Goal: Transaction & Acquisition: Book appointment/travel/reservation

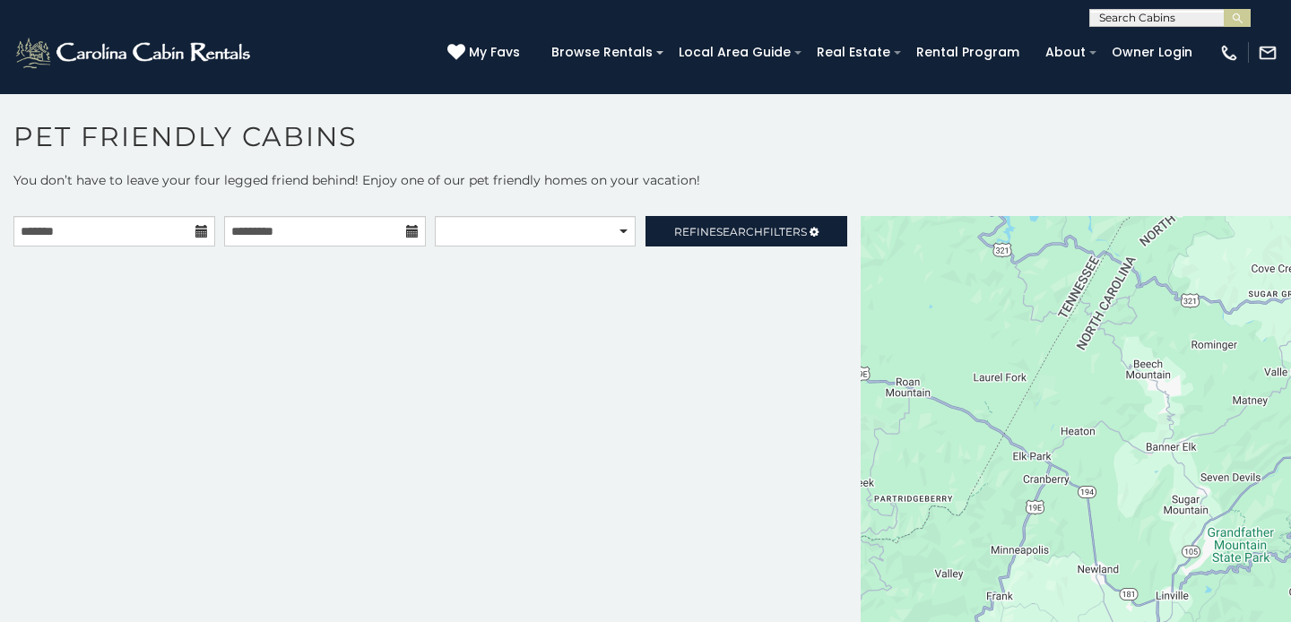
click at [196, 229] on icon at bounding box center [201, 231] width 13 height 13
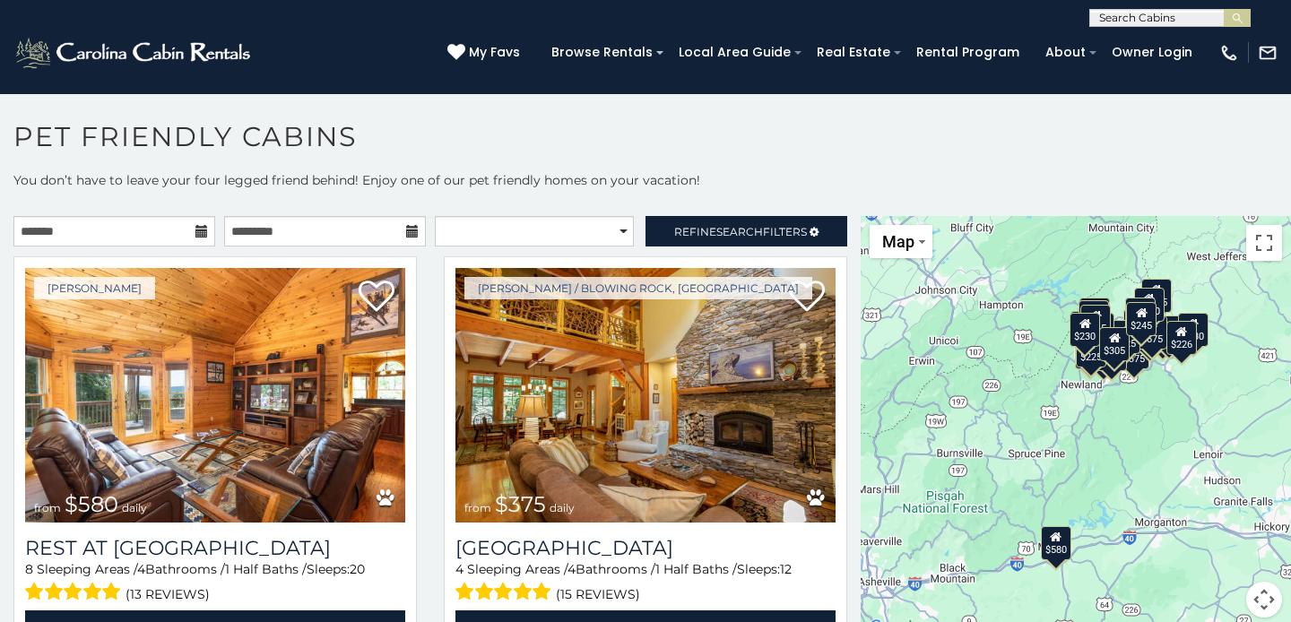
click at [199, 228] on icon at bounding box center [201, 231] width 13 height 13
click at [199, 230] on icon at bounding box center [201, 231] width 13 height 13
click at [203, 230] on icon at bounding box center [201, 231] width 13 height 13
click at [145, 238] on input "text" at bounding box center [114, 231] width 202 height 30
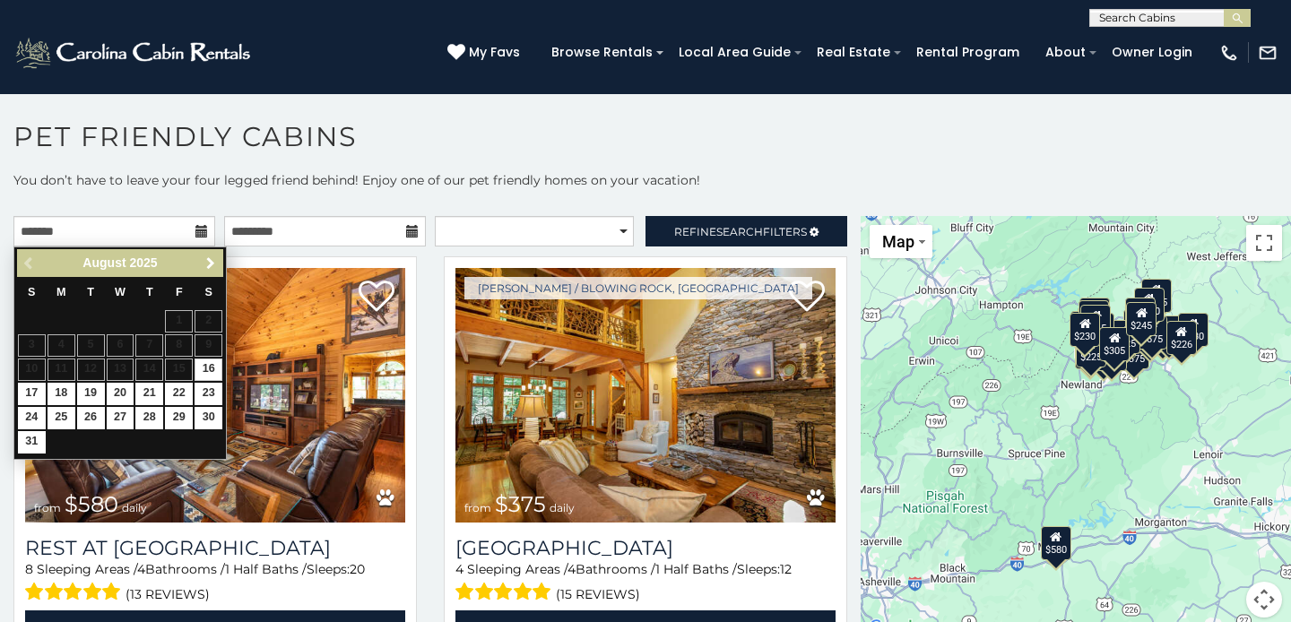
click at [215, 264] on span "Next" at bounding box center [211, 263] width 14 height 14
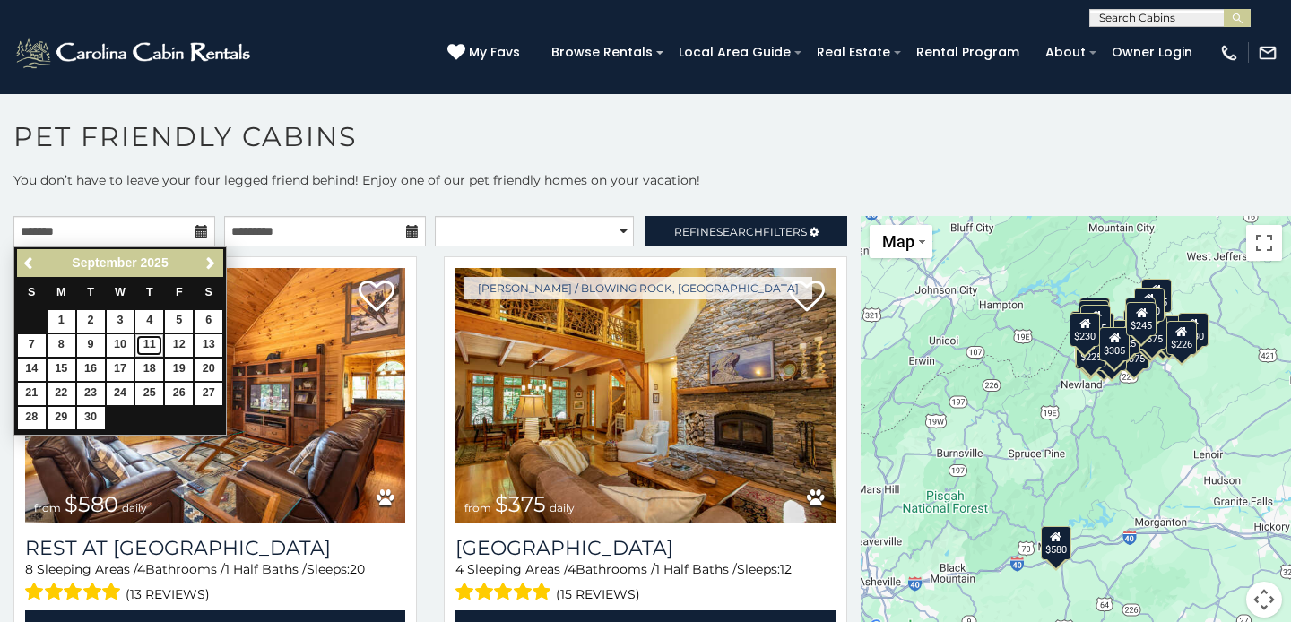
click at [150, 347] on link "11" at bounding box center [149, 345] width 28 height 22
type input "**********"
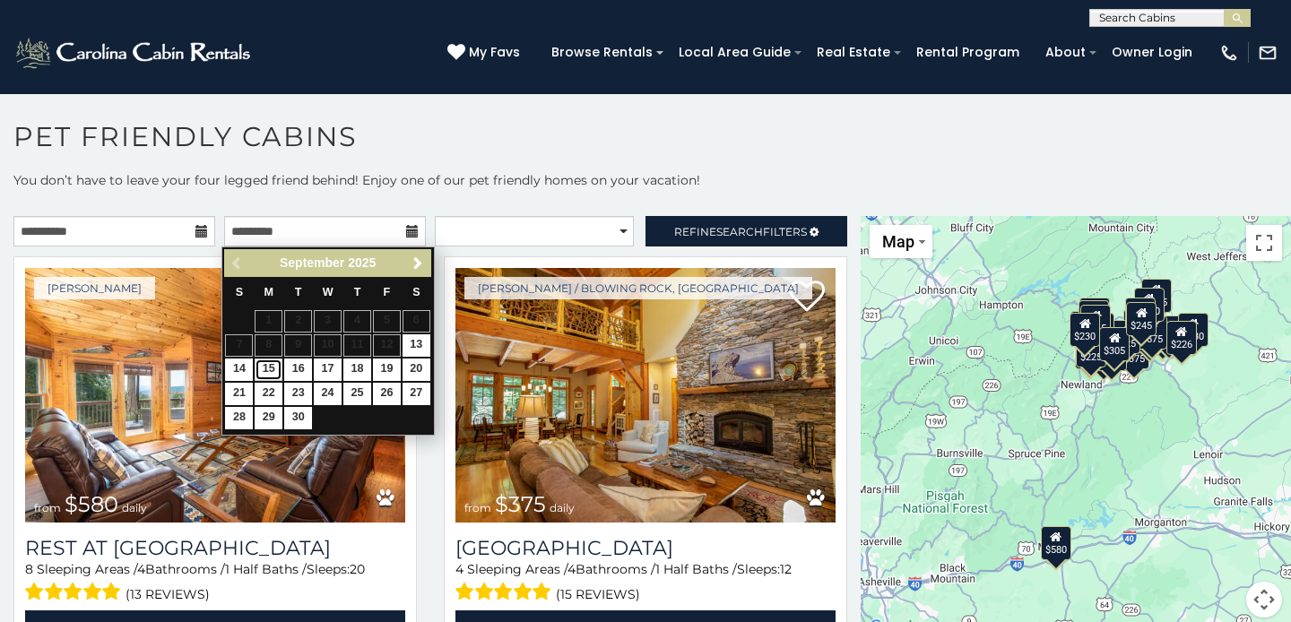
click at [265, 375] on link "15" at bounding box center [269, 370] width 28 height 22
type input "**********"
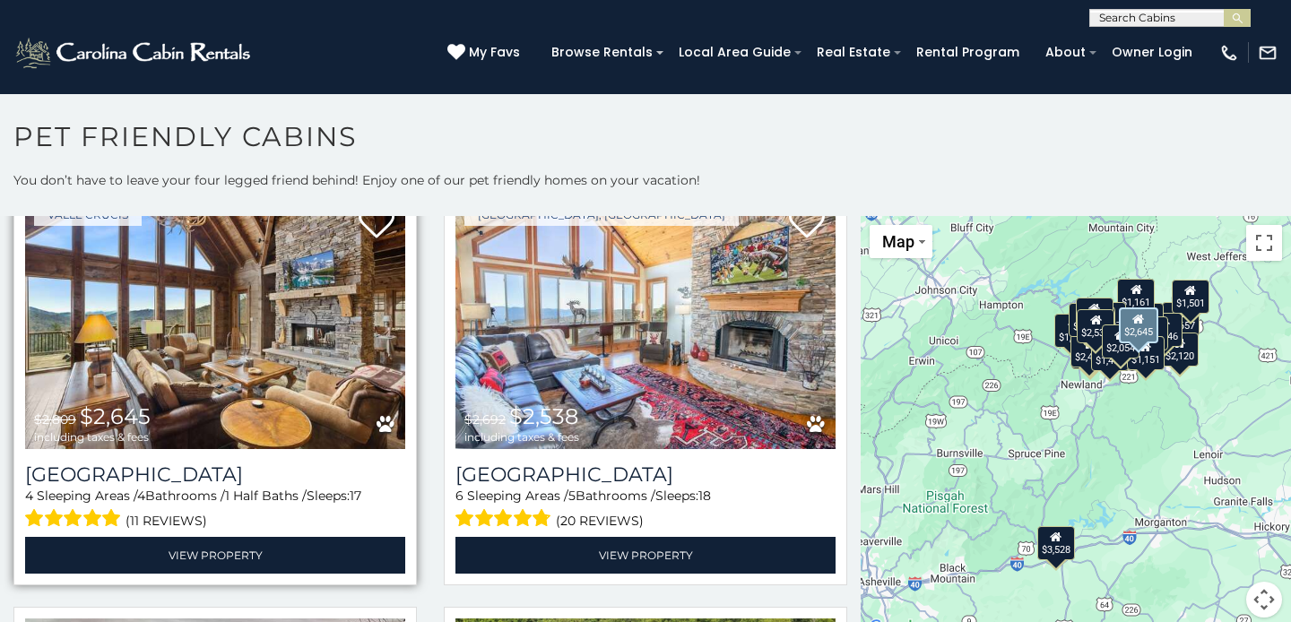
scroll to position [491, 0]
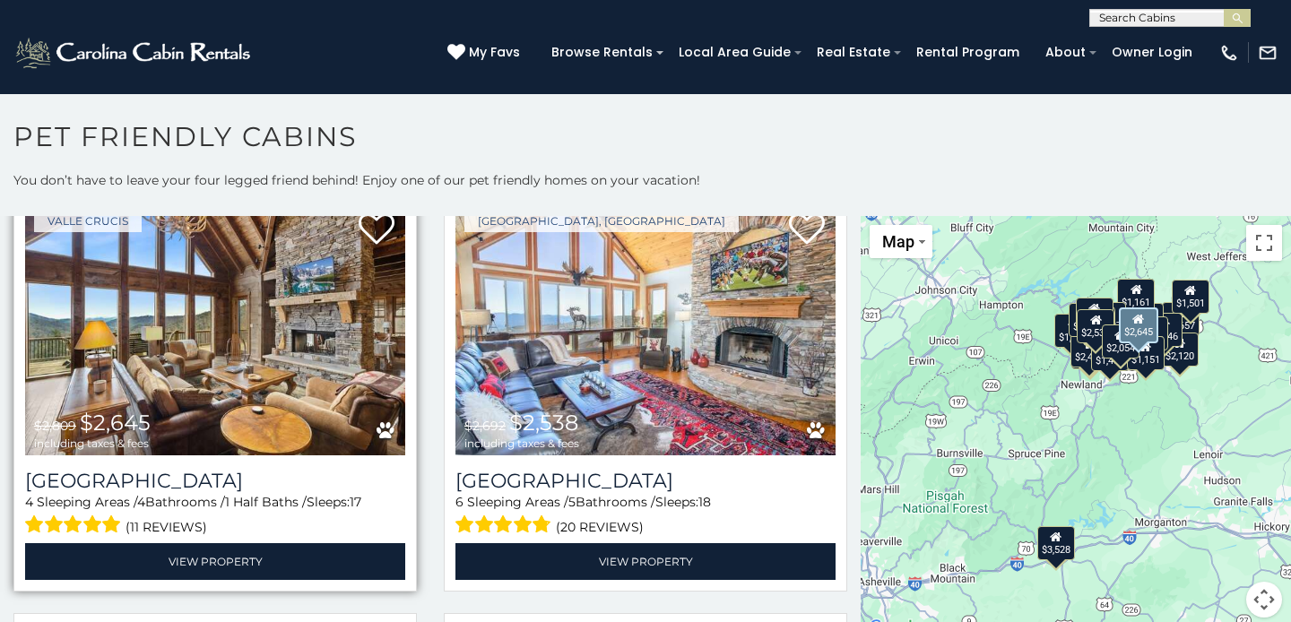
click at [261, 365] on img at bounding box center [215, 328] width 380 height 255
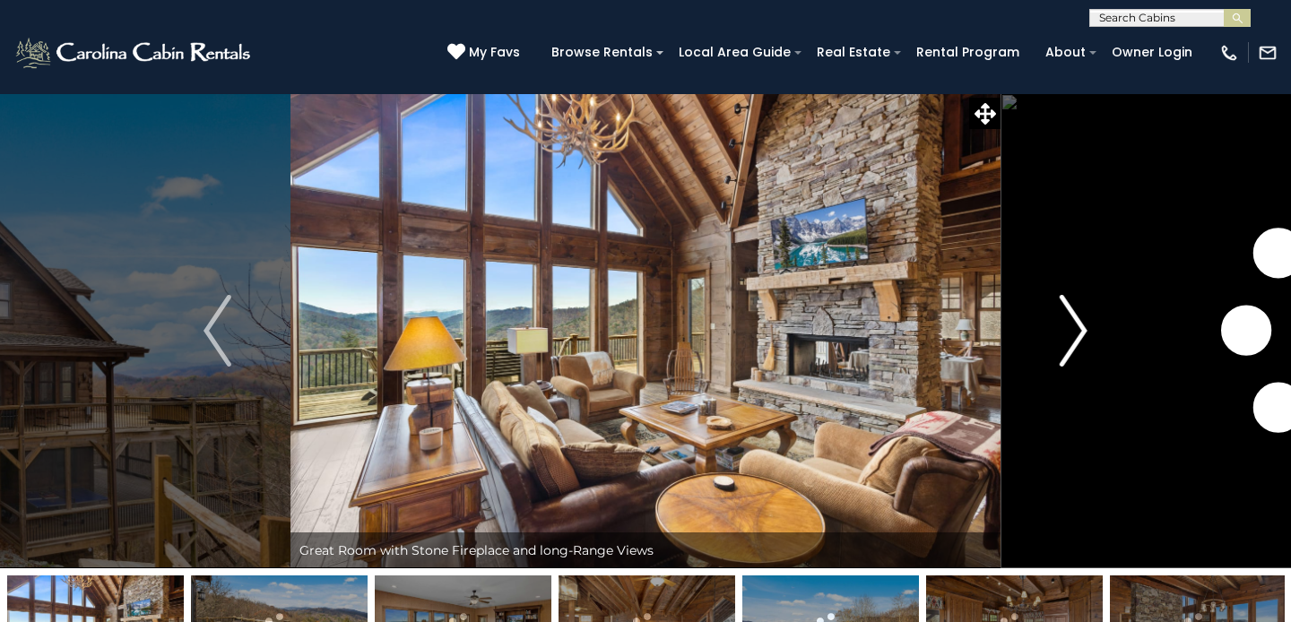
click at [1080, 334] on img "Next" at bounding box center [1073, 331] width 27 height 72
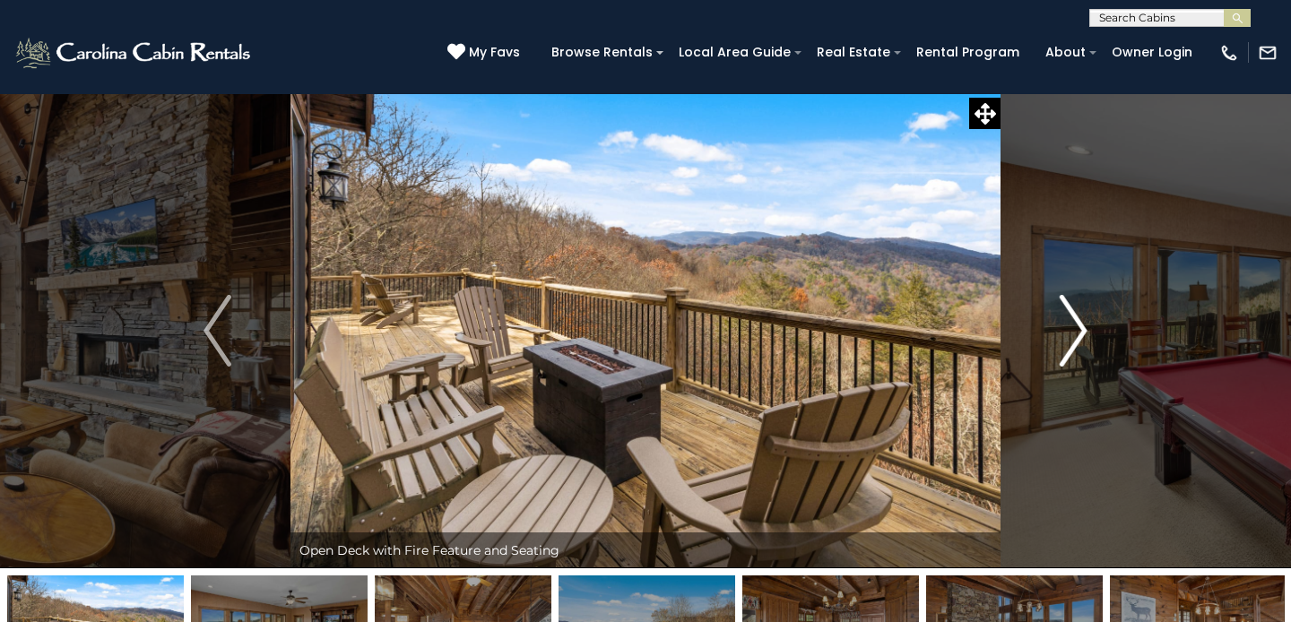
click at [1080, 334] on img "Next" at bounding box center [1073, 331] width 27 height 72
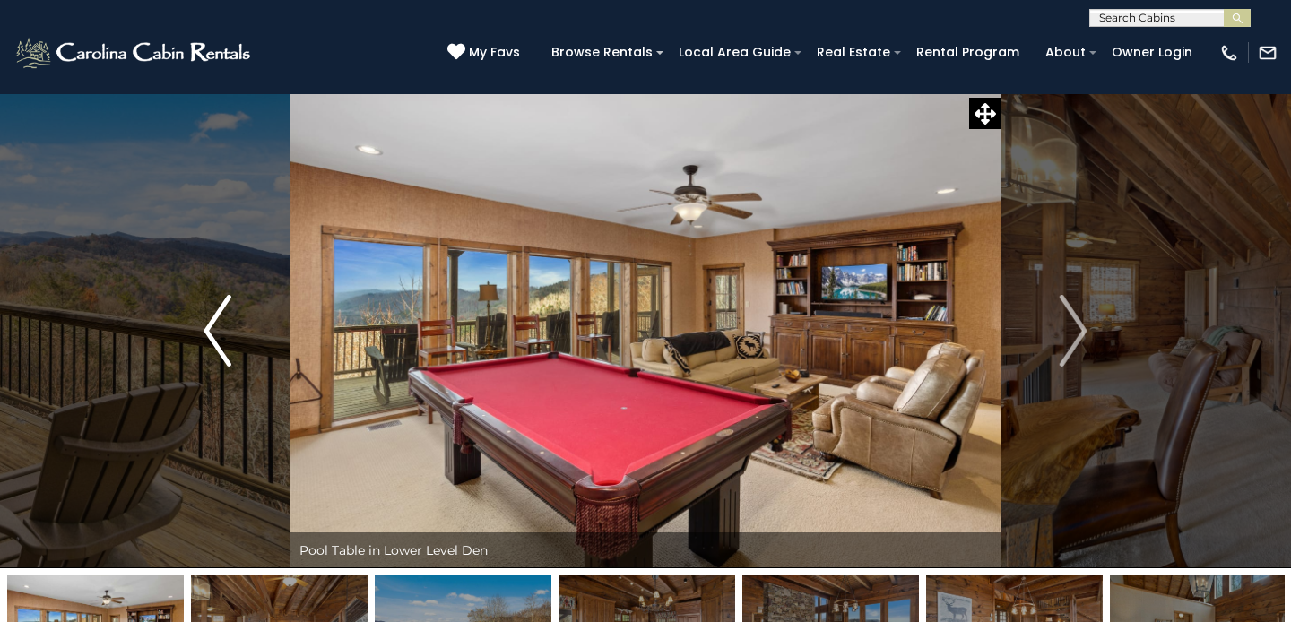
click at [207, 333] on img "Previous" at bounding box center [217, 331] width 27 height 72
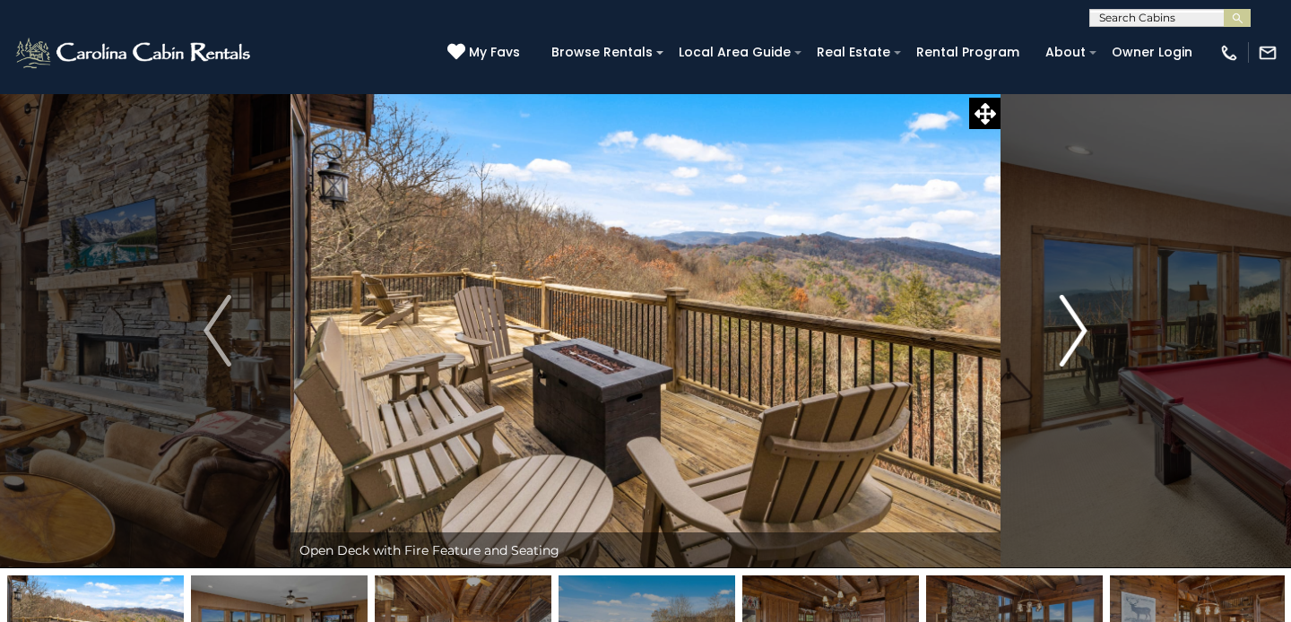
click at [1083, 329] on img "Next" at bounding box center [1073, 331] width 27 height 72
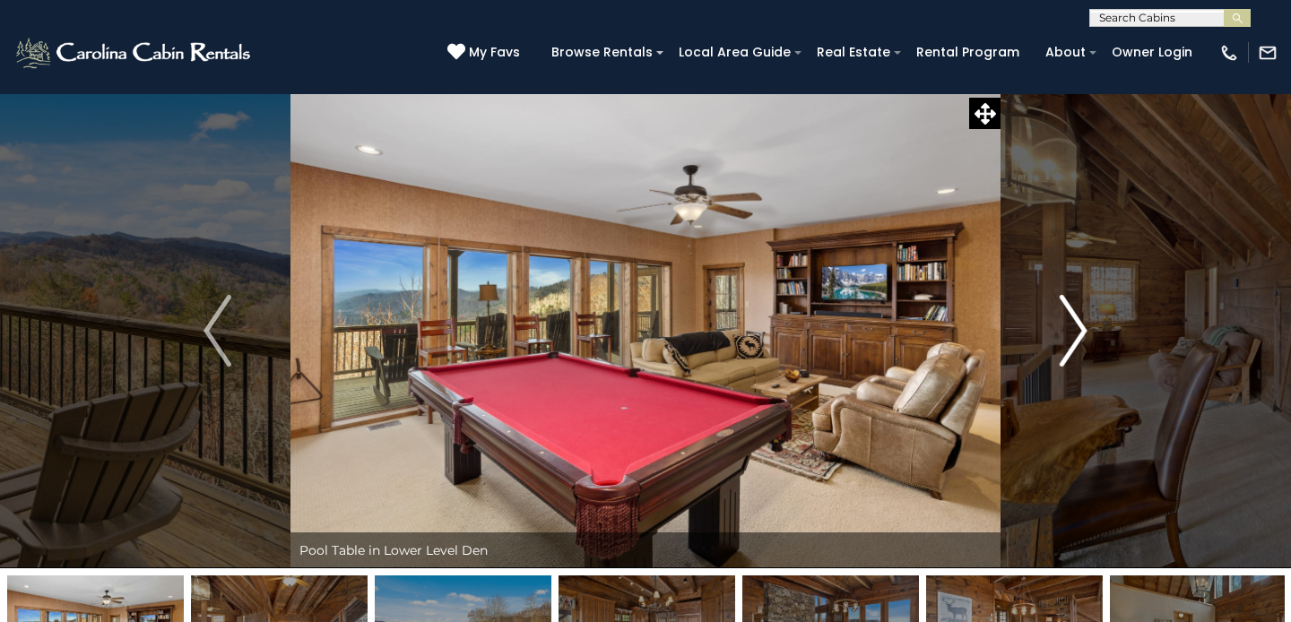
click at [1081, 331] on img "Next" at bounding box center [1073, 331] width 27 height 72
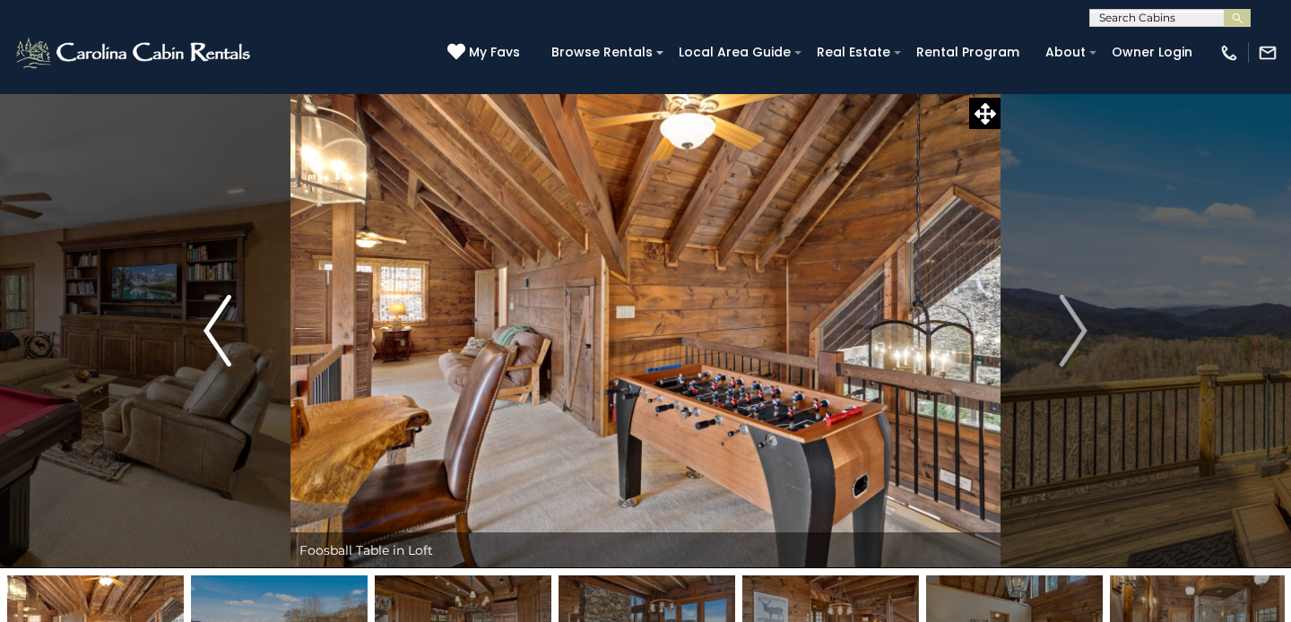
click at [202, 330] on button "Previous" at bounding box center [217, 330] width 146 height 475
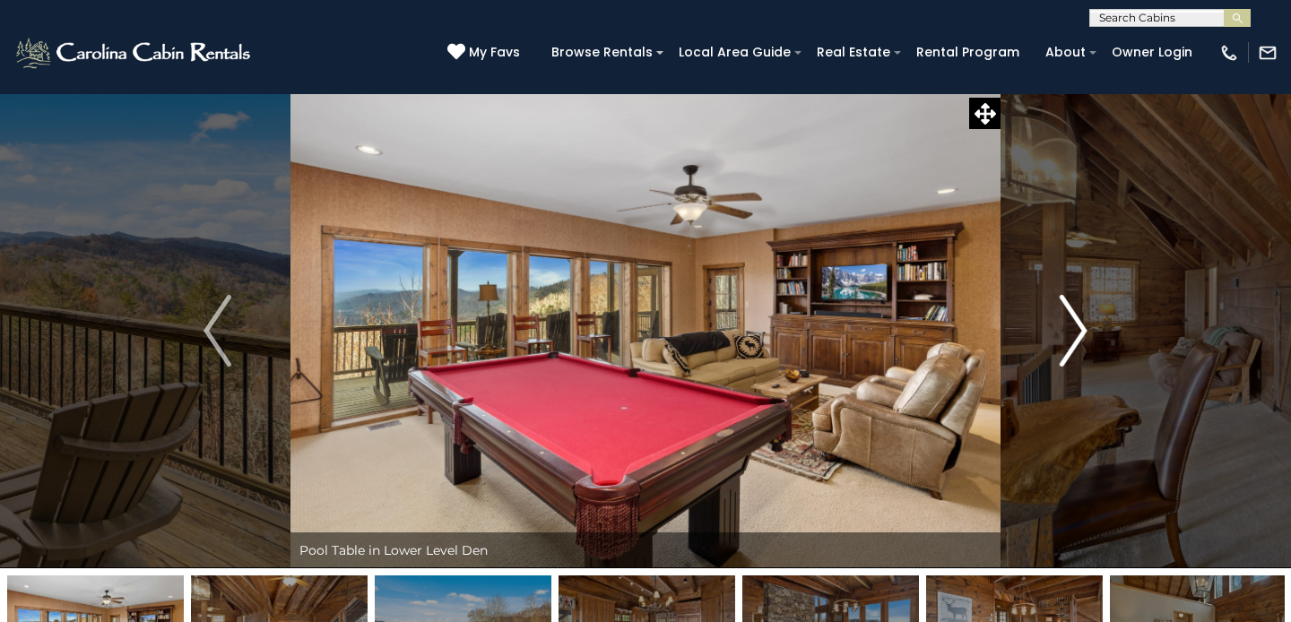
click at [1082, 329] on img "Next" at bounding box center [1073, 331] width 27 height 72
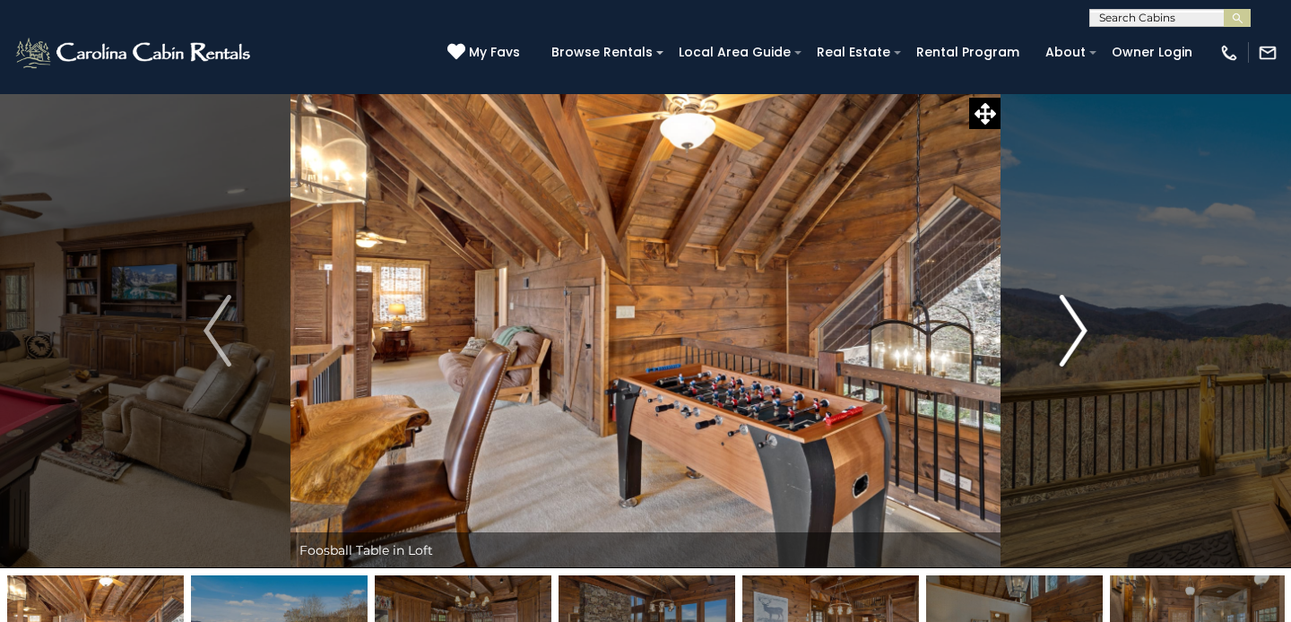
click at [1082, 337] on img "Next" at bounding box center [1073, 331] width 27 height 72
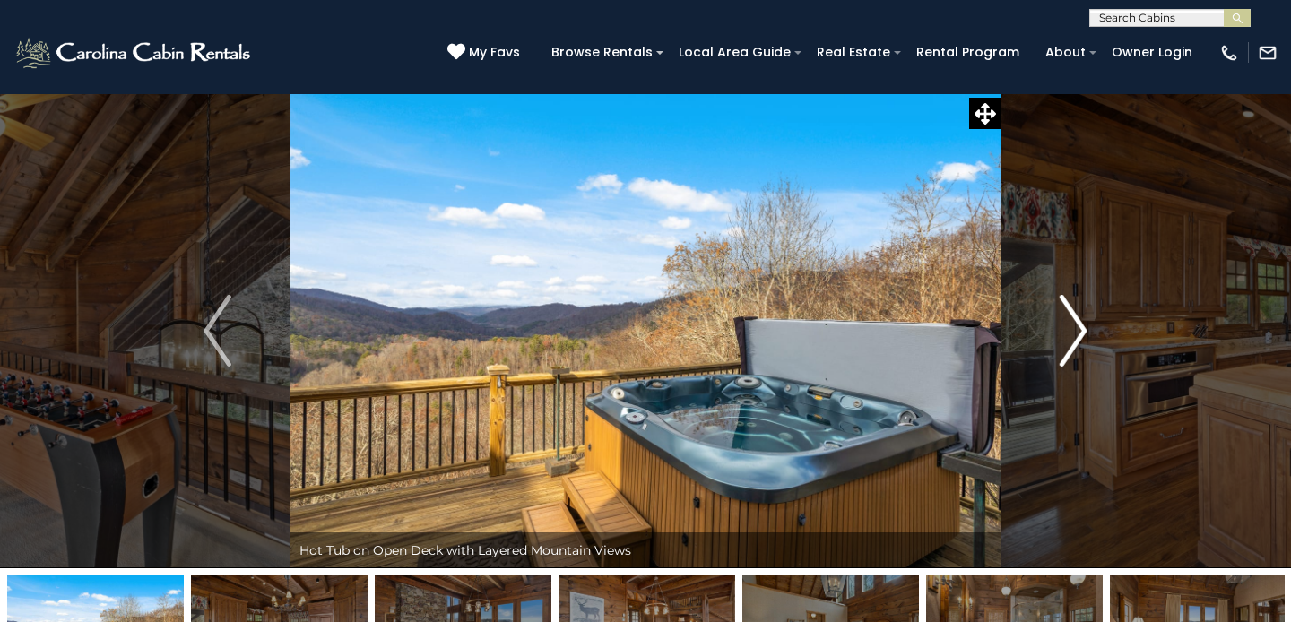
click at [1082, 337] on img "Next" at bounding box center [1073, 331] width 27 height 72
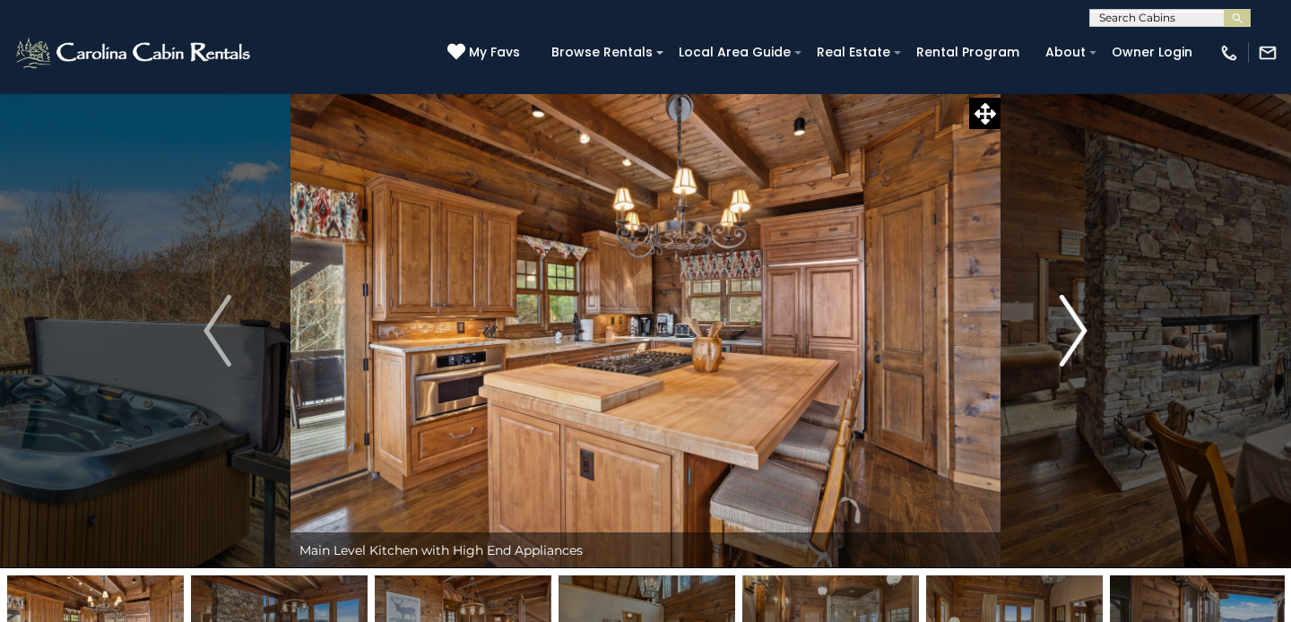
click at [1079, 337] on img "Next" at bounding box center [1073, 331] width 27 height 72
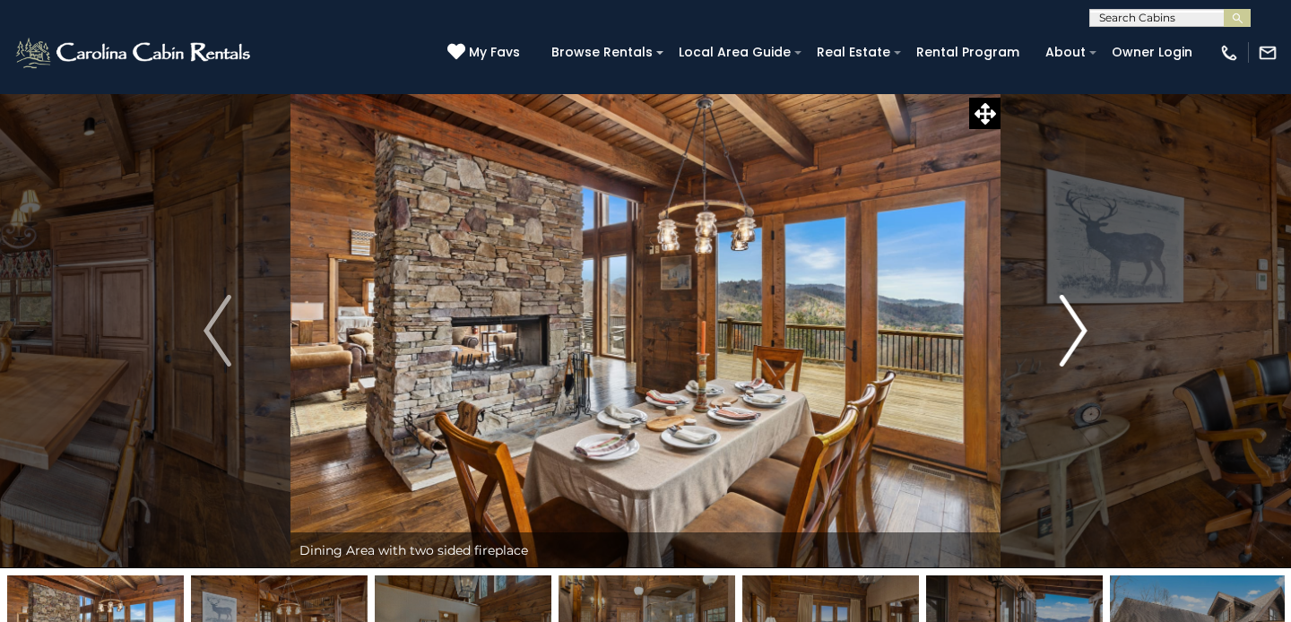
click at [1078, 338] on img "Next" at bounding box center [1073, 331] width 27 height 72
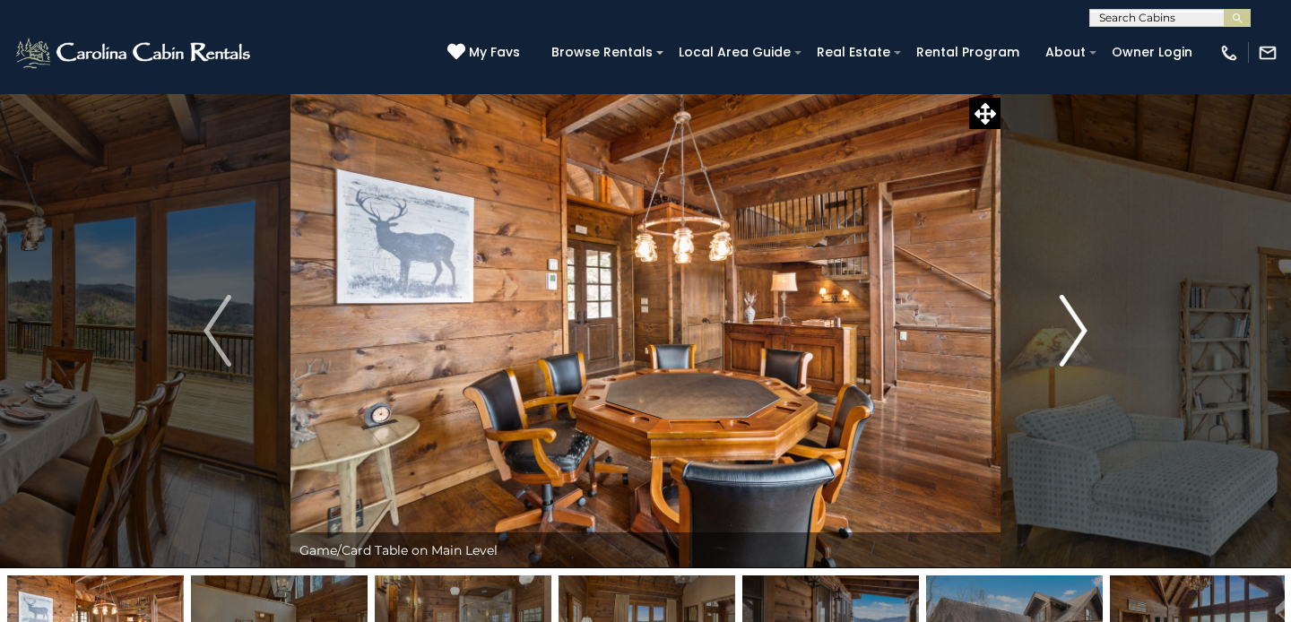
click at [1078, 339] on img "Next" at bounding box center [1073, 331] width 27 height 72
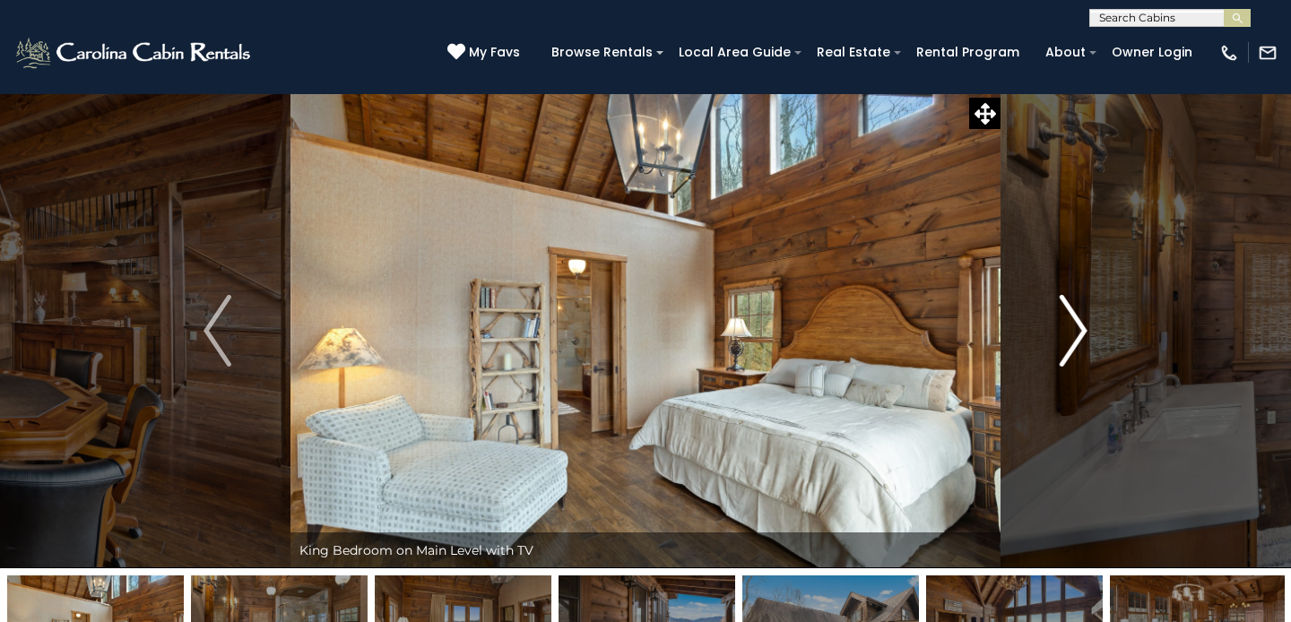
click at [1078, 342] on img "Next" at bounding box center [1073, 331] width 27 height 72
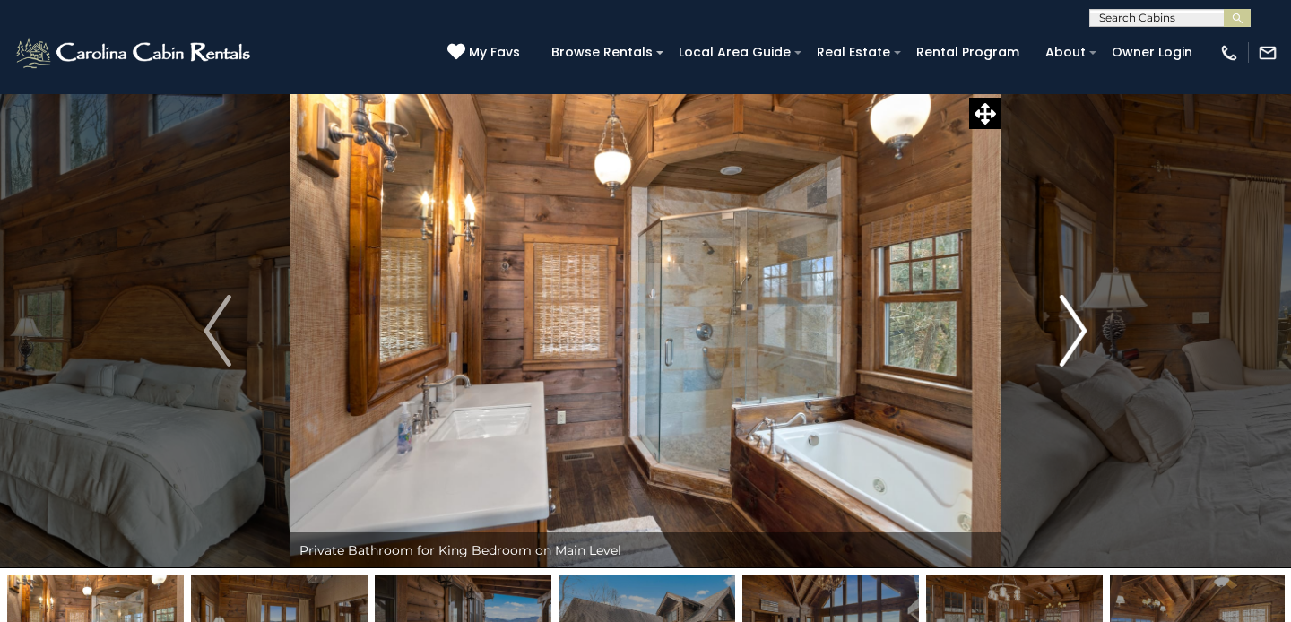
click at [1078, 342] on img "Next" at bounding box center [1073, 331] width 27 height 72
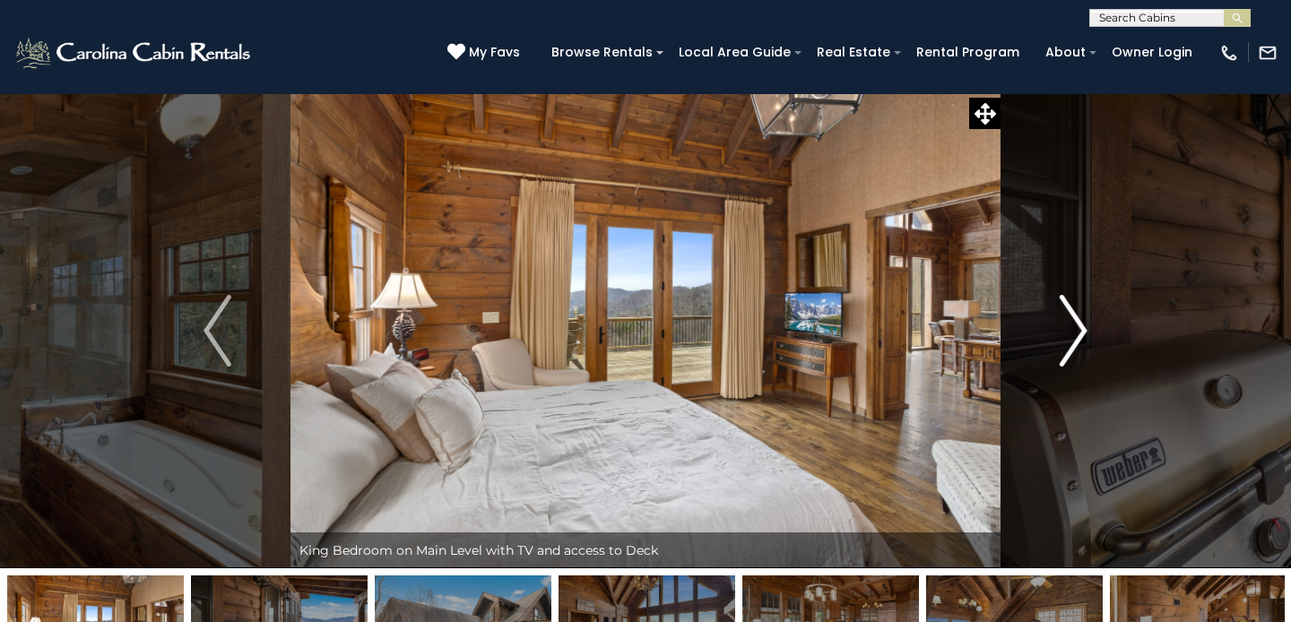
click at [1078, 342] on img "Next" at bounding box center [1073, 331] width 27 height 72
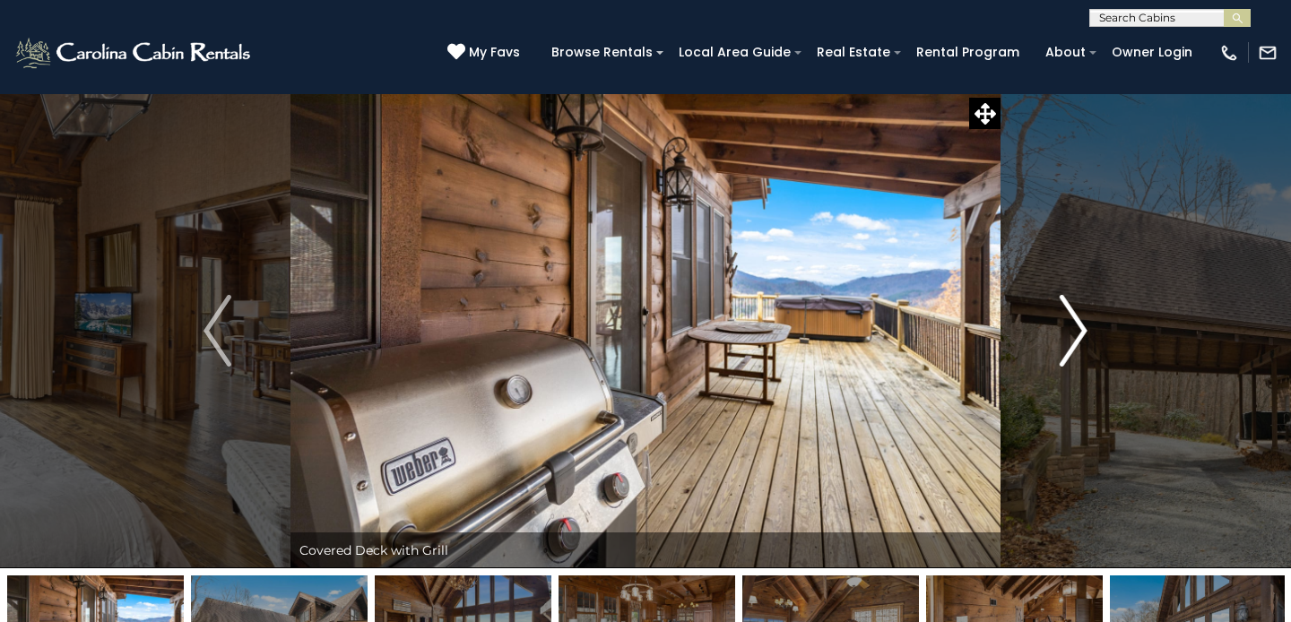
click at [1078, 342] on img "Next" at bounding box center [1073, 331] width 27 height 72
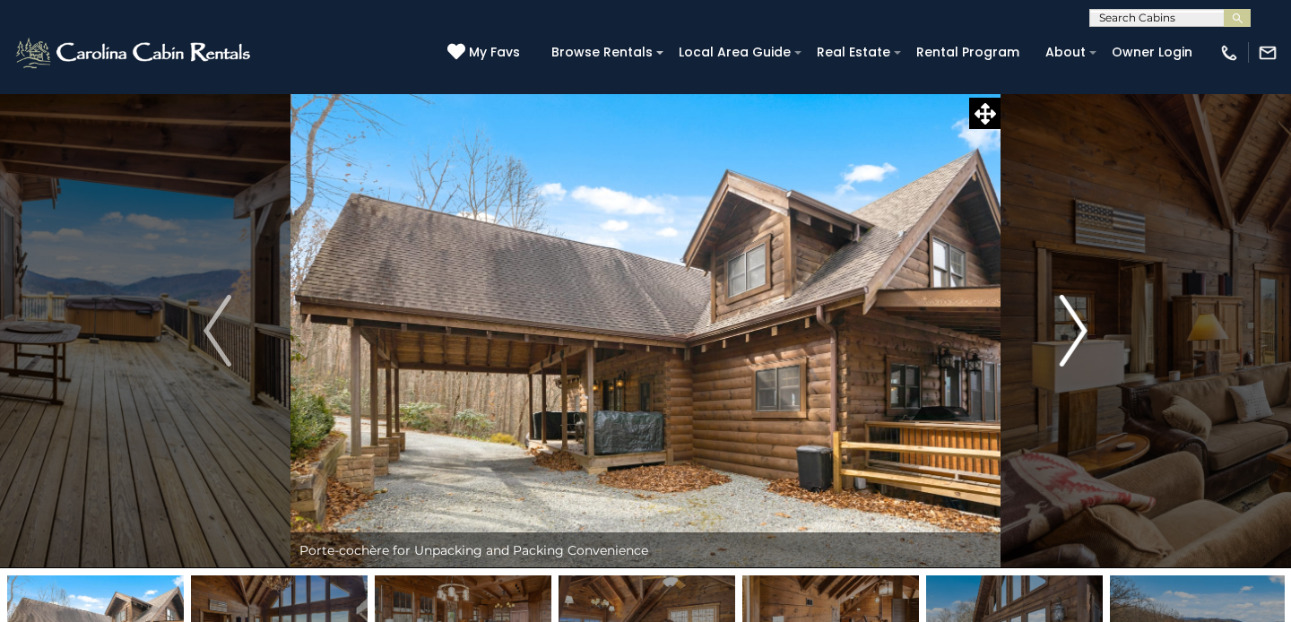
click at [1079, 342] on img "Next" at bounding box center [1073, 331] width 27 height 72
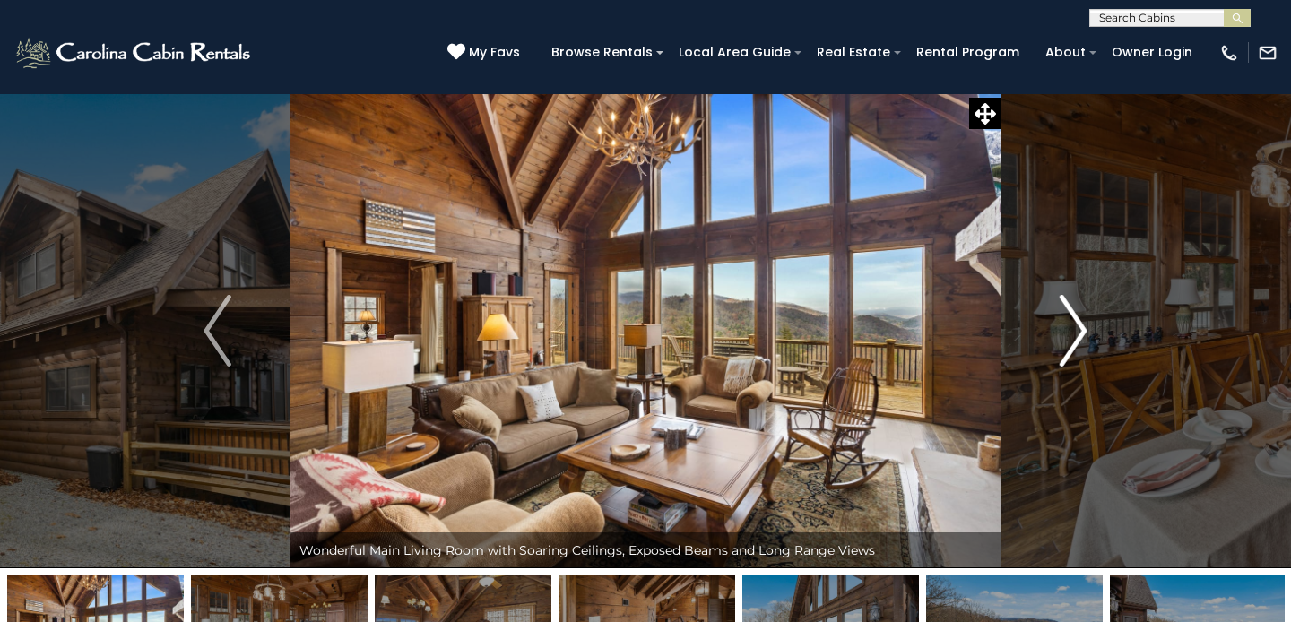
click at [1079, 342] on img "Next" at bounding box center [1073, 331] width 27 height 72
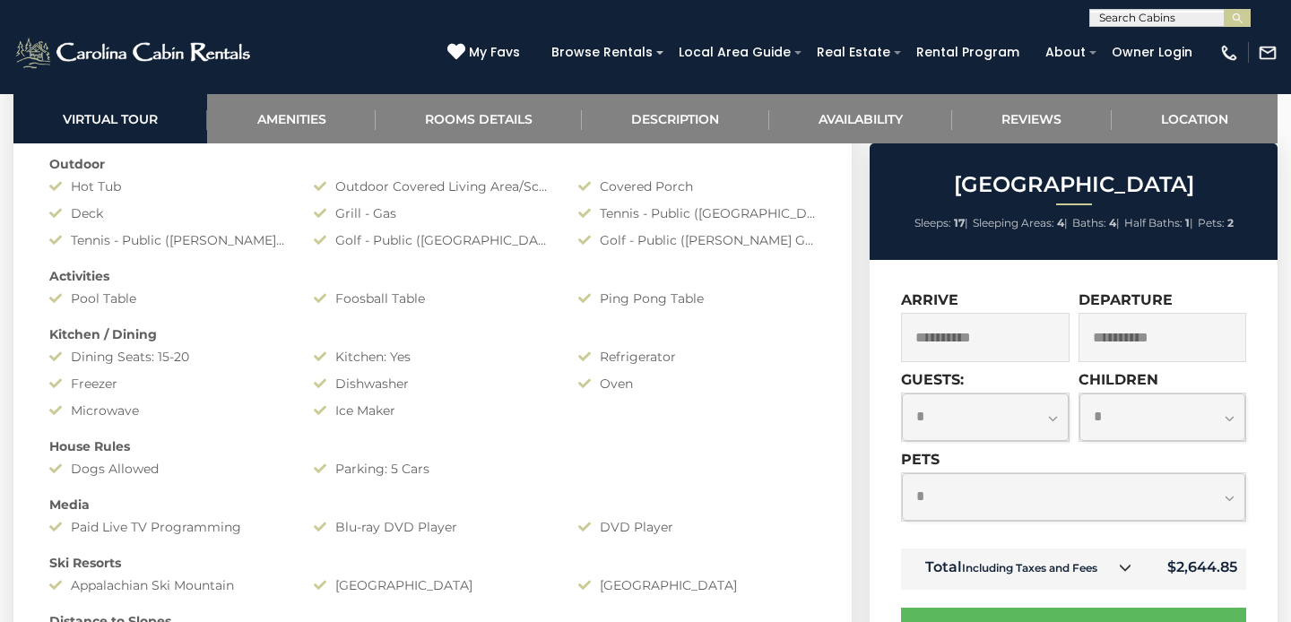
scroll to position [1488, 0]
click at [1045, 415] on select "**********" at bounding box center [985, 418] width 167 height 48
select select "*"
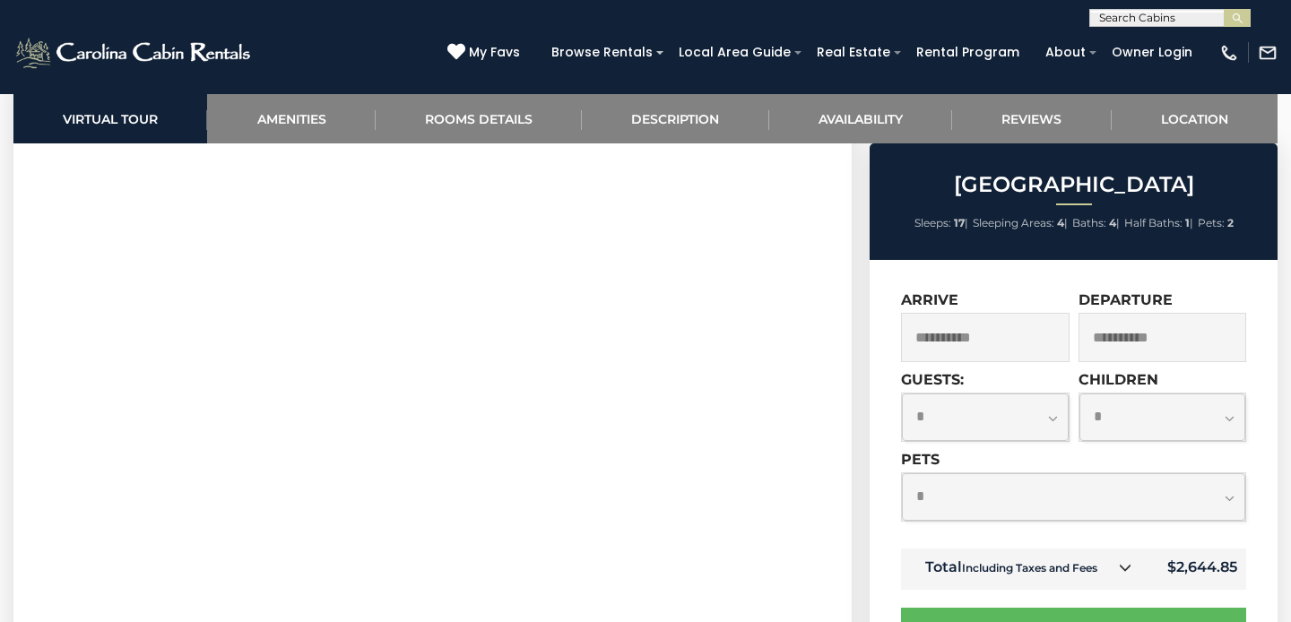
scroll to position [844, 0]
click at [1227, 490] on select "**********" at bounding box center [1073, 497] width 343 height 48
select select "*"
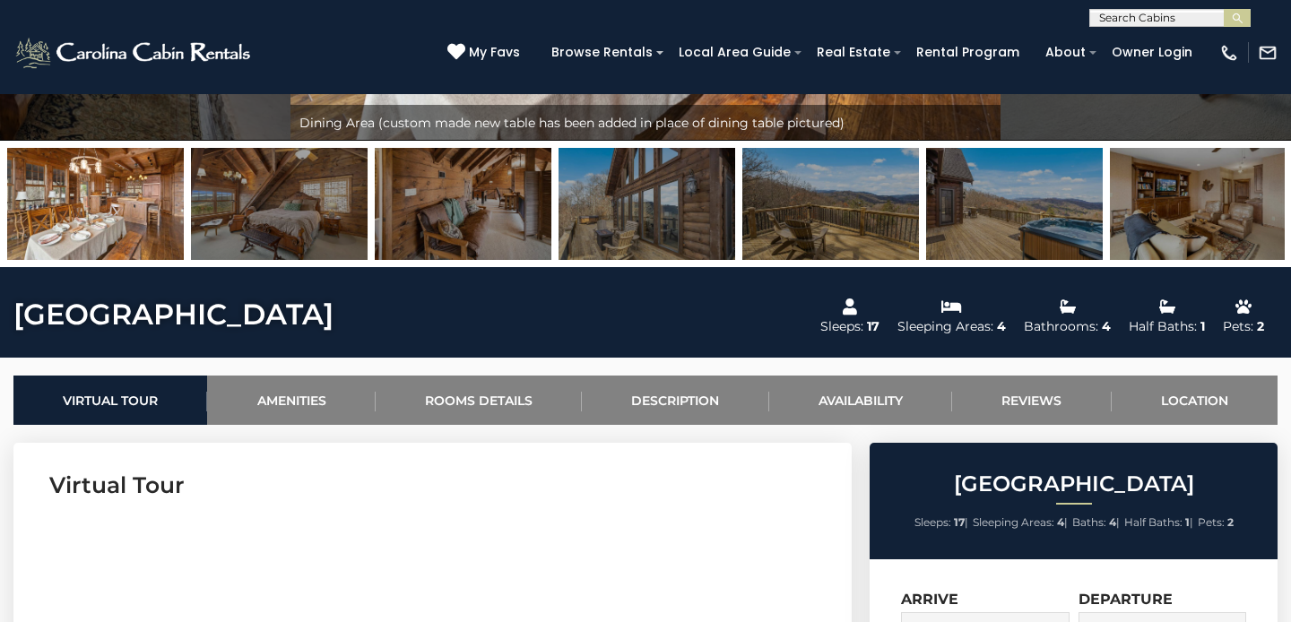
scroll to position [0, 0]
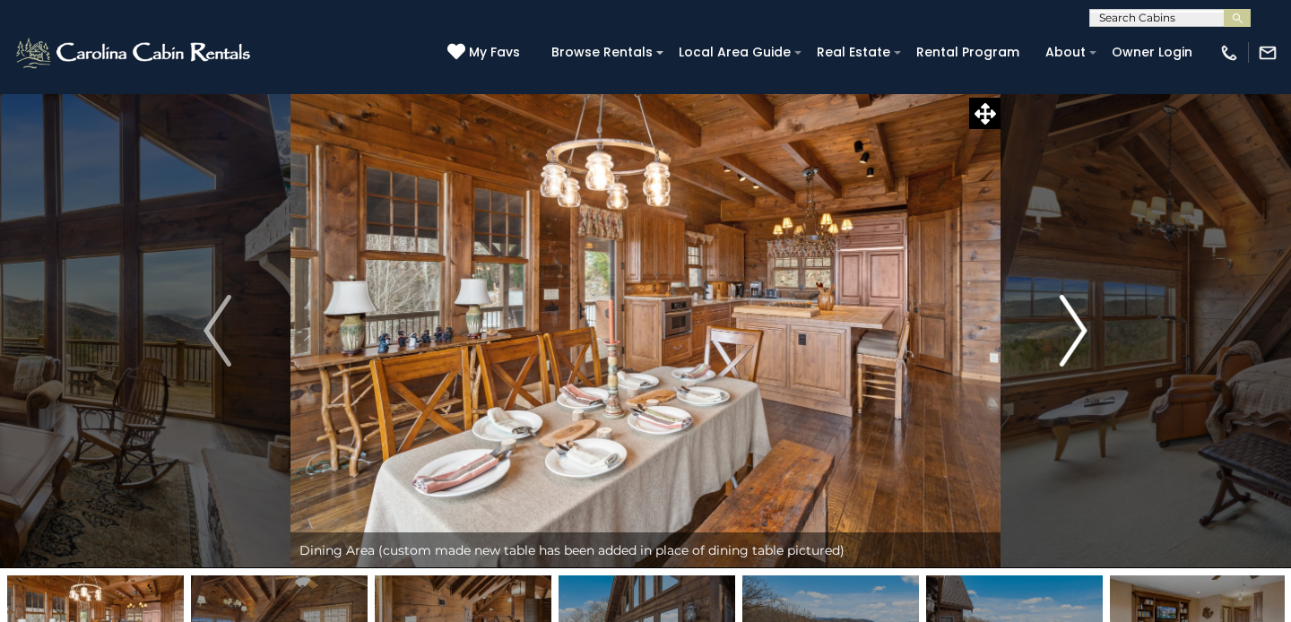
click at [1081, 333] on img "Next" at bounding box center [1073, 331] width 27 height 72
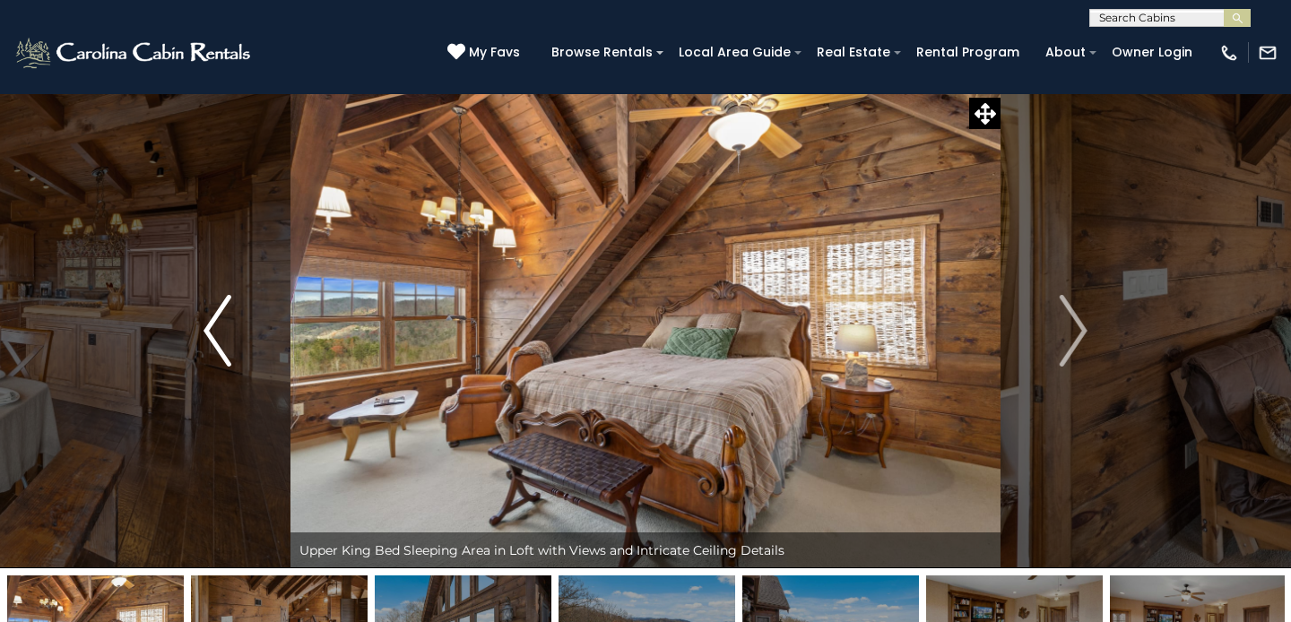
click at [205, 325] on img "Previous" at bounding box center [217, 331] width 27 height 72
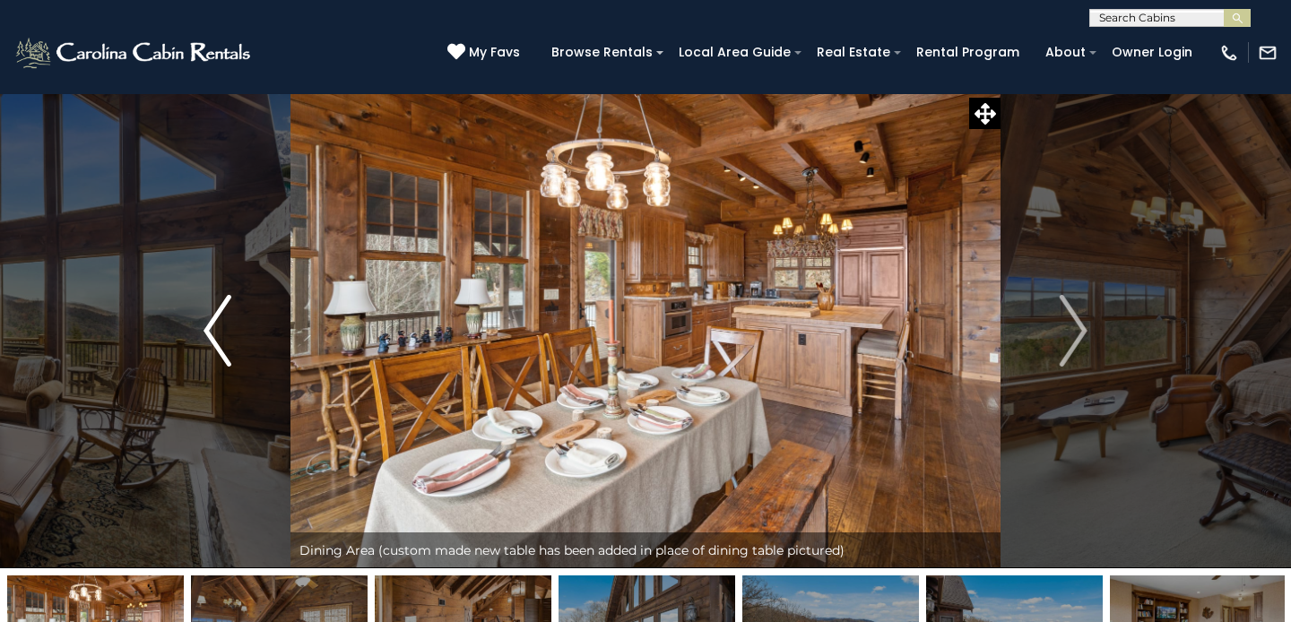
click at [205, 325] on img "Previous" at bounding box center [217, 331] width 27 height 72
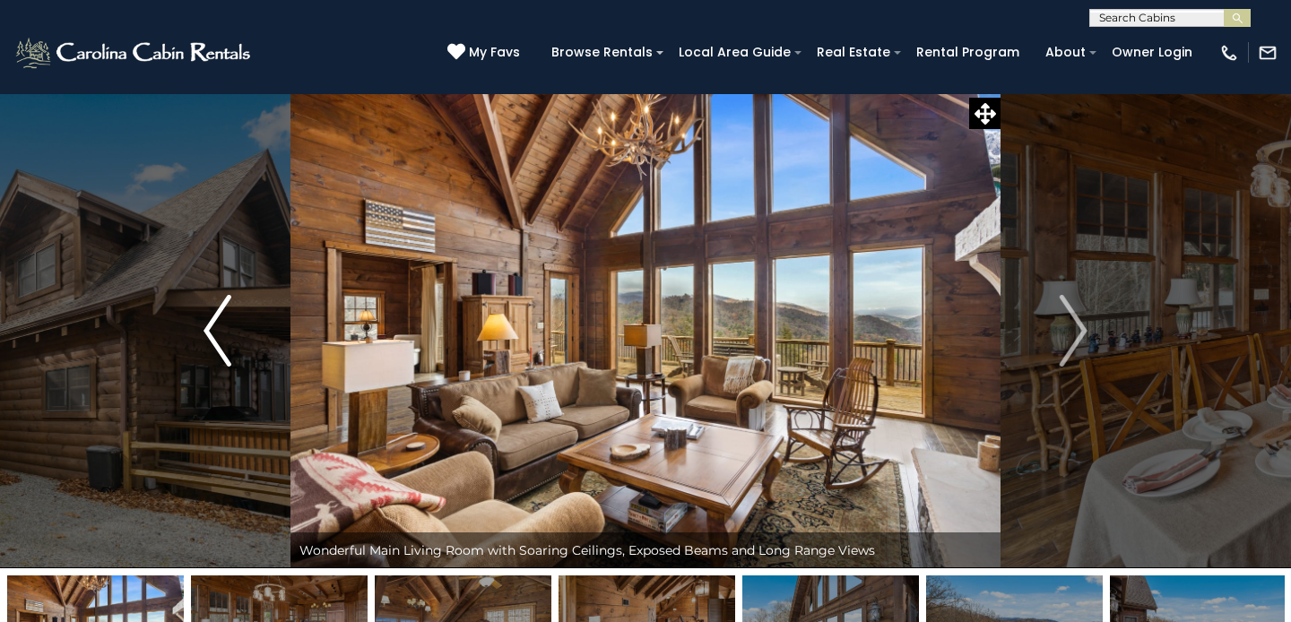
click at [205, 325] on img "Previous" at bounding box center [217, 331] width 27 height 72
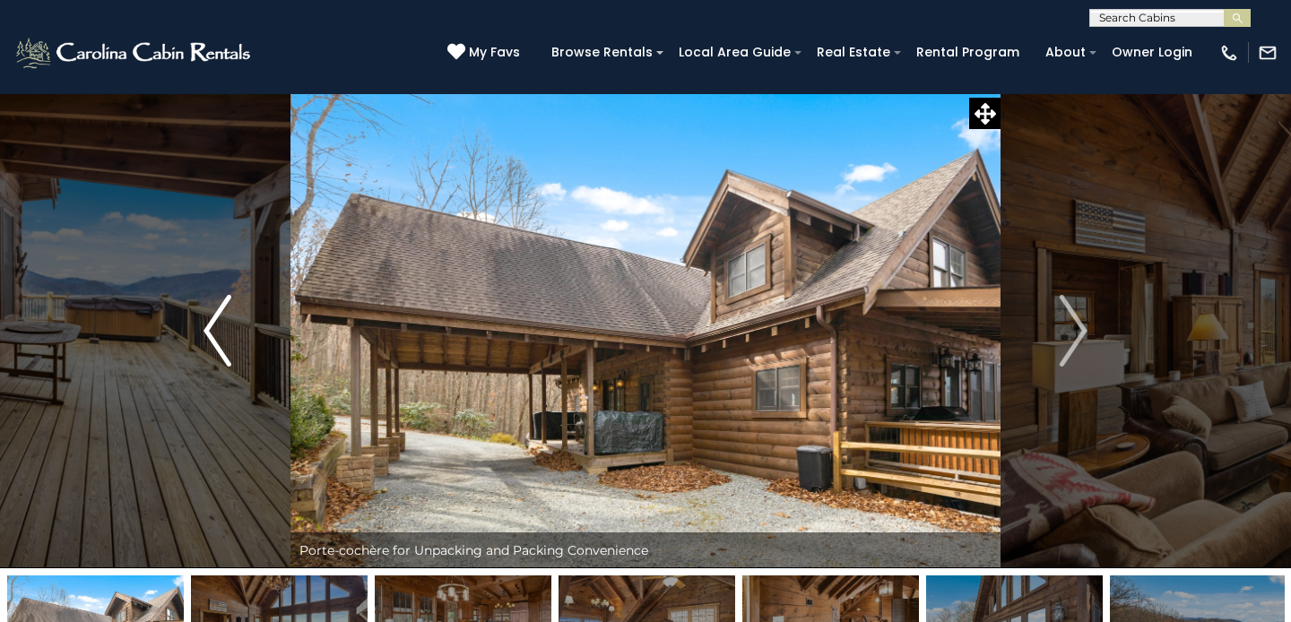
click at [205, 325] on img "Previous" at bounding box center [217, 331] width 27 height 72
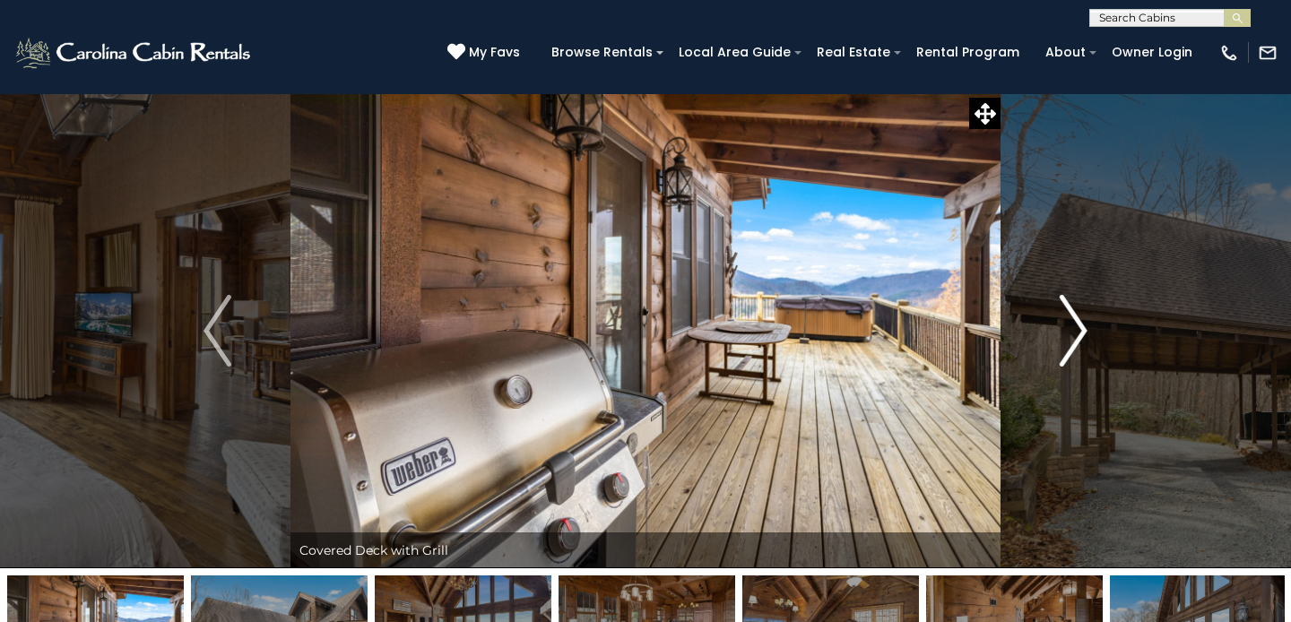
click at [1090, 334] on button "Next" at bounding box center [1074, 330] width 146 height 475
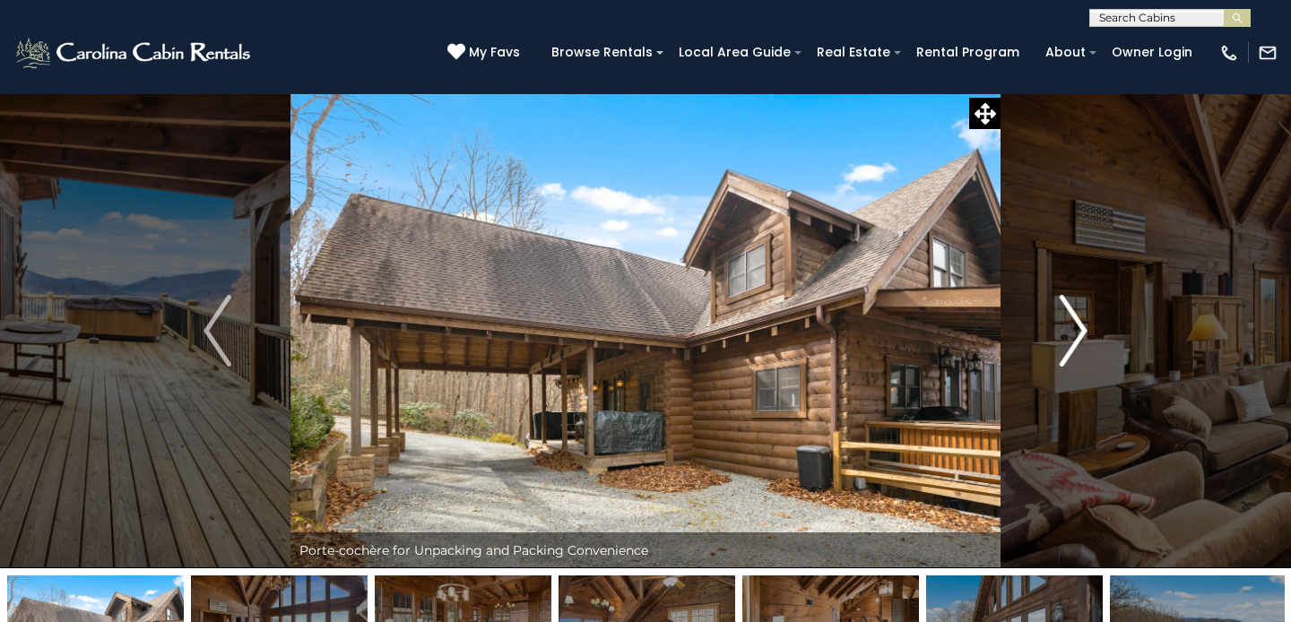
click at [1087, 334] on button "Next" at bounding box center [1074, 330] width 146 height 475
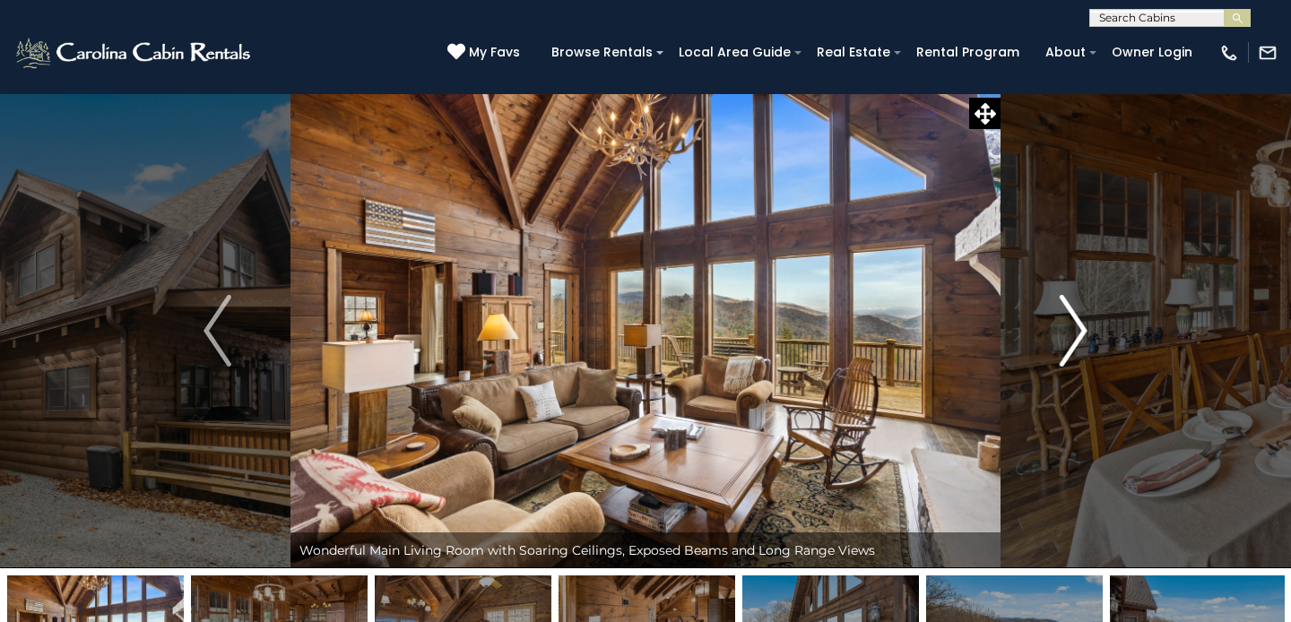
click at [1087, 334] on button "Next" at bounding box center [1074, 330] width 146 height 475
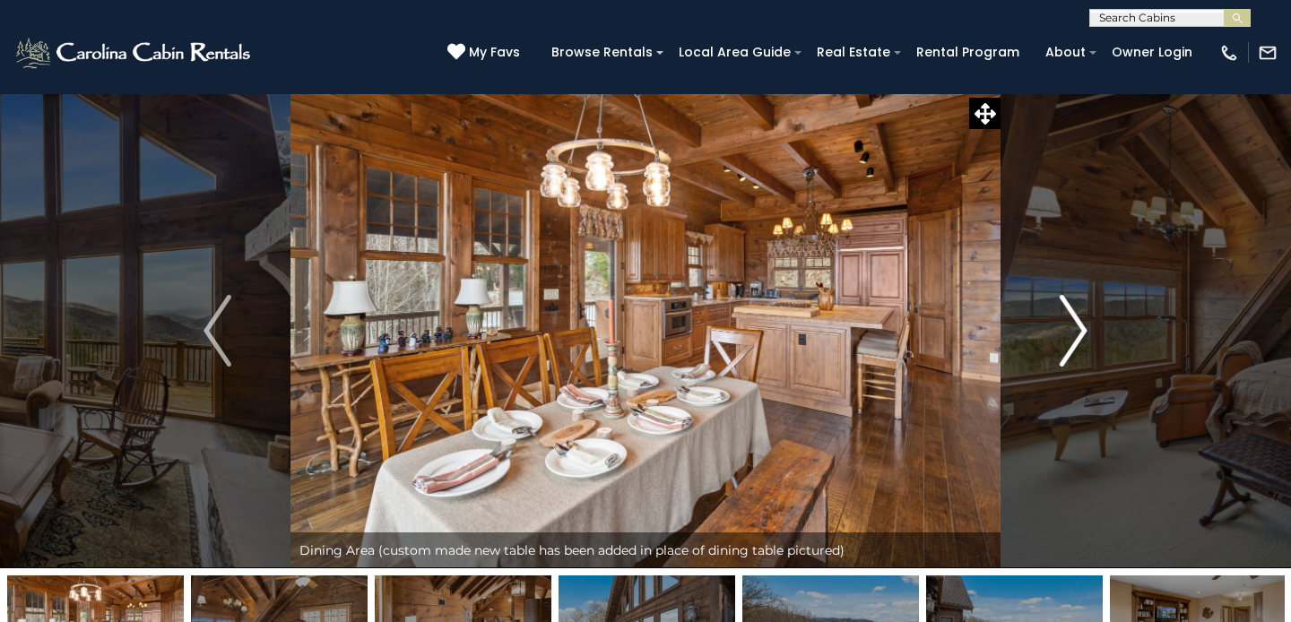
click at [1083, 332] on img "Next" at bounding box center [1073, 331] width 27 height 72
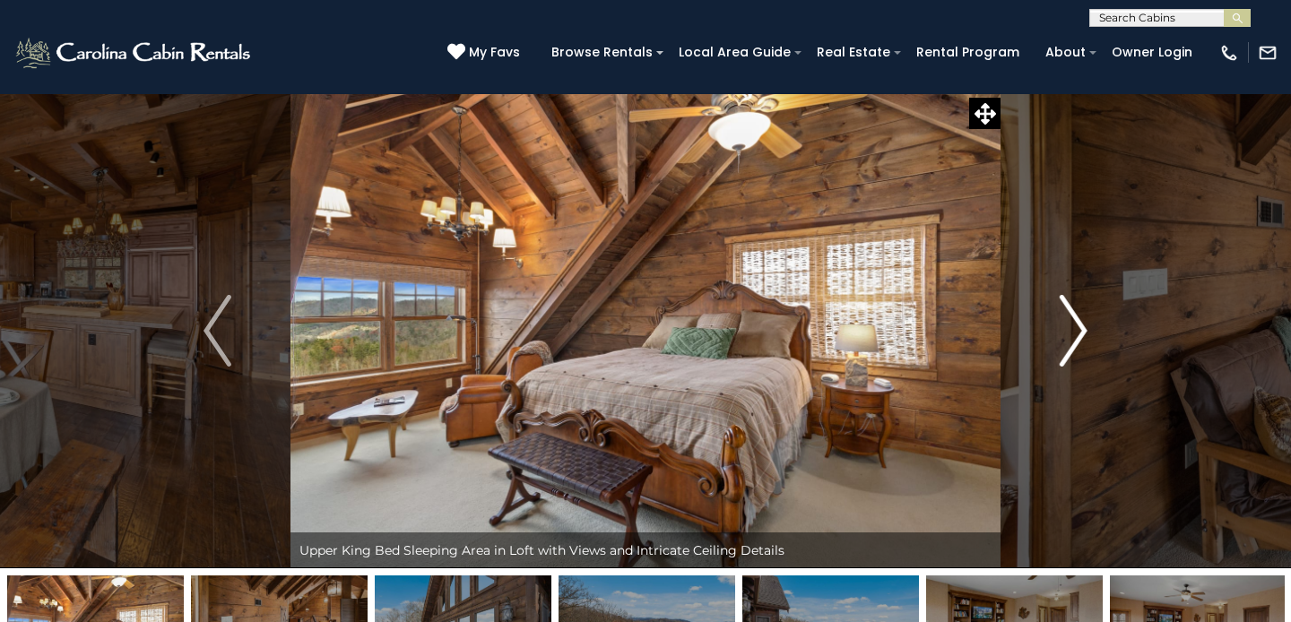
click at [1075, 334] on img "Next" at bounding box center [1073, 331] width 27 height 72
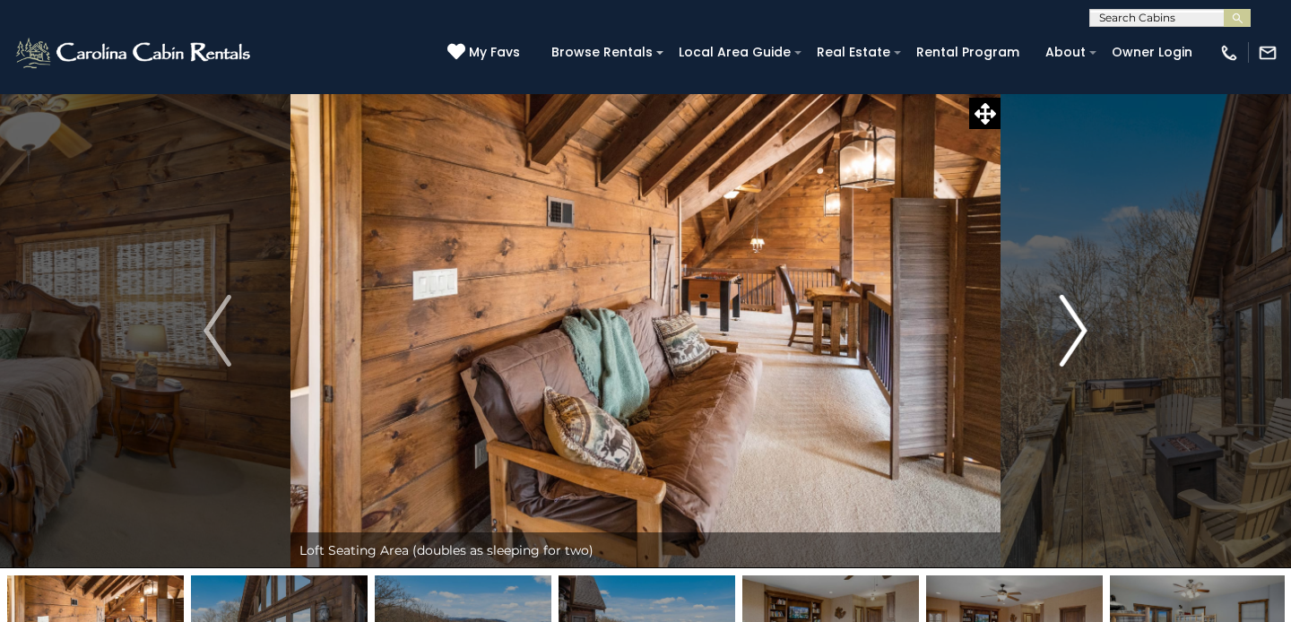
click at [1070, 334] on img "Next" at bounding box center [1073, 331] width 27 height 72
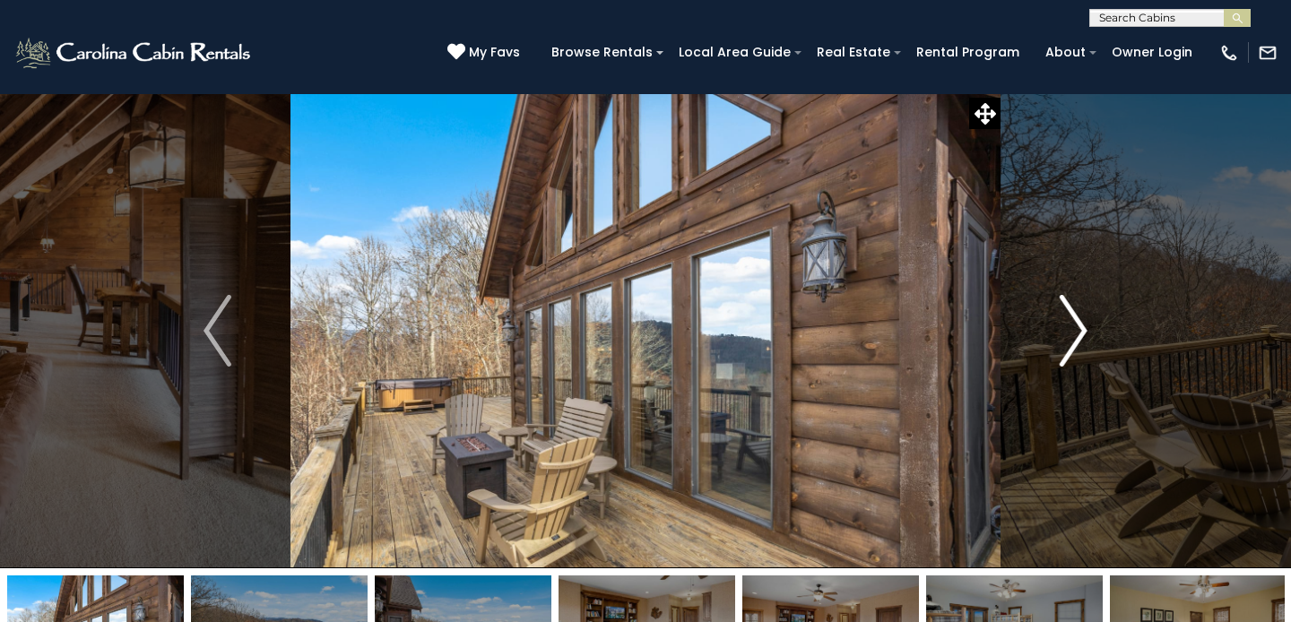
click at [1070, 334] on img "Next" at bounding box center [1073, 331] width 27 height 72
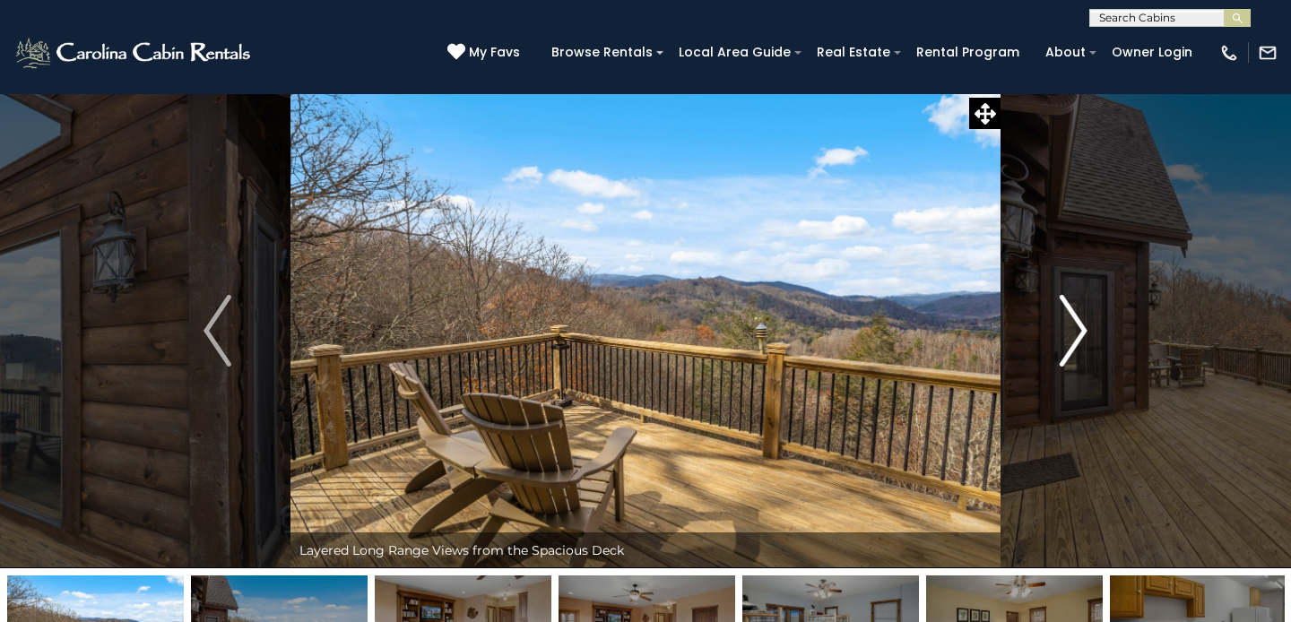
click at [1070, 334] on img "Next" at bounding box center [1073, 331] width 27 height 72
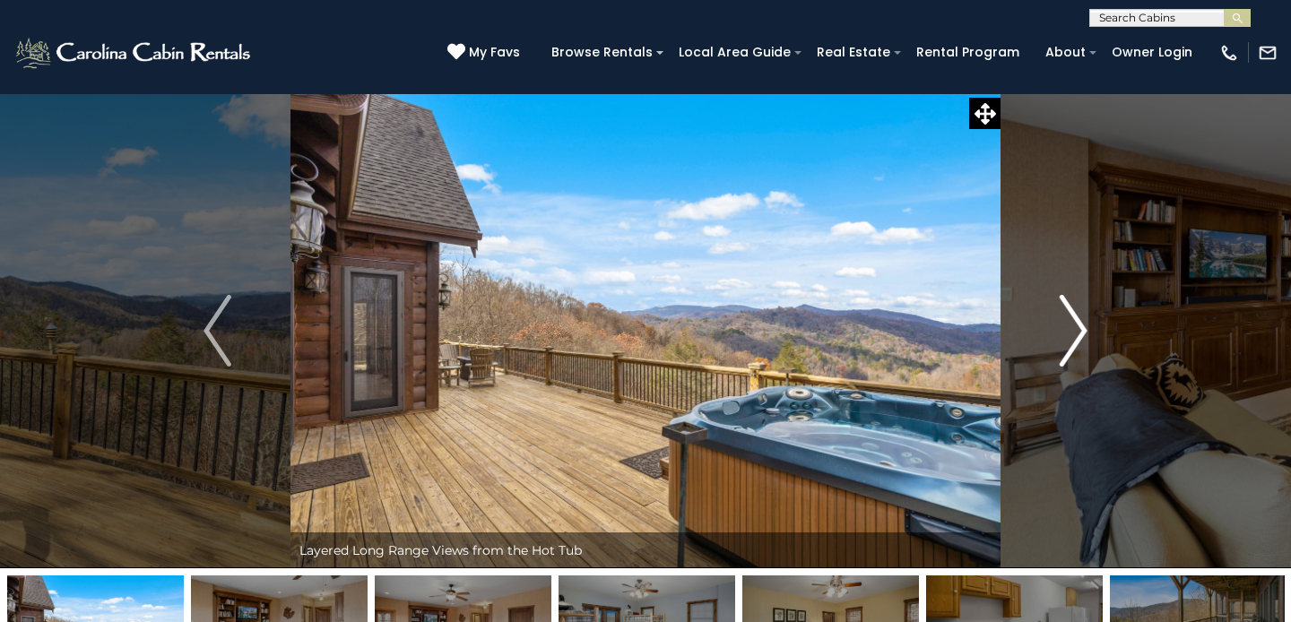
click at [1070, 334] on img "Next" at bounding box center [1073, 331] width 27 height 72
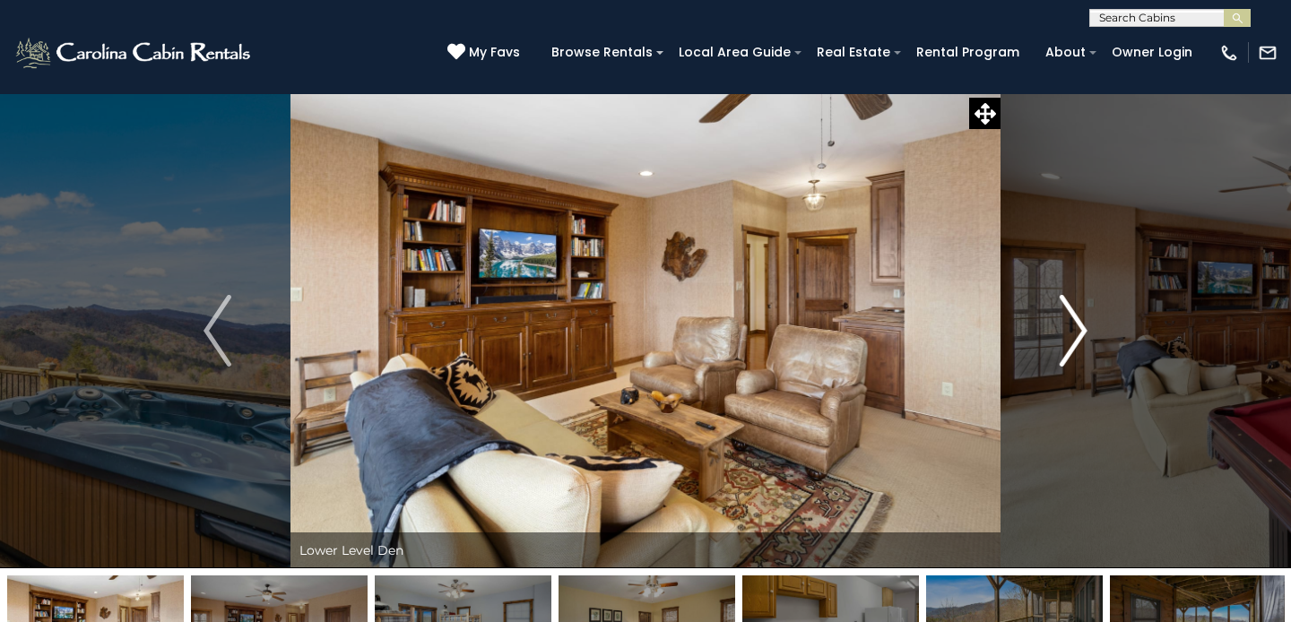
click at [1070, 334] on img "Next" at bounding box center [1073, 331] width 27 height 72
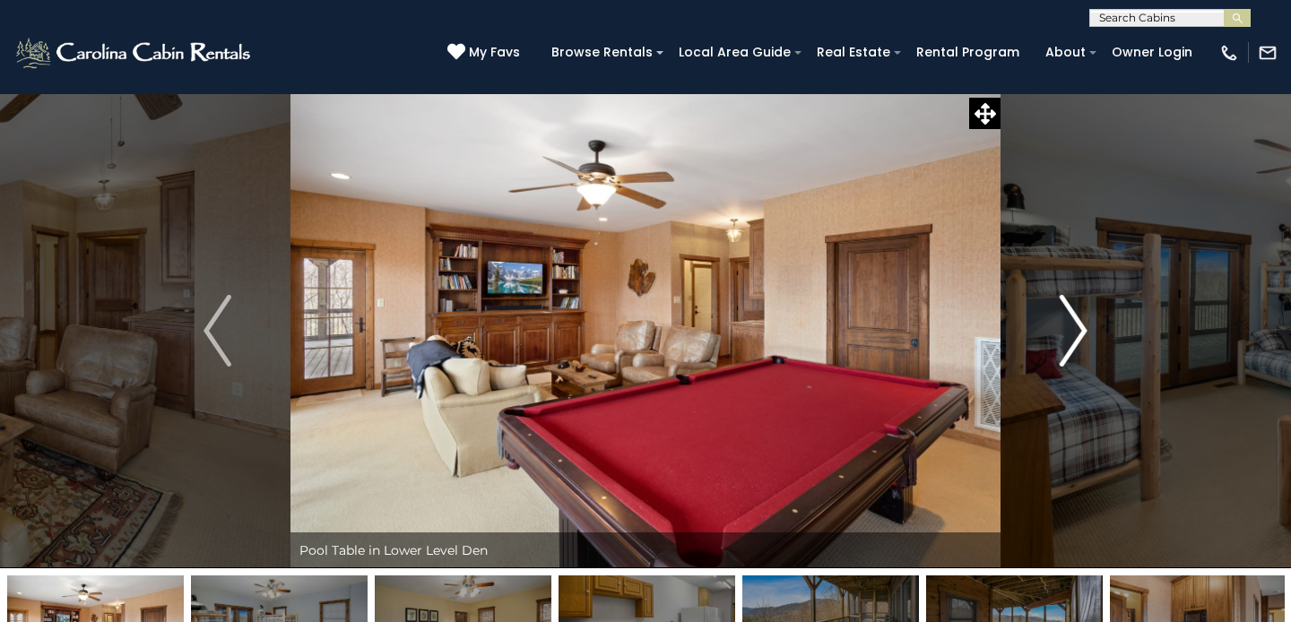
click at [1070, 334] on img "Next" at bounding box center [1073, 331] width 27 height 72
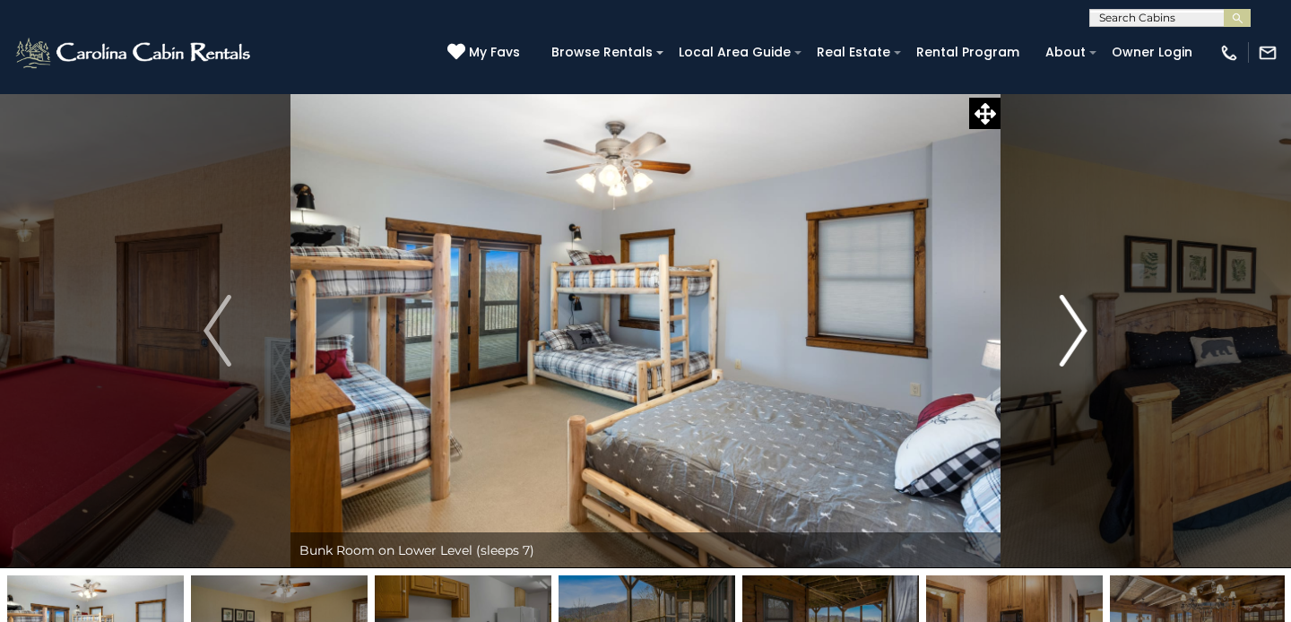
click at [1070, 334] on img "Next" at bounding box center [1073, 331] width 27 height 72
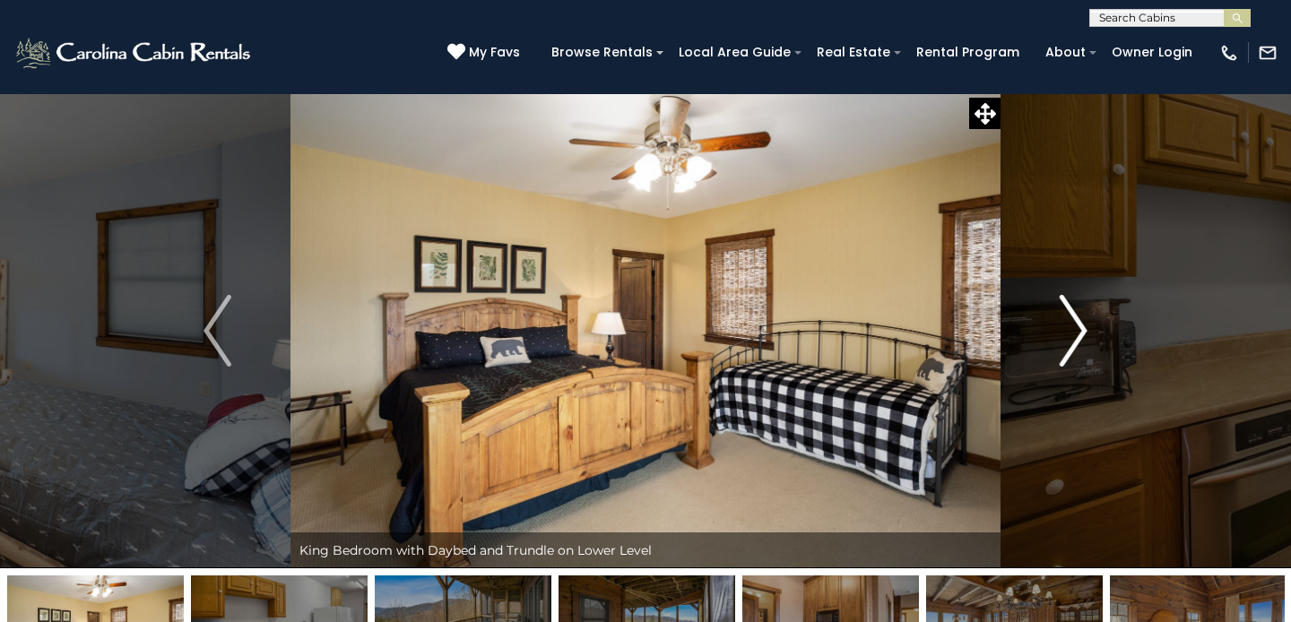
click at [1070, 334] on img "Next" at bounding box center [1073, 331] width 27 height 72
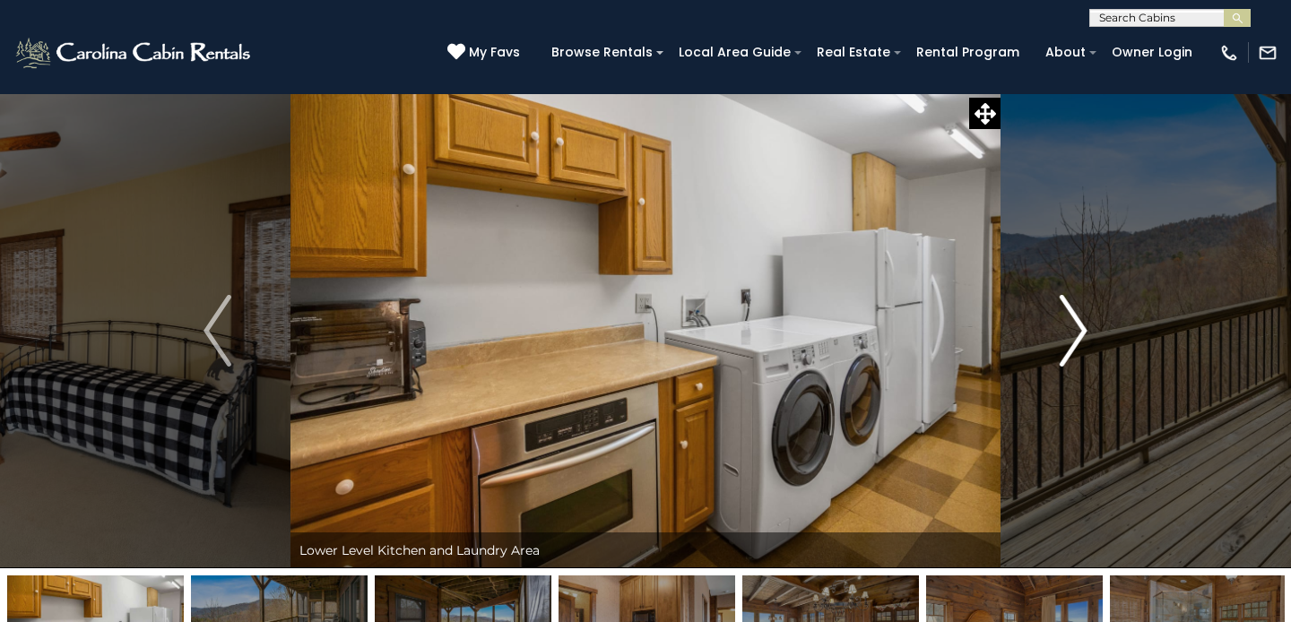
click at [1070, 334] on img "Next" at bounding box center [1073, 331] width 27 height 72
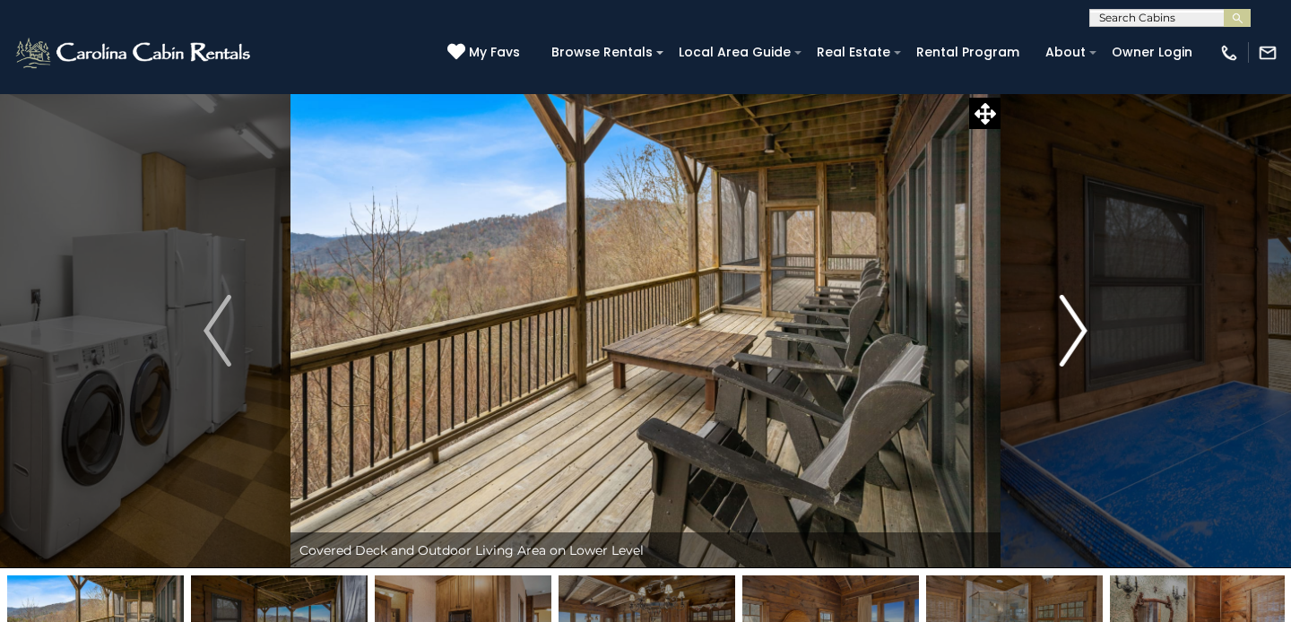
click at [1070, 334] on img "Next" at bounding box center [1073, 331] width 27 height 72
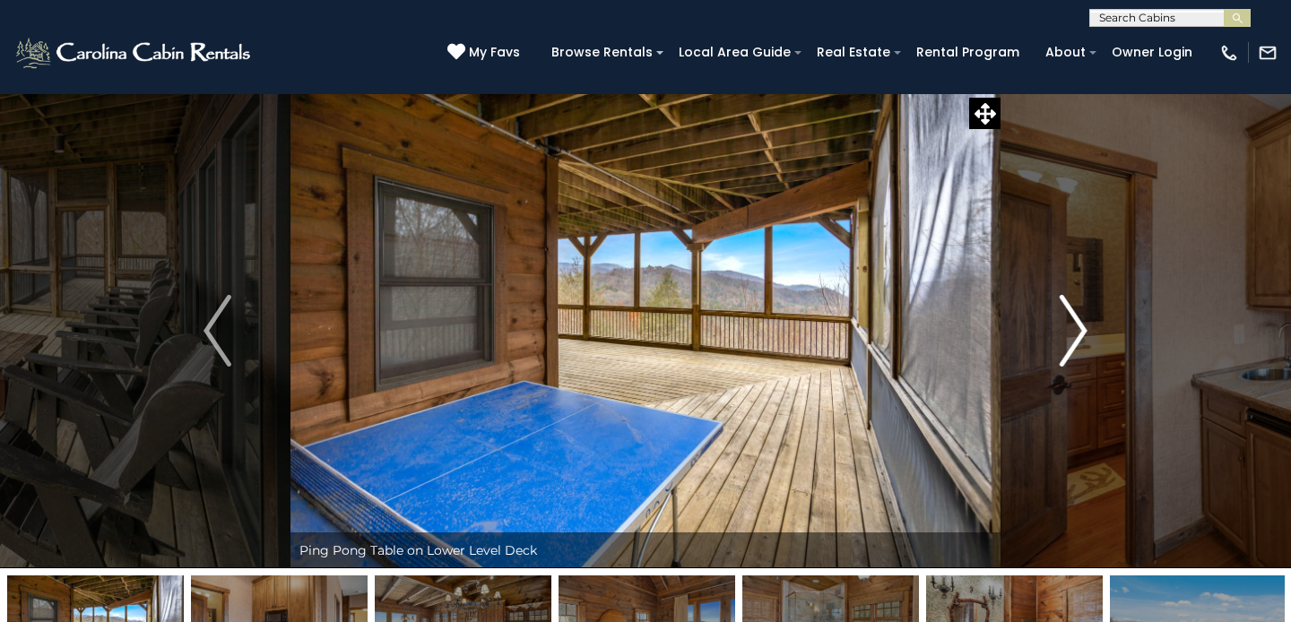
click at [1070, 334] on img "Next" at bounding box center [1073, 331] width 27 height 72
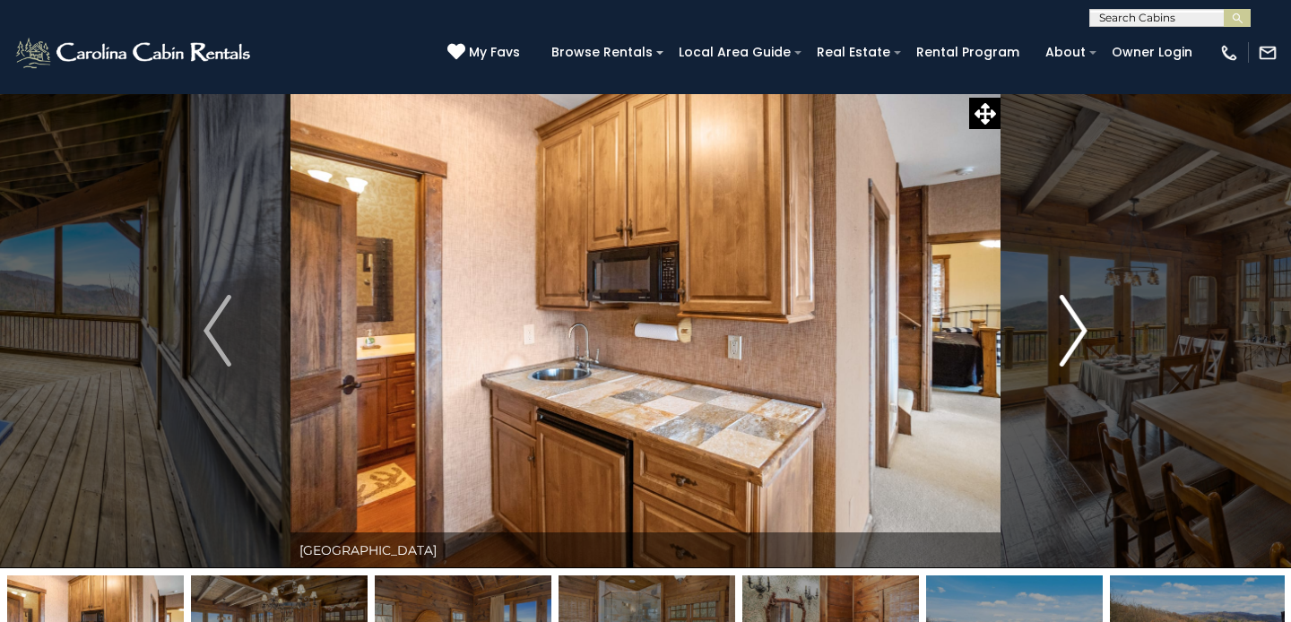
click at [1070, 334] on img "Next" at bounding box center [1073, 331] width 27 height 72
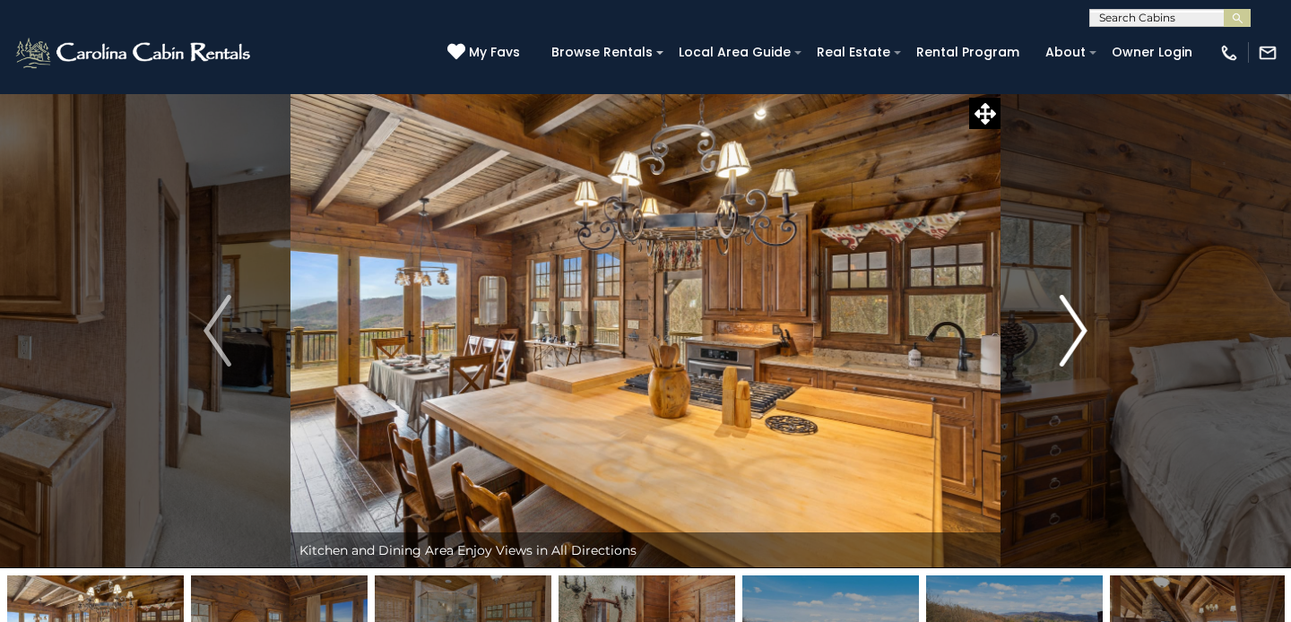
click at [1070, 334] on img "Next" at bounding box center [1073, 331] width 27 height 72
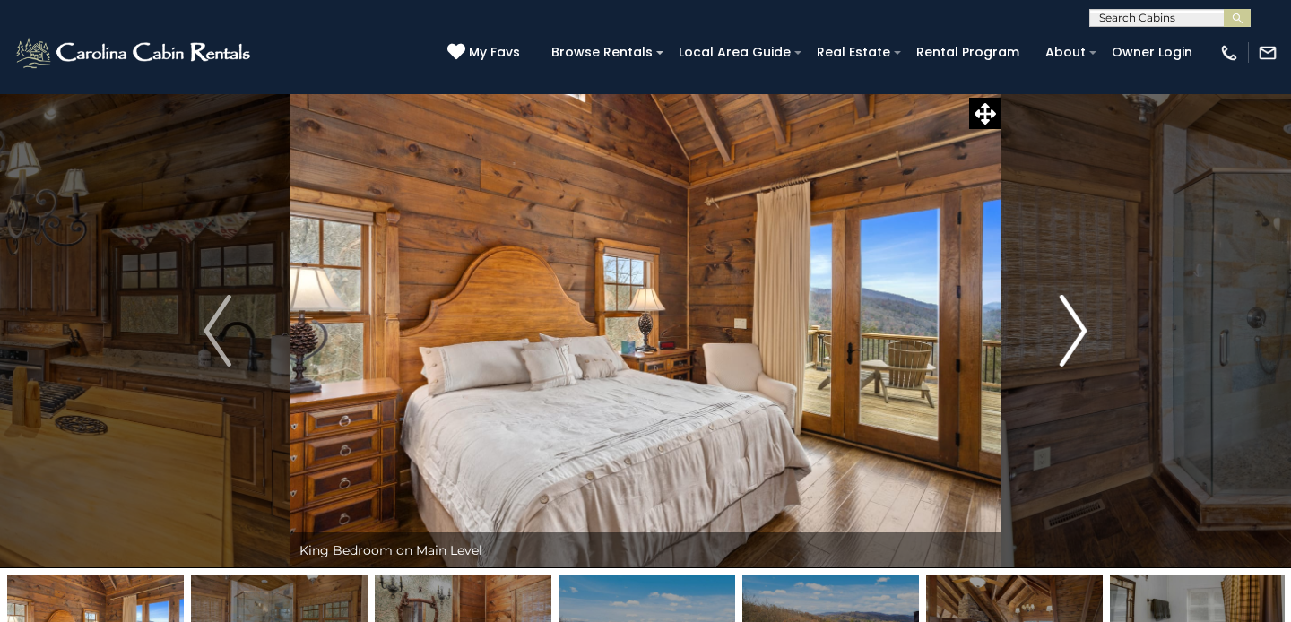
click at [1070, 334] on img "Next" at bounding box center [1073, 331] width 27 height 72
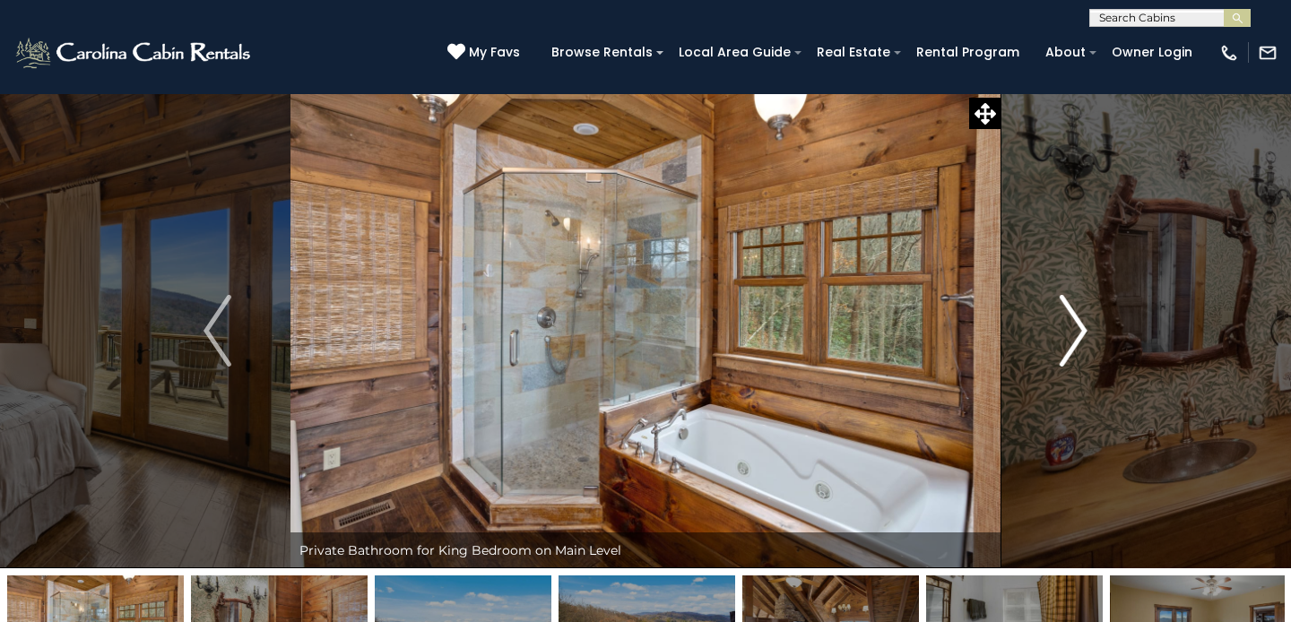
click at [1070, 334] on img "Next" at bounding box center [1073, 331] width 27 height 72
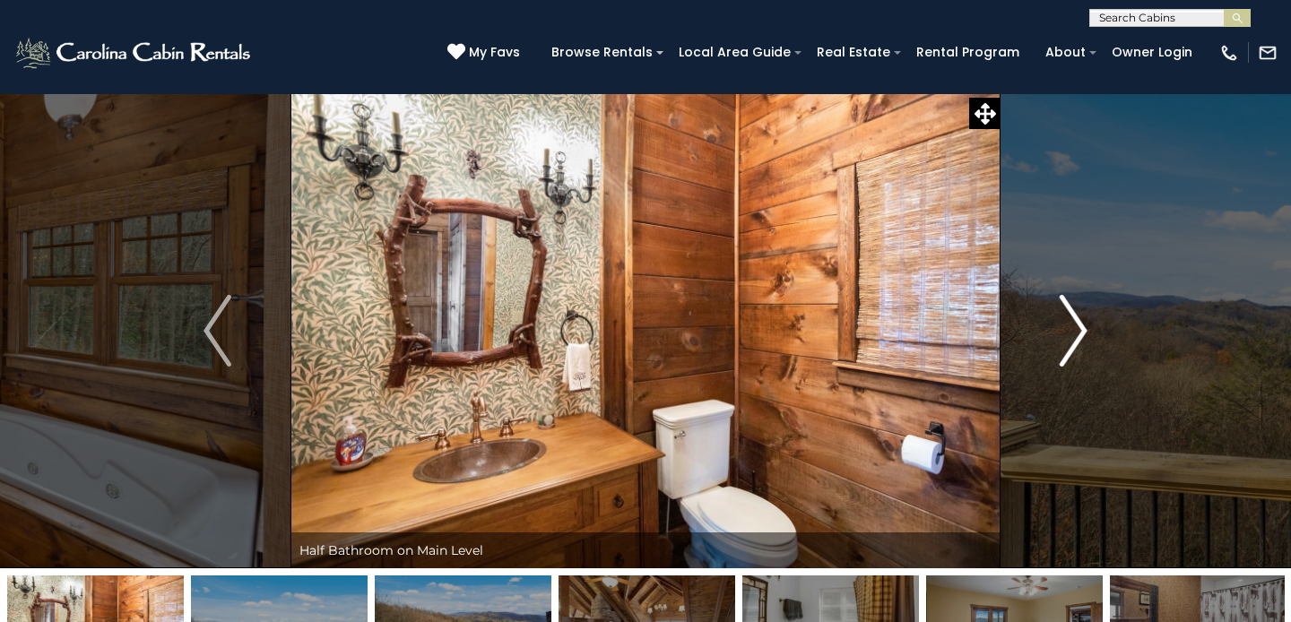
click at [1070, 334] on img "Next" at bounding box center [1073, 331] width 27 height 72
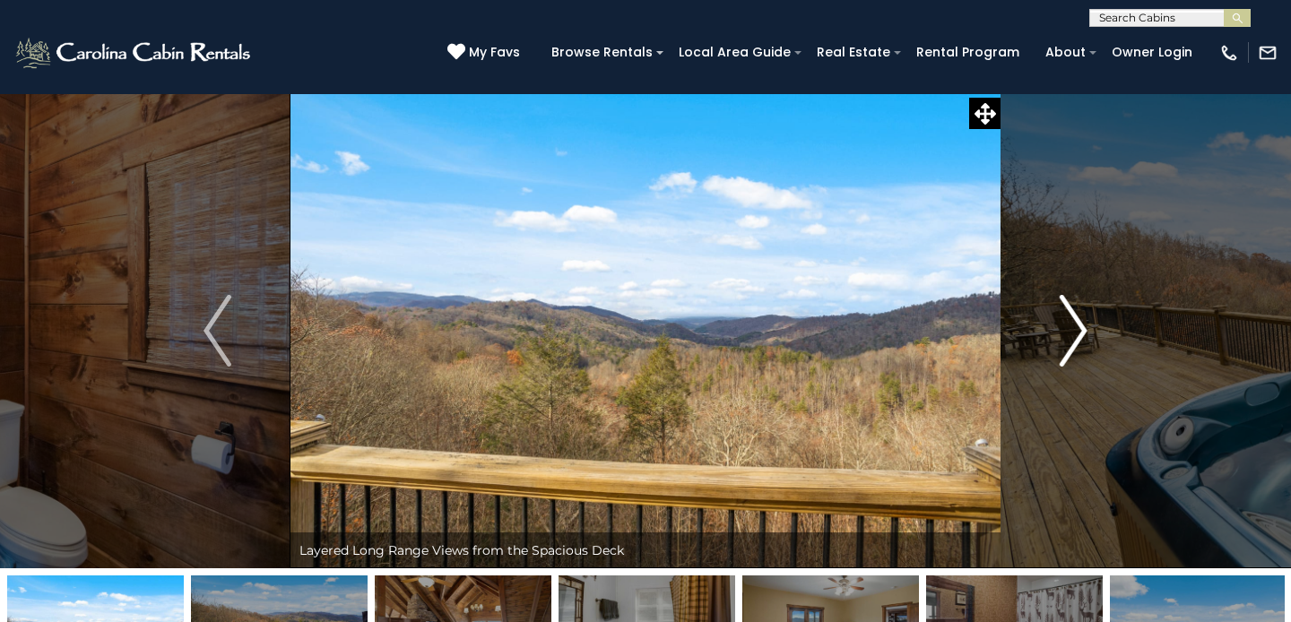
click at [1070, 334] on img "Next" at bounding box center [1073, 331] width 27 height 72
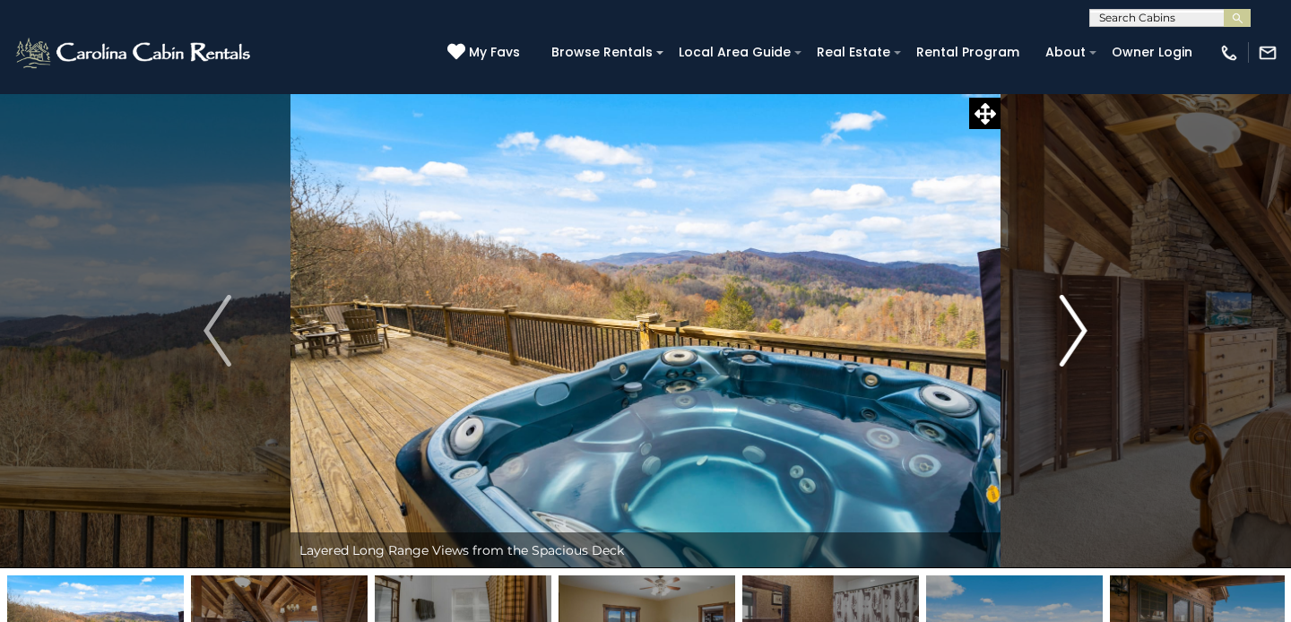
click at [1070, 334] on img "Next" at bounding box center [1073, 331] width 27 height 72
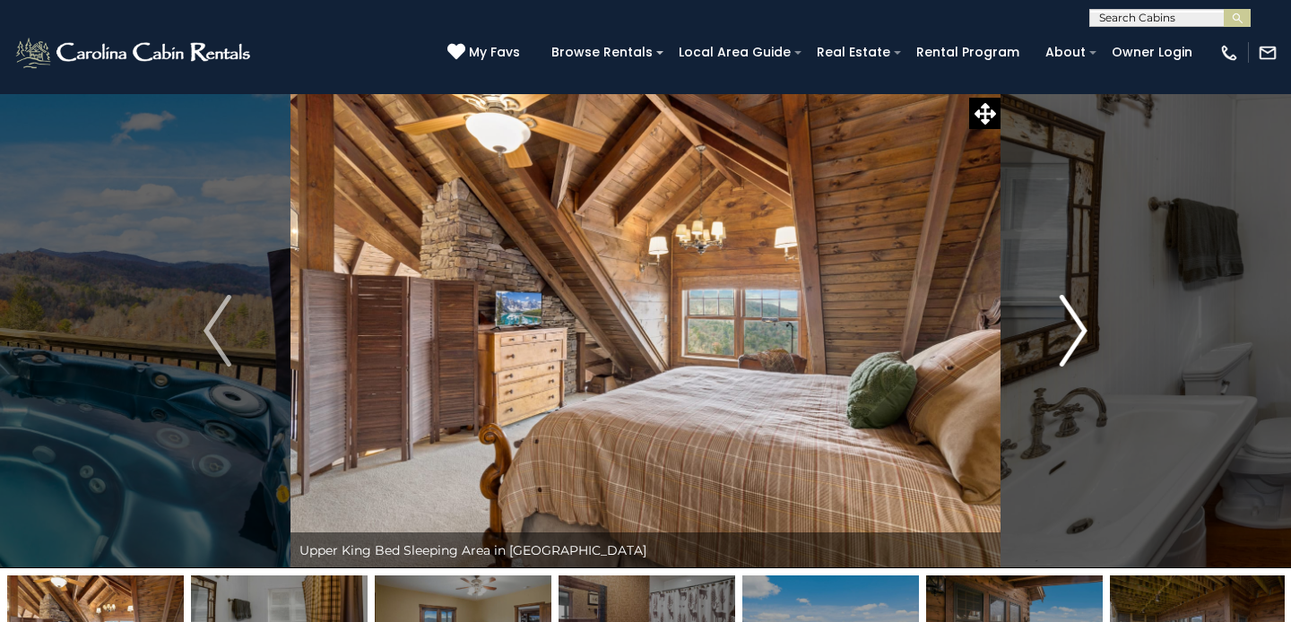
click at [1070, 334] on img "Next" at bounding box center [1073, 331] width 27 height 72
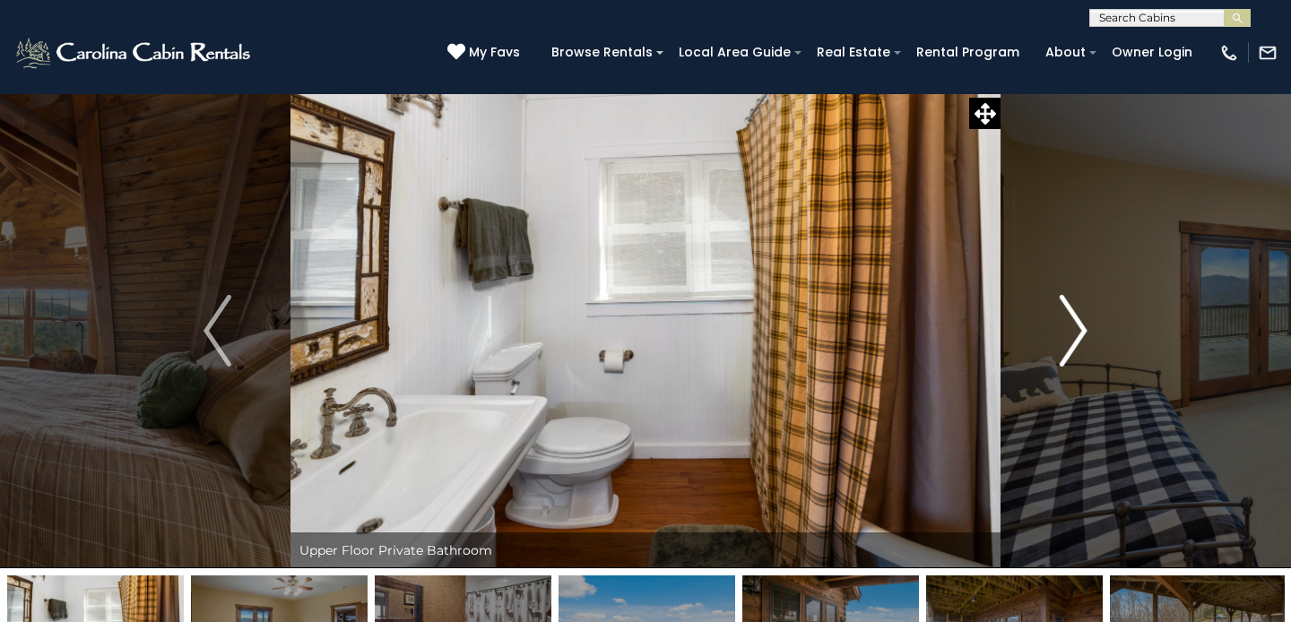
click at [1070, 334] on img "Next" at bounding box center [1073, 331] width 27 height 72
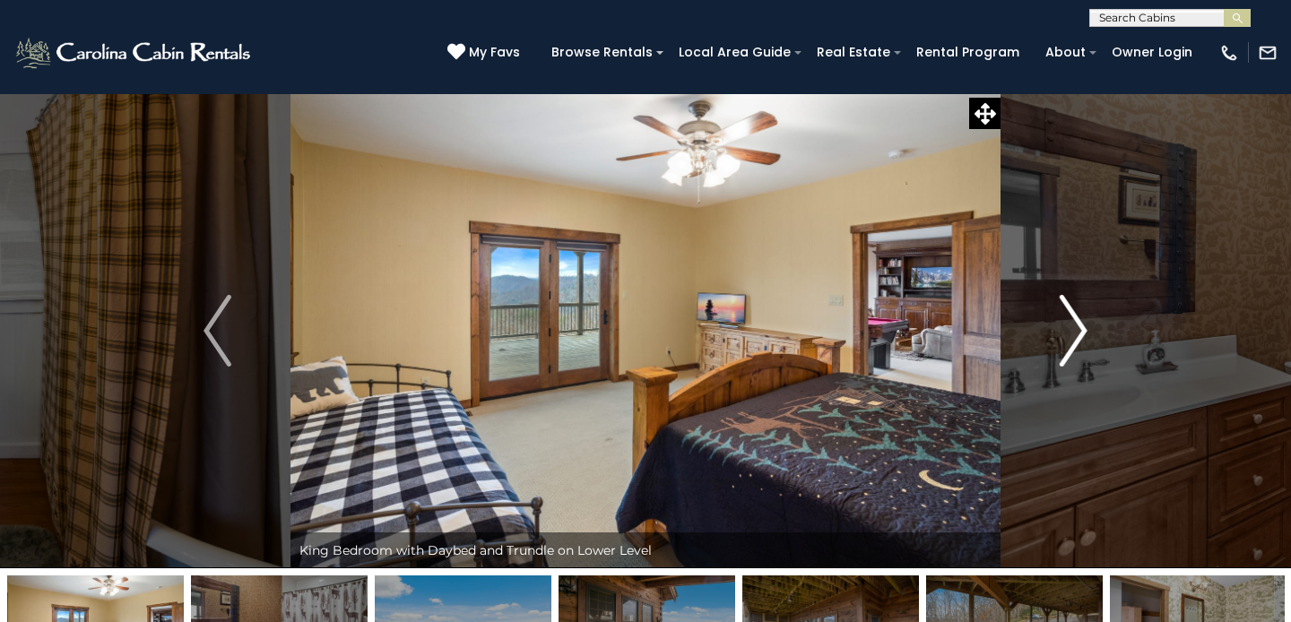
click at [1070, 334] on img "Next" at bounding box center [1073, 331] width 27 height 72
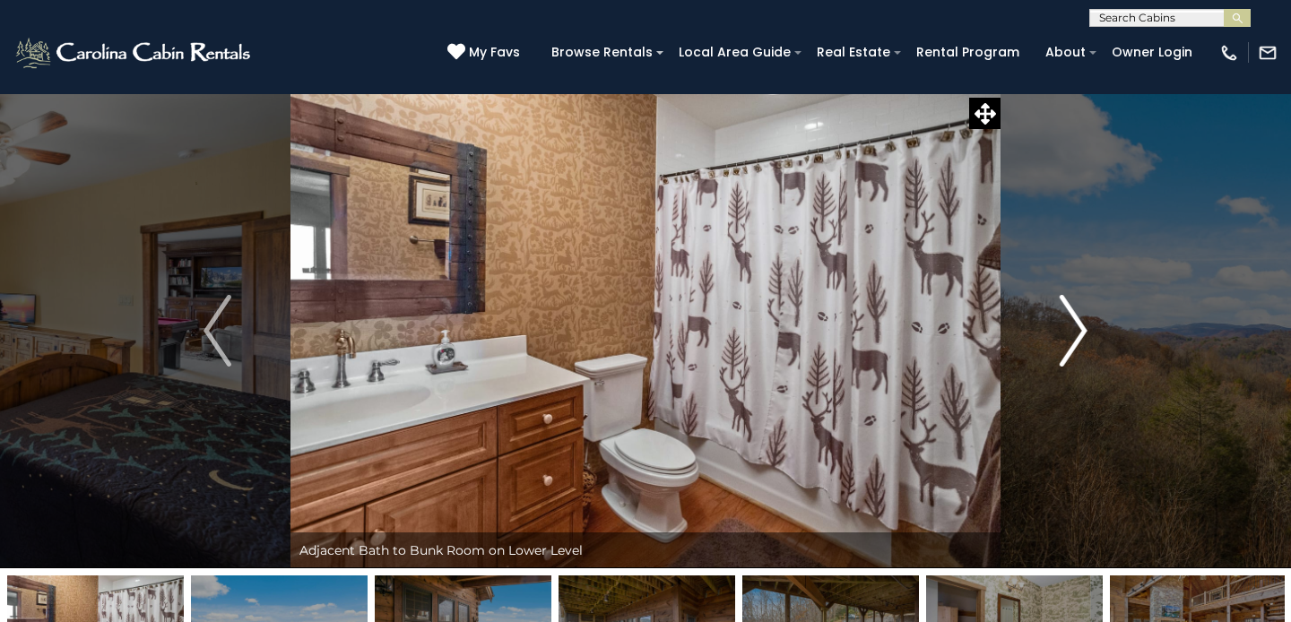
click at [1070, 334] on img "Next" at bounding box center [1073, 331] width 27 height 72
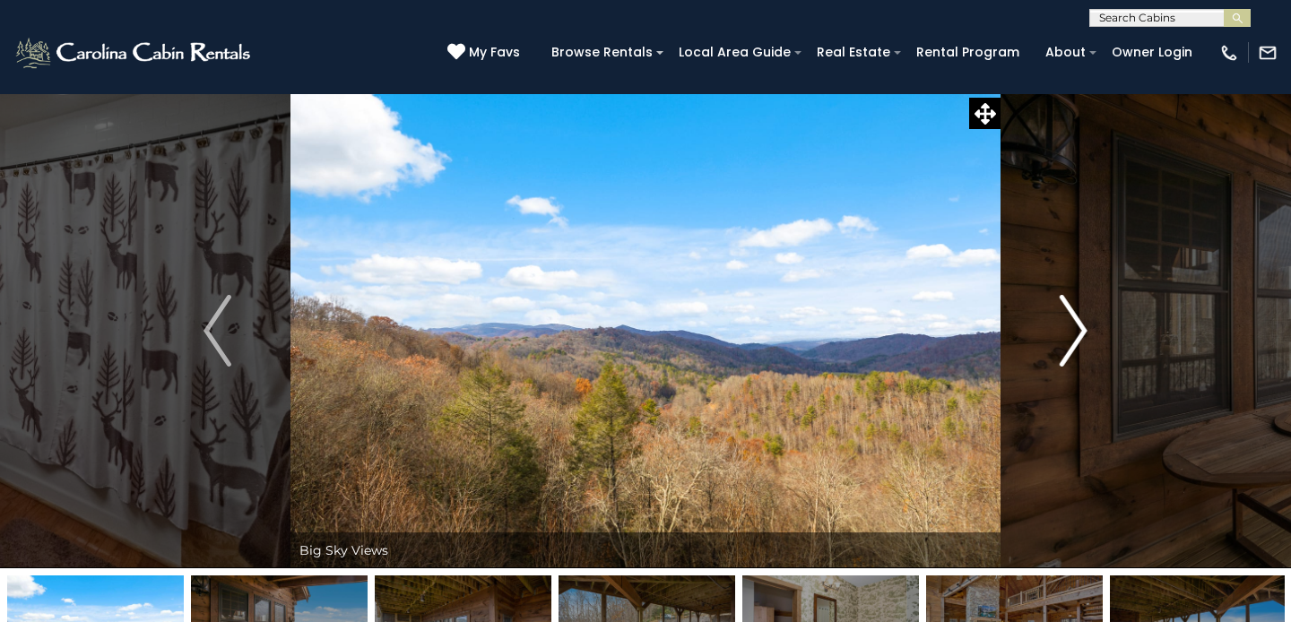
click at [1070, 334] on img "Next" at bounding box center [1073, 331] width 27 height 72
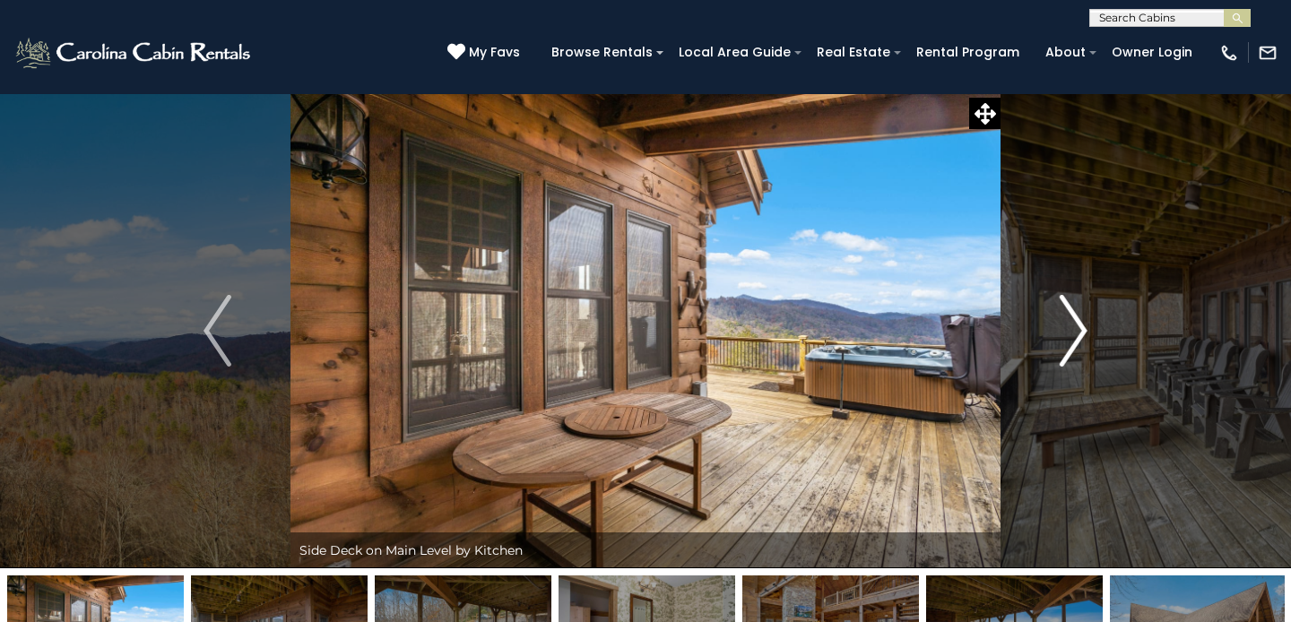
click at [1070, 334] on img "Next" at bounding box center [1073, 331] width 27 height 72
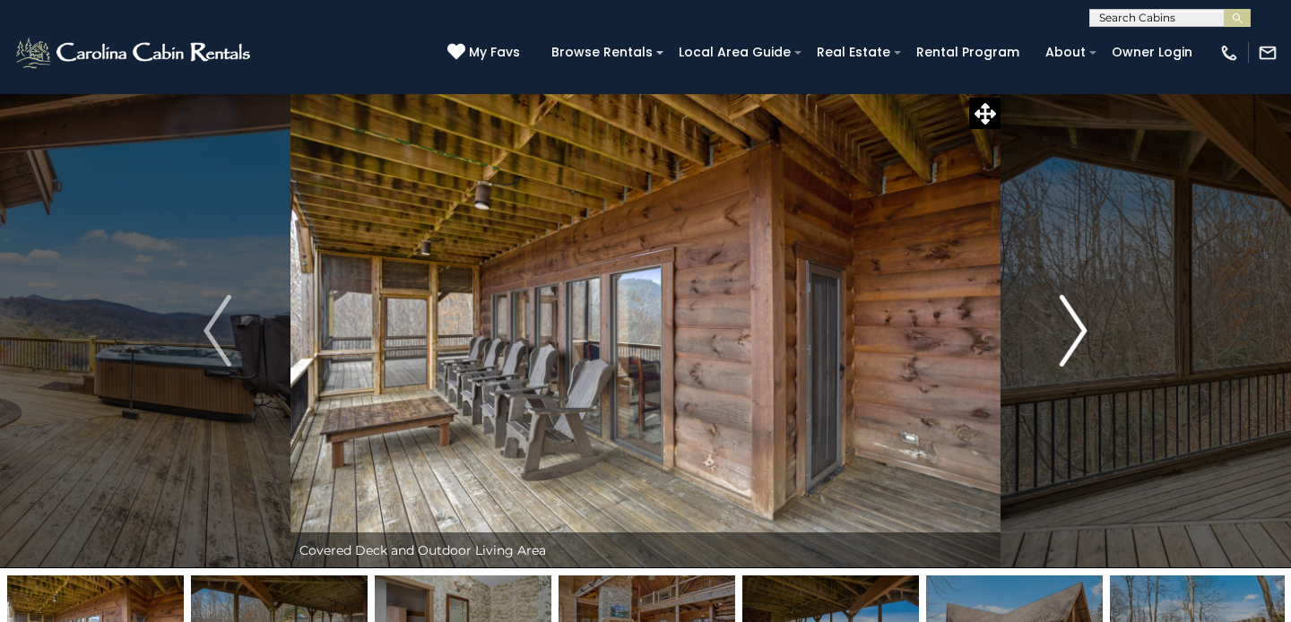
click at [1072, 334] on img "Next" at bounding box center [1073, 331] width 27 height 72
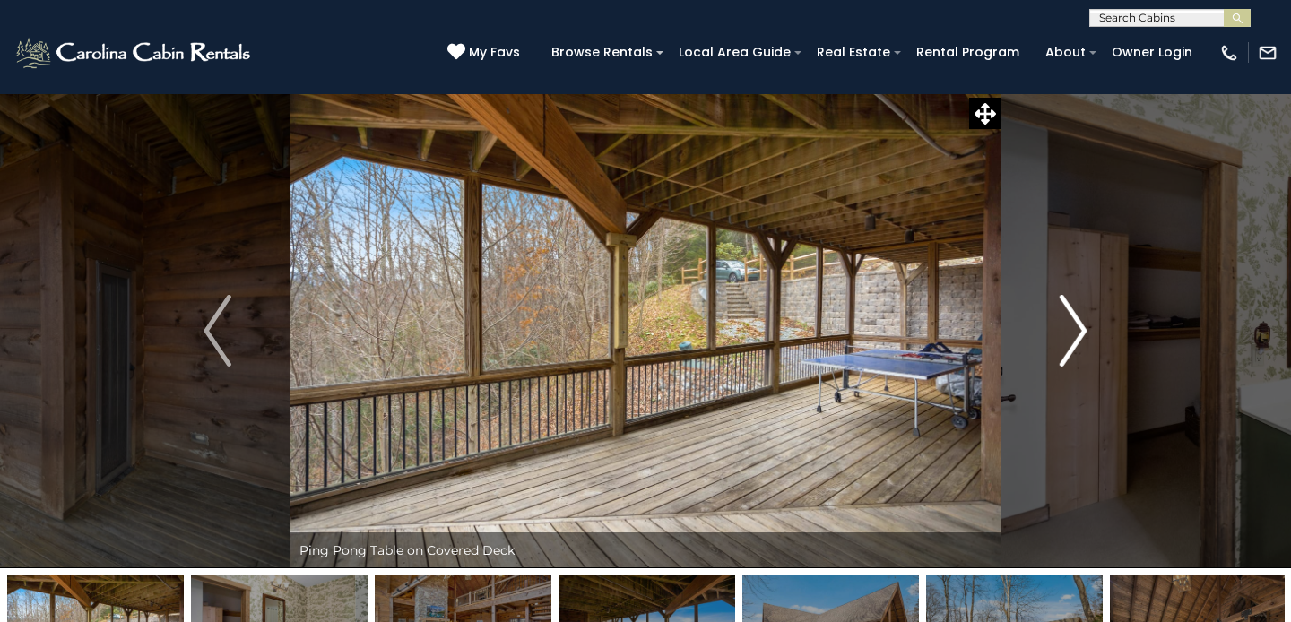
click at [1072, 334] on img "Next" at bounding box center [1073, 331] width 27 height 72
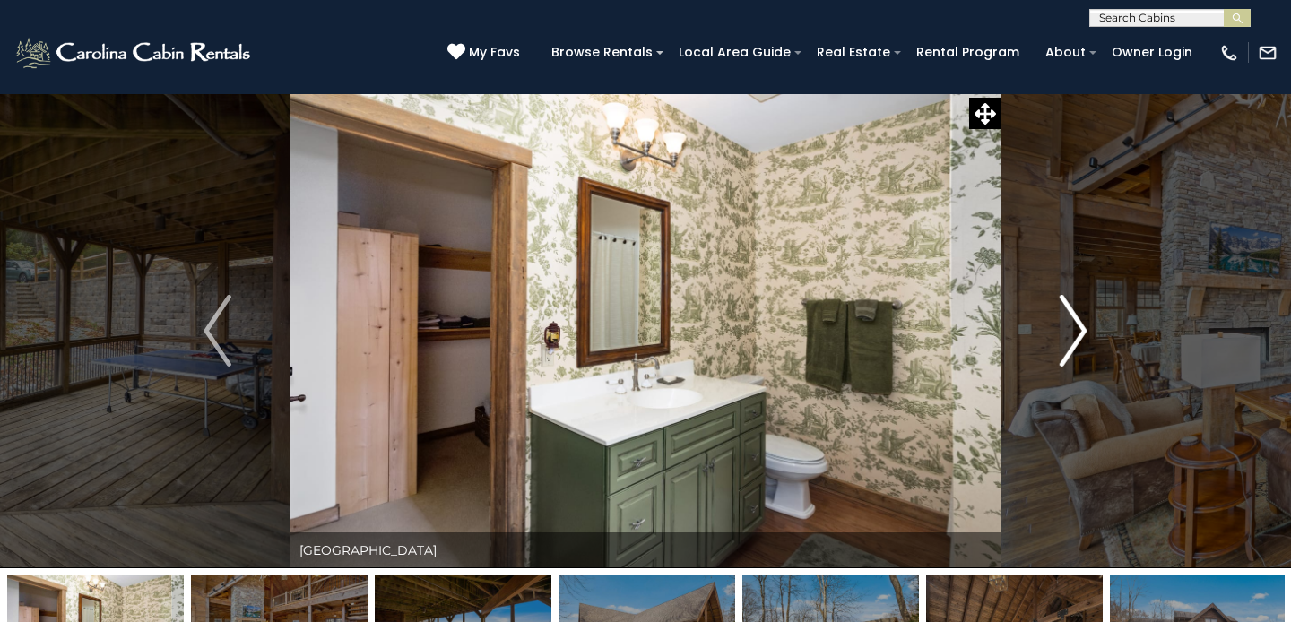
click at [1072, 334] on img "Next" at bounding box center [1073, 331] width 27 height 72
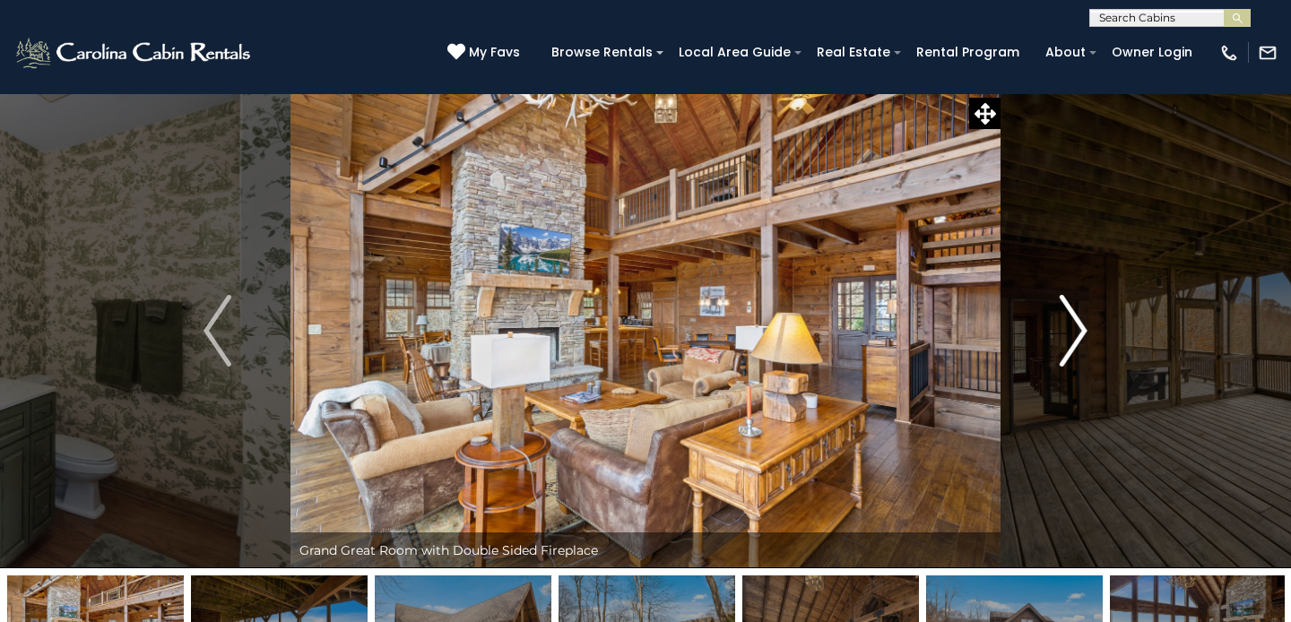
click at [1072, 334] on img "Next" at bounding box center [1073, 331] width 27 height 72
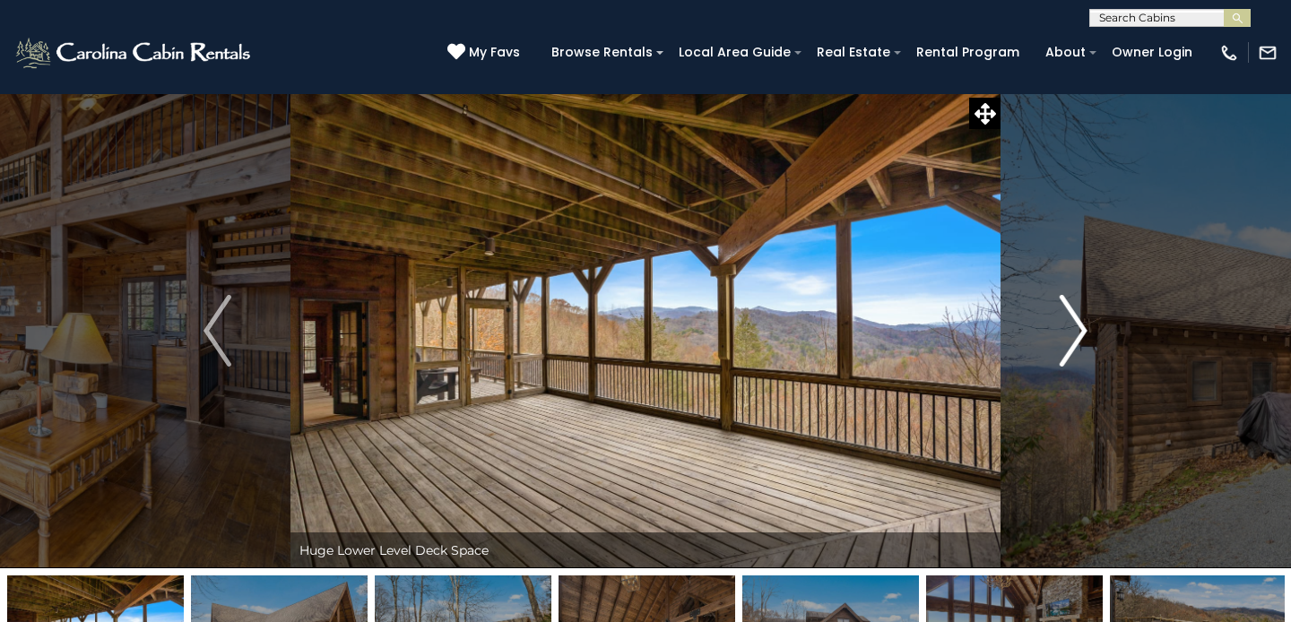
click at [1072, 334] on img "Next" at bounding box center [1073, 331] width 27 height 72
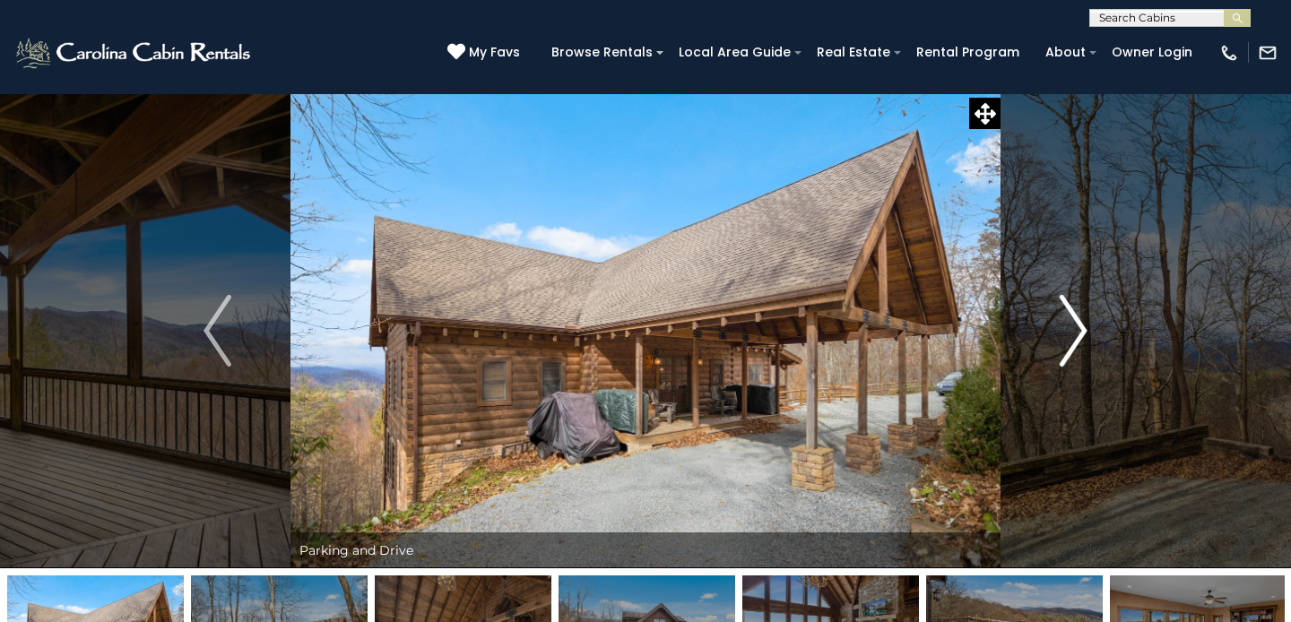
click at [1072, 334] on img "Next" at bounding box center [1073, 331] width 27 height 72
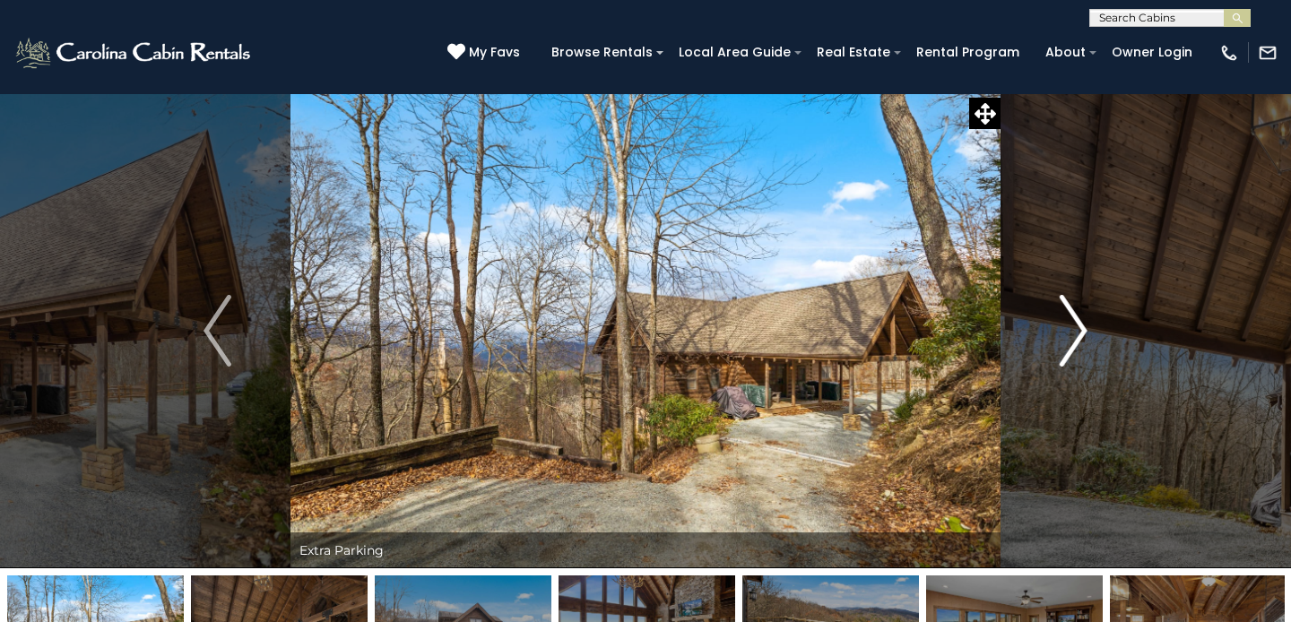
click at [1072, 334] on img "Next" at bounding box center [1073, 331] width 27 height 72
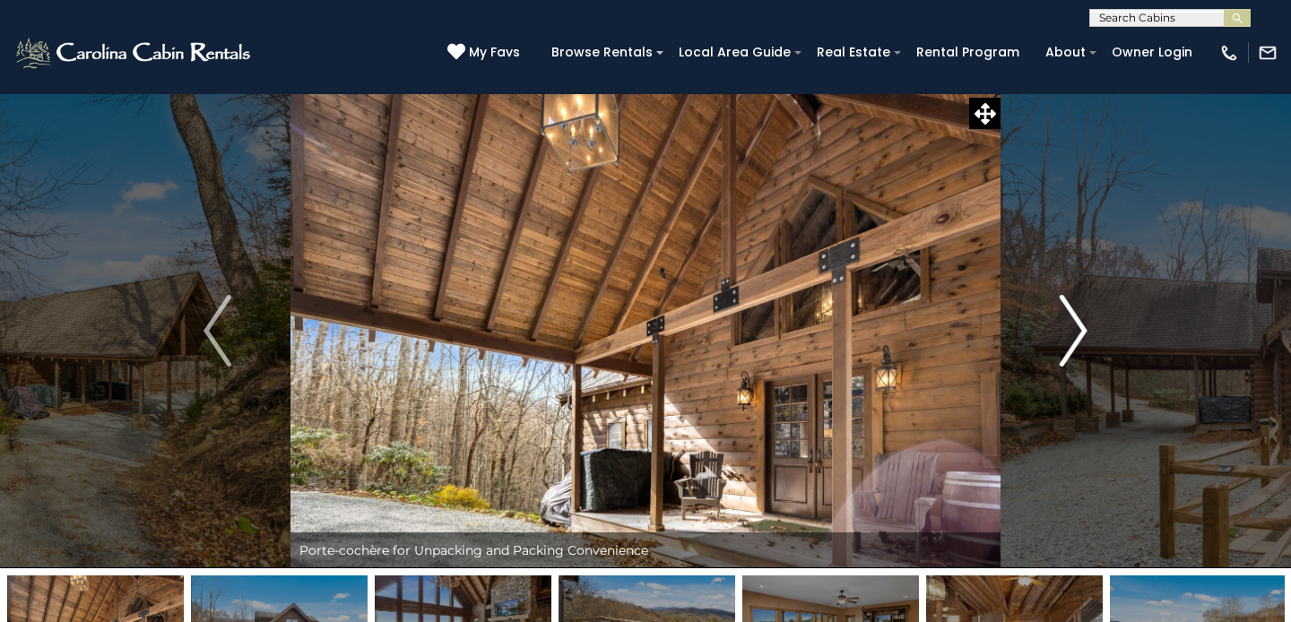
click at [1072, 334] on img "Next" at bounding box center [1073, 331] width 27 height 72
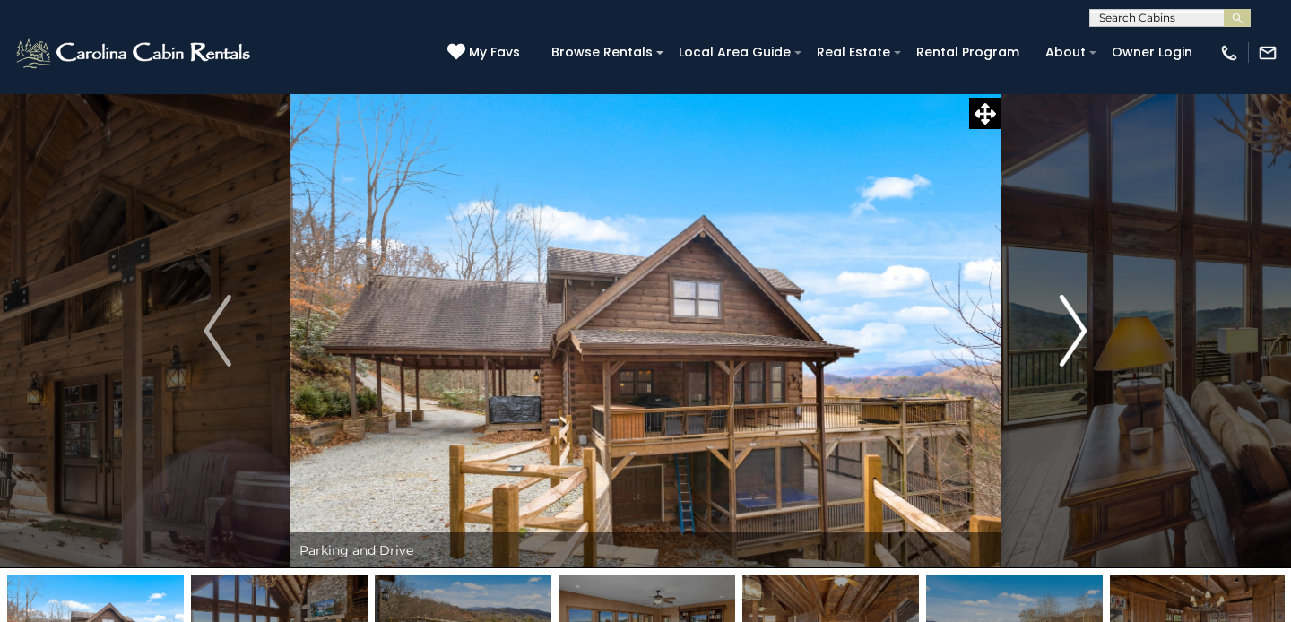
click at [1070, 336] on img "Next" at bounding box center [1073, 331] width 27 height 72
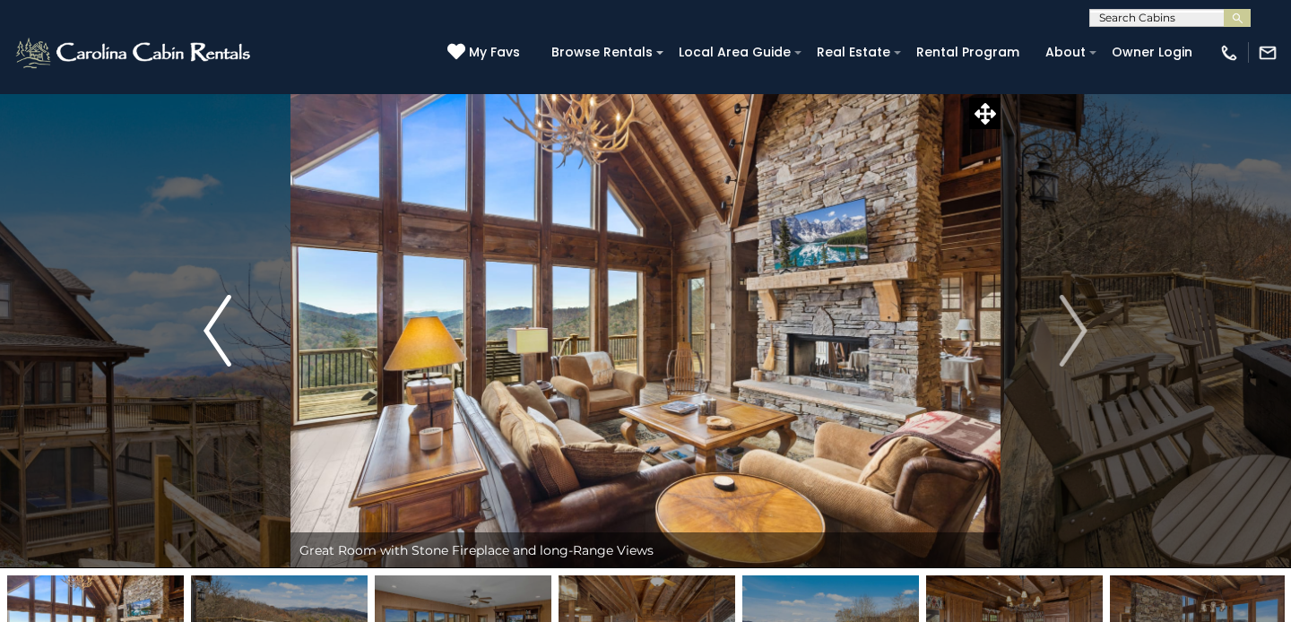
click at [195, 331] on button "Previous" at bounding box center [217, 330] width 146 height 475
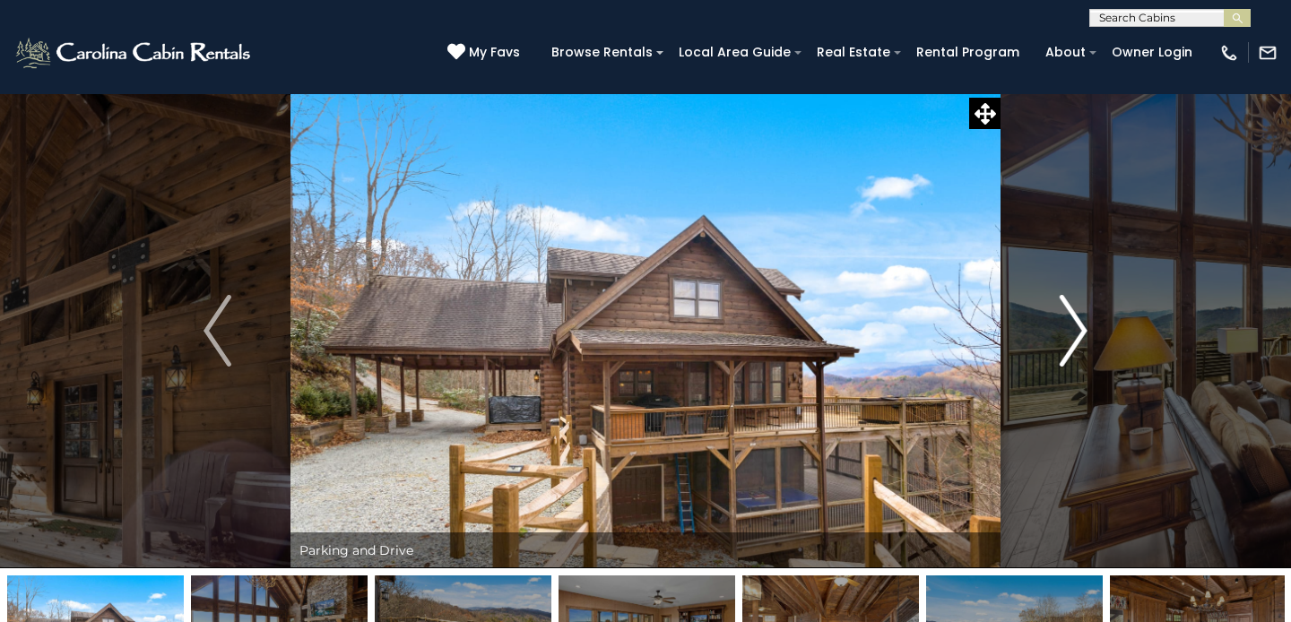
click at [1078, 339] on img "Next" at bounding box center [1073, 331] width 27 height 72
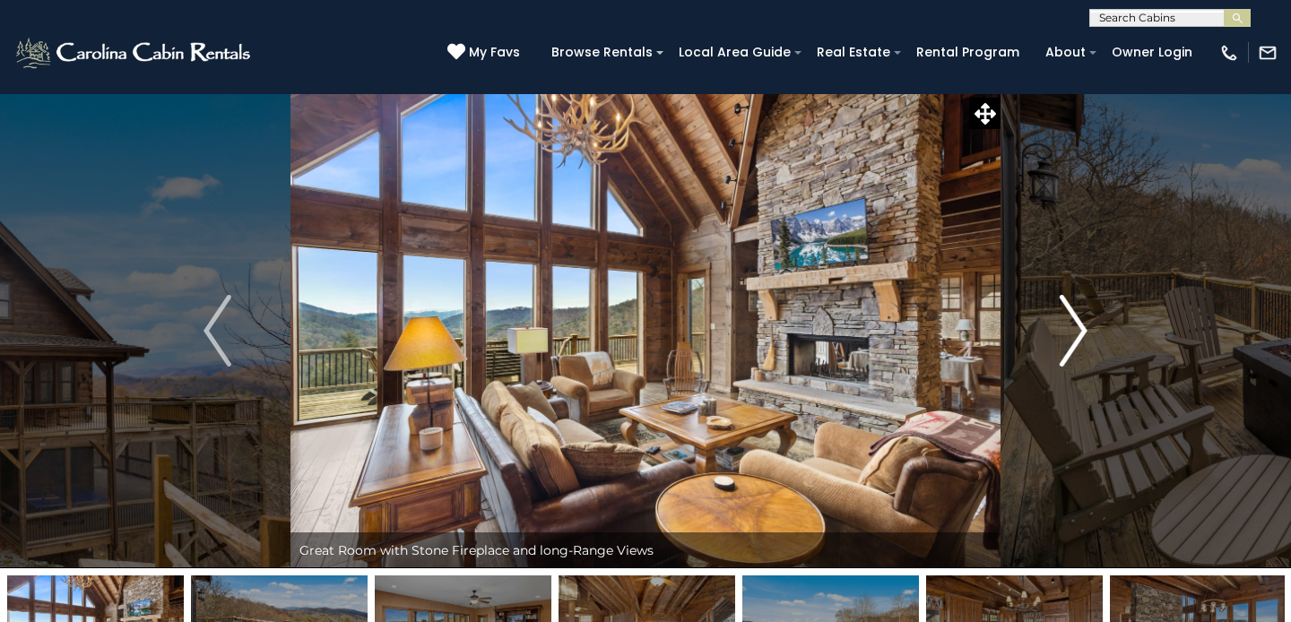
click at [1078, 339] on img "Next" at bounding box center [1073, 331] width 27 height 72
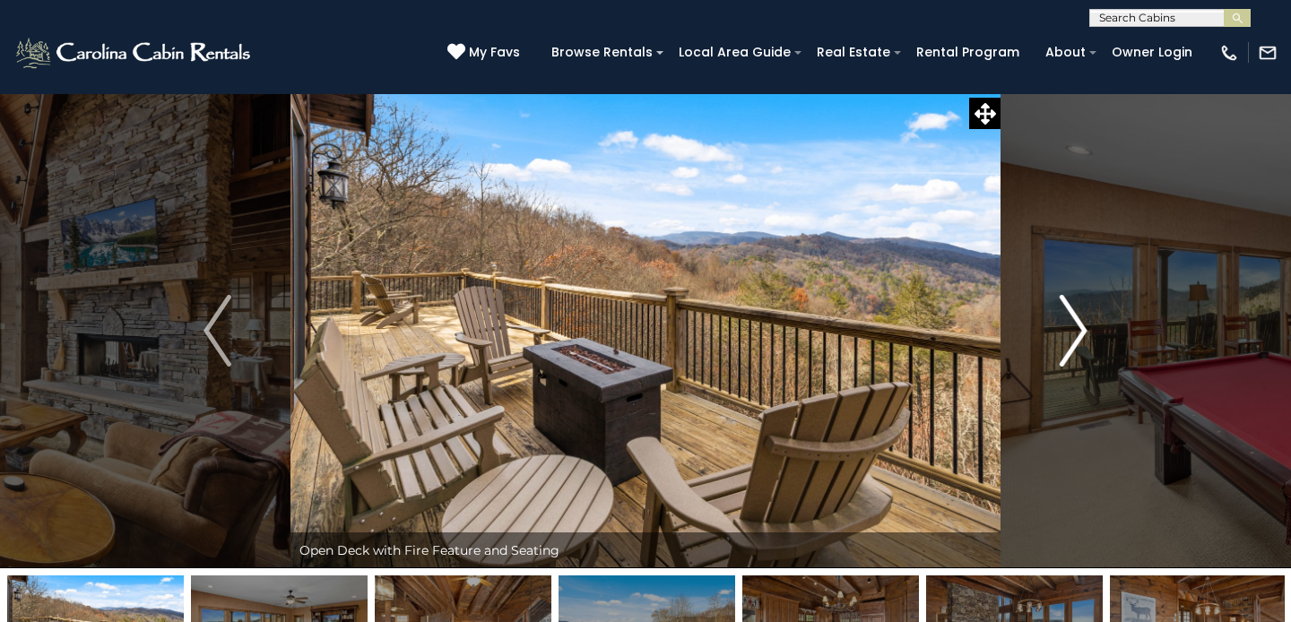
click at [1078, 339] on img "Next" at bounding box center [1073, 331] width 27 height 72
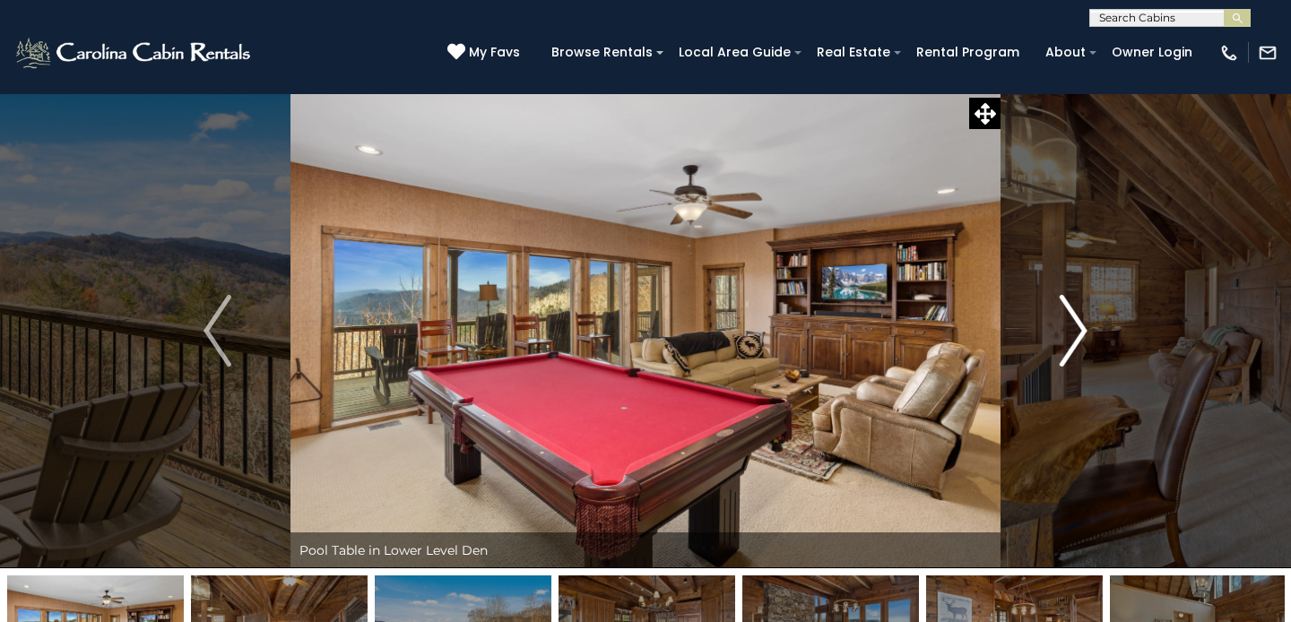
click at [1078, 339] on img "Next" at bounding box center [1073, 331] width 27 height 72
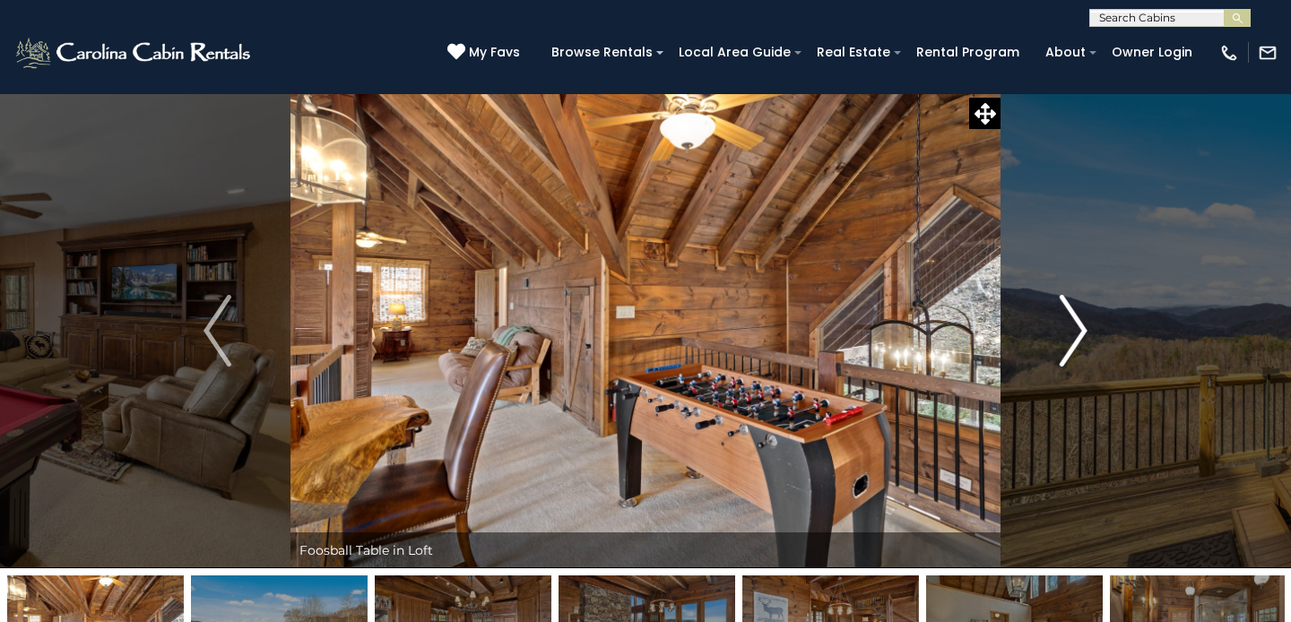
click at [1078, 339] on img "Next" at bounding box center [1073, 331] width 27 height 72
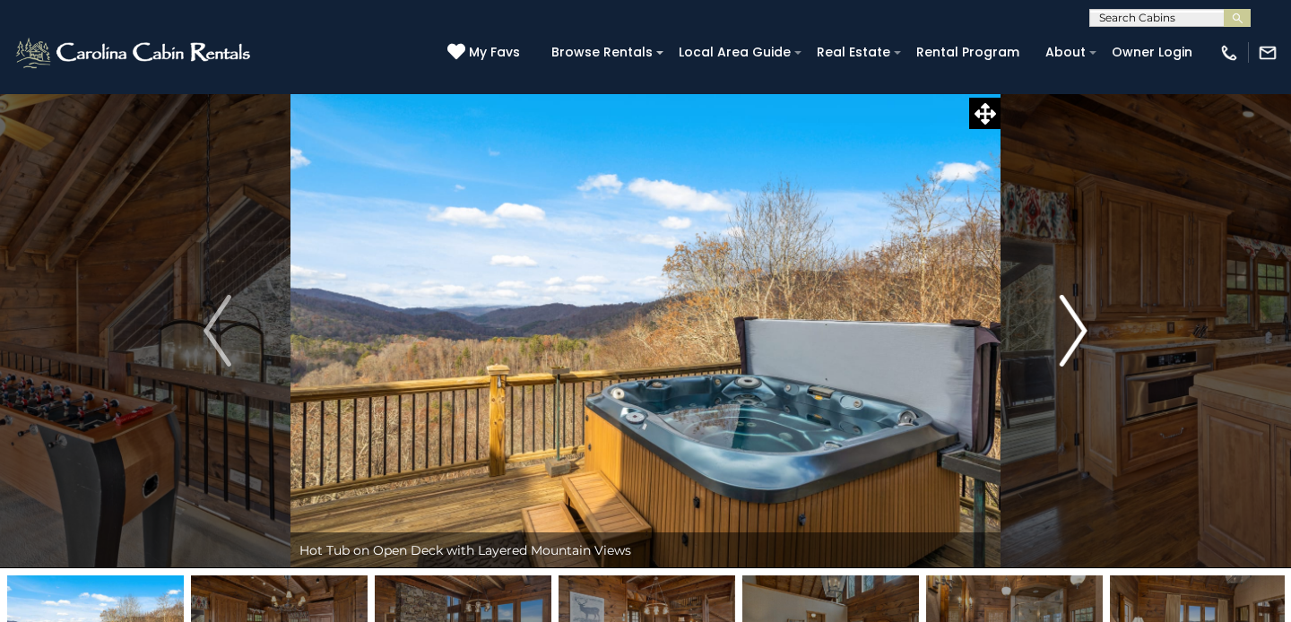
click at [1078, 339] on img "Next" at bounding box center [1073, 331] width 27 height 72
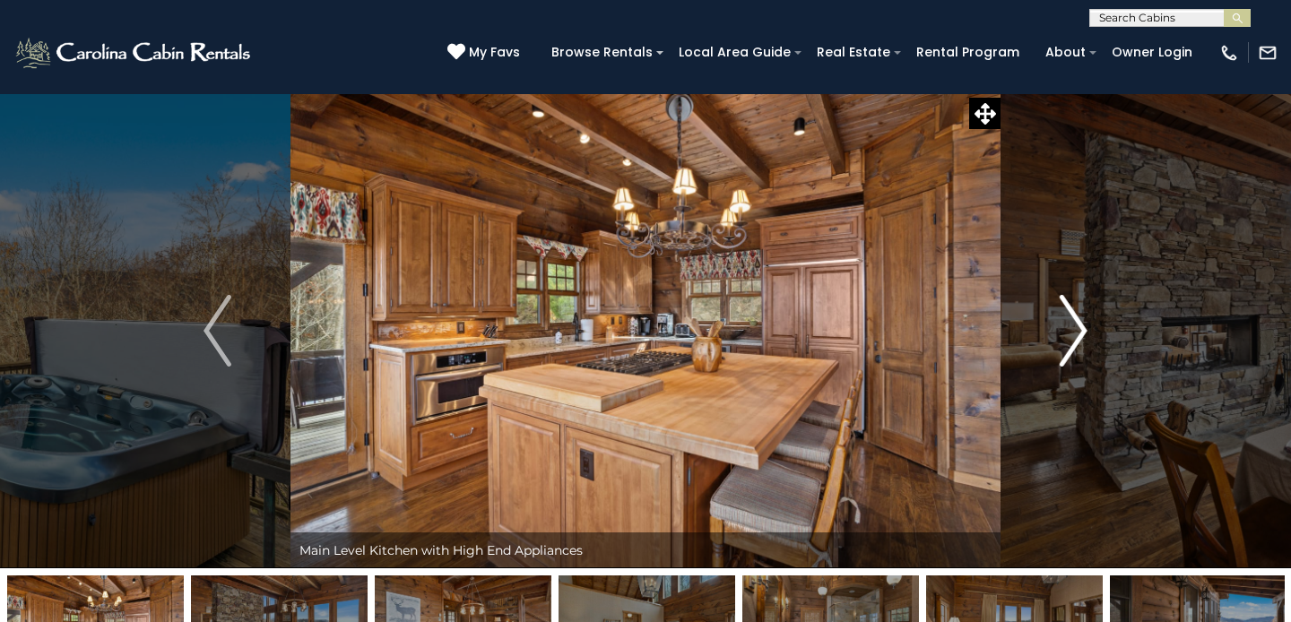
click at [1078, 339] on img "Next" at bounding box center [1073, 331] width 27 height 72
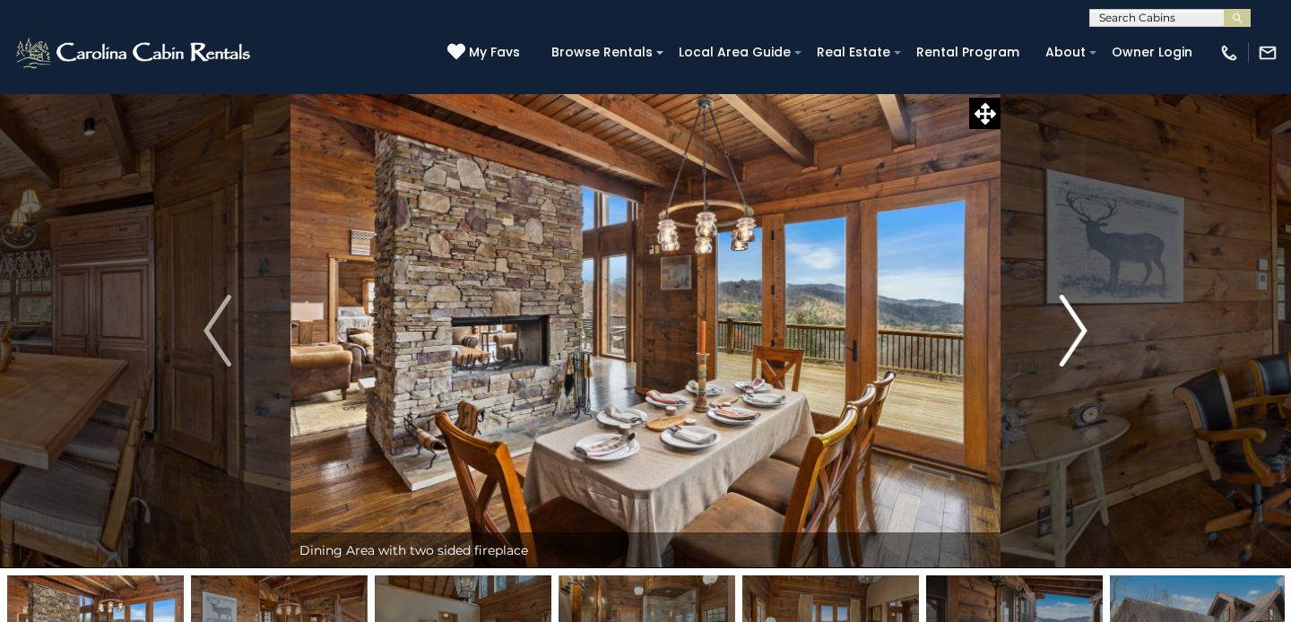
click at [1077, 342] on img "Next" at bounding box center [1073, 331] width 27 height 72
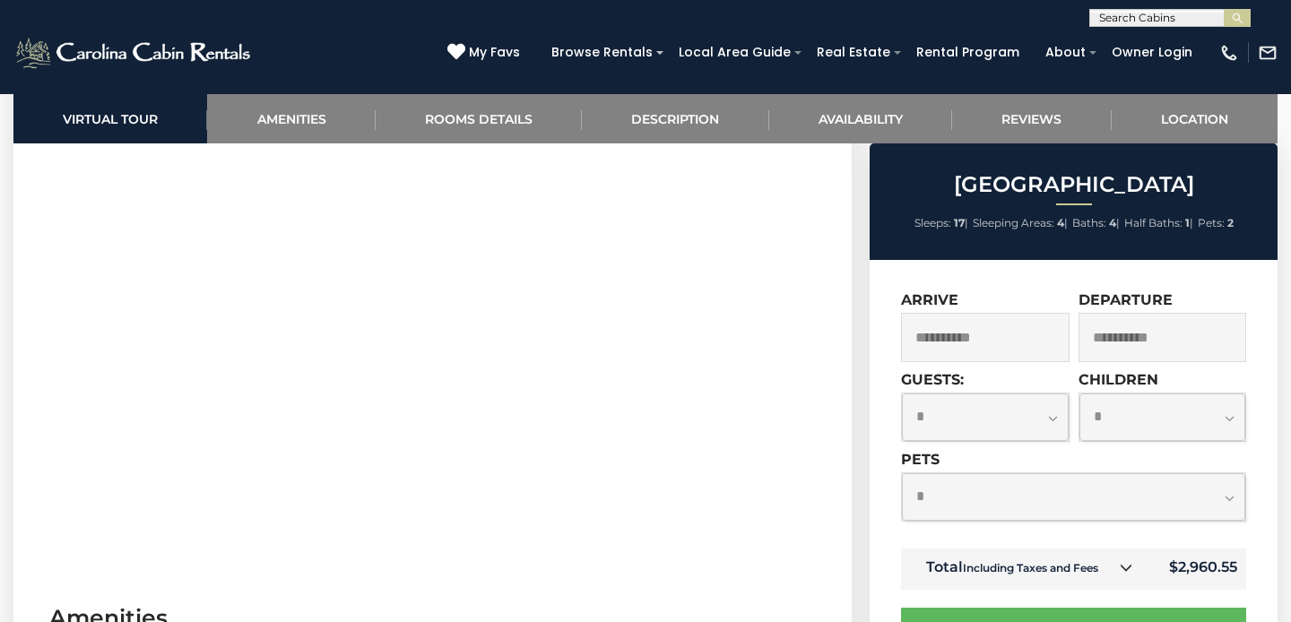
scroll to position [850, 0]
click at [1053, 425] on select "**********" at bounding box center [985, 418] width 167 height 48
select select "*"
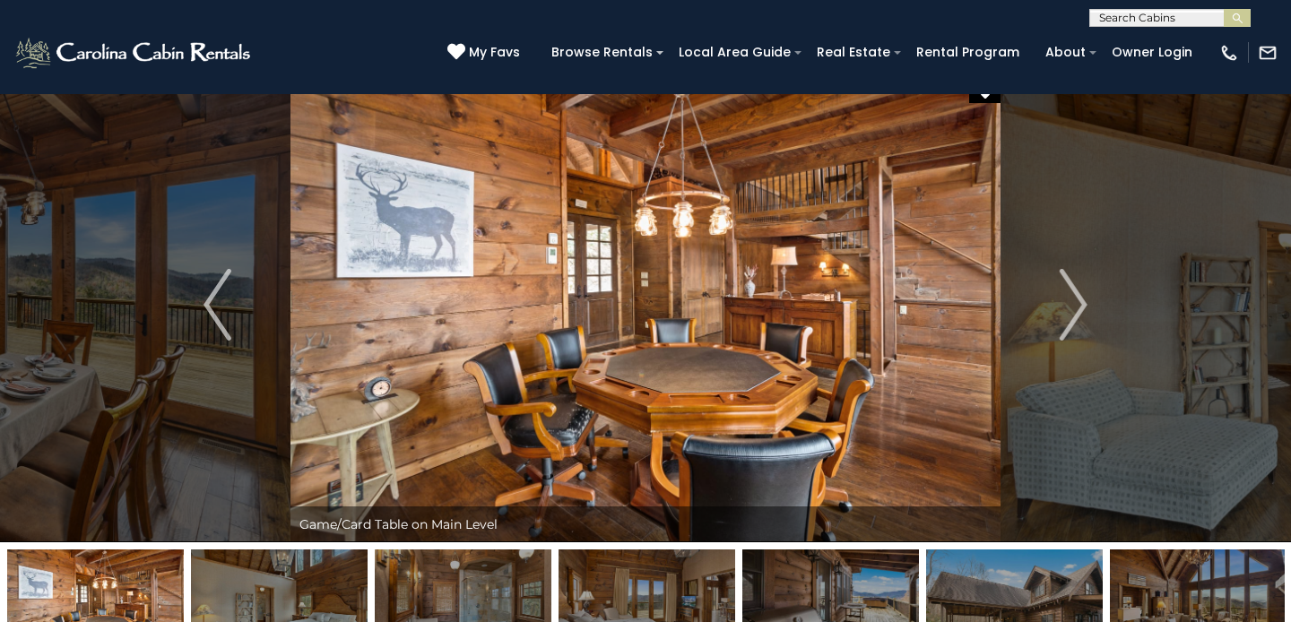
scroll to position [0, 0]
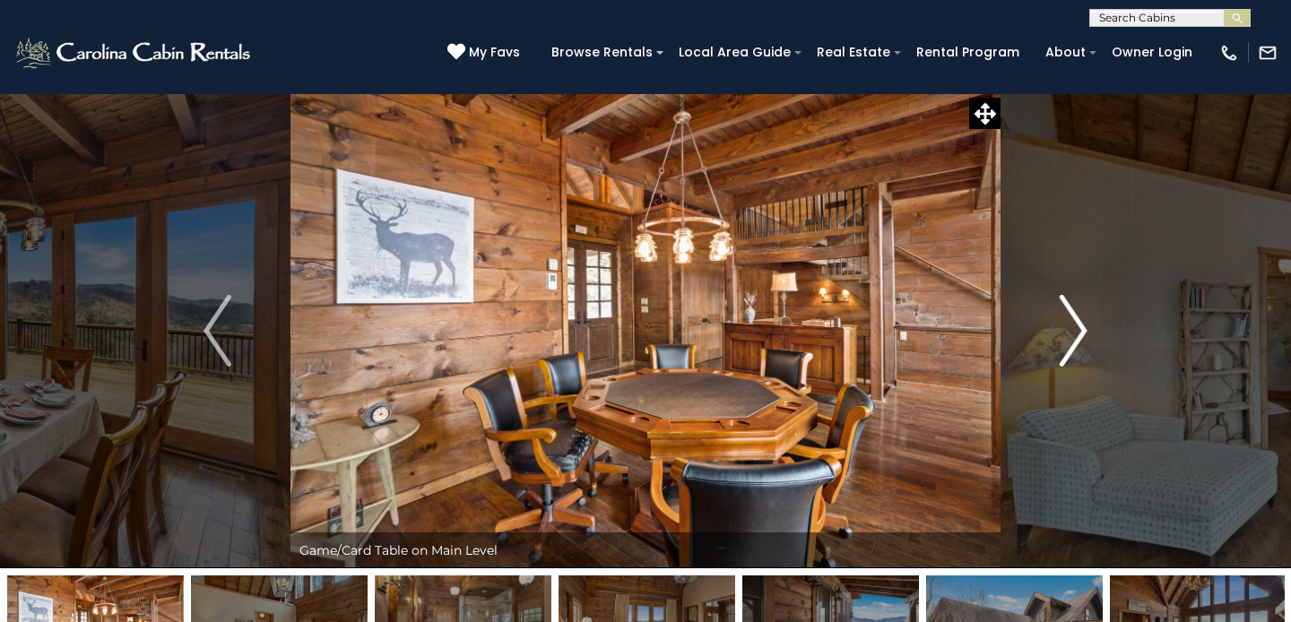
click at [1086, 329] on img "Next" at bounding box center [1073, 331] width 27 height 72
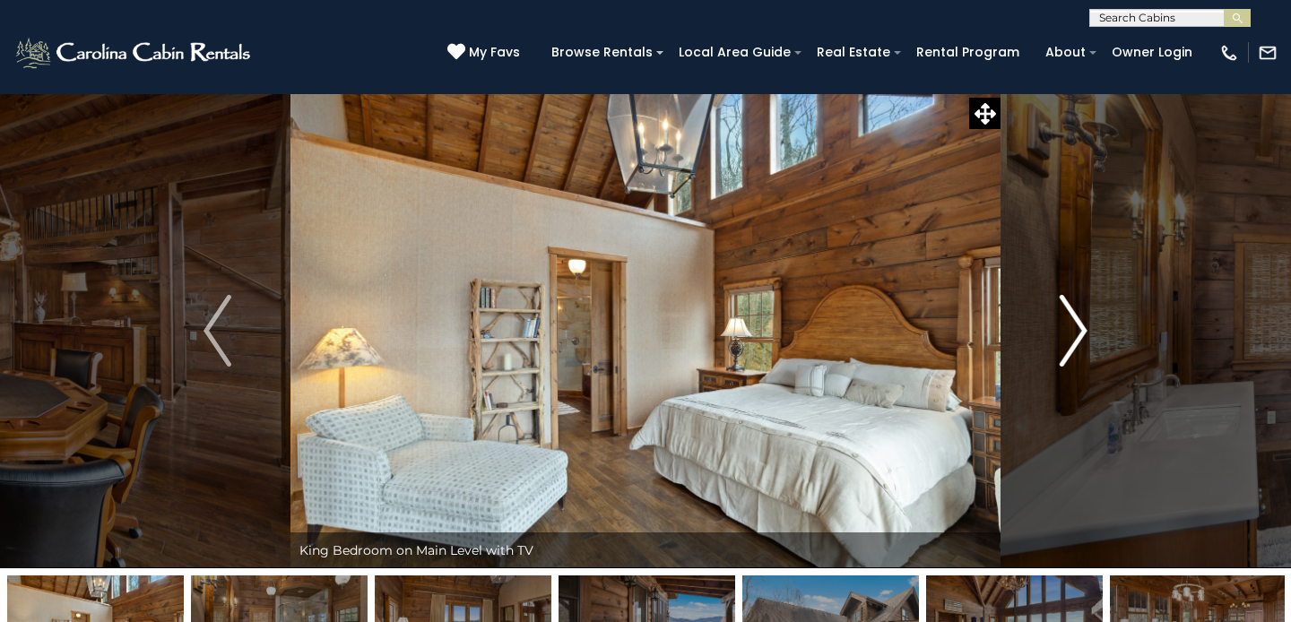
click at [1080, 332] on img "Next" at bounding box center [1073, 331] width 27 height 72
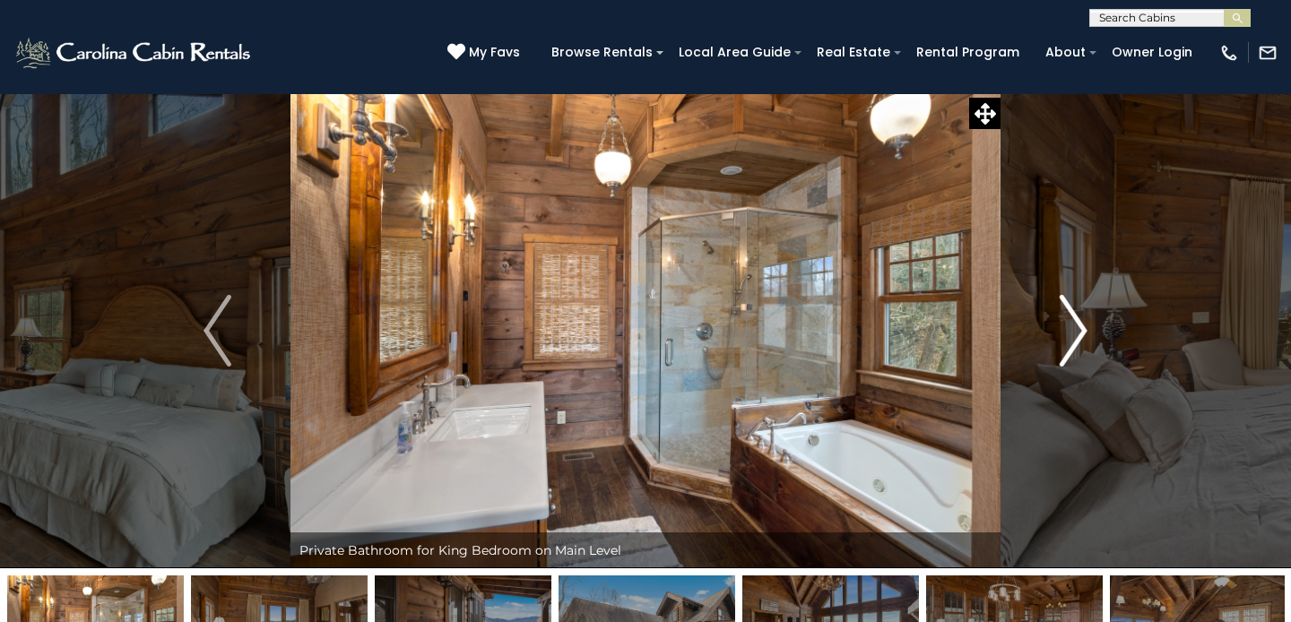
click at [1080, 333] on img "Next" at bounding box center [1073, 331] width 27 height 72
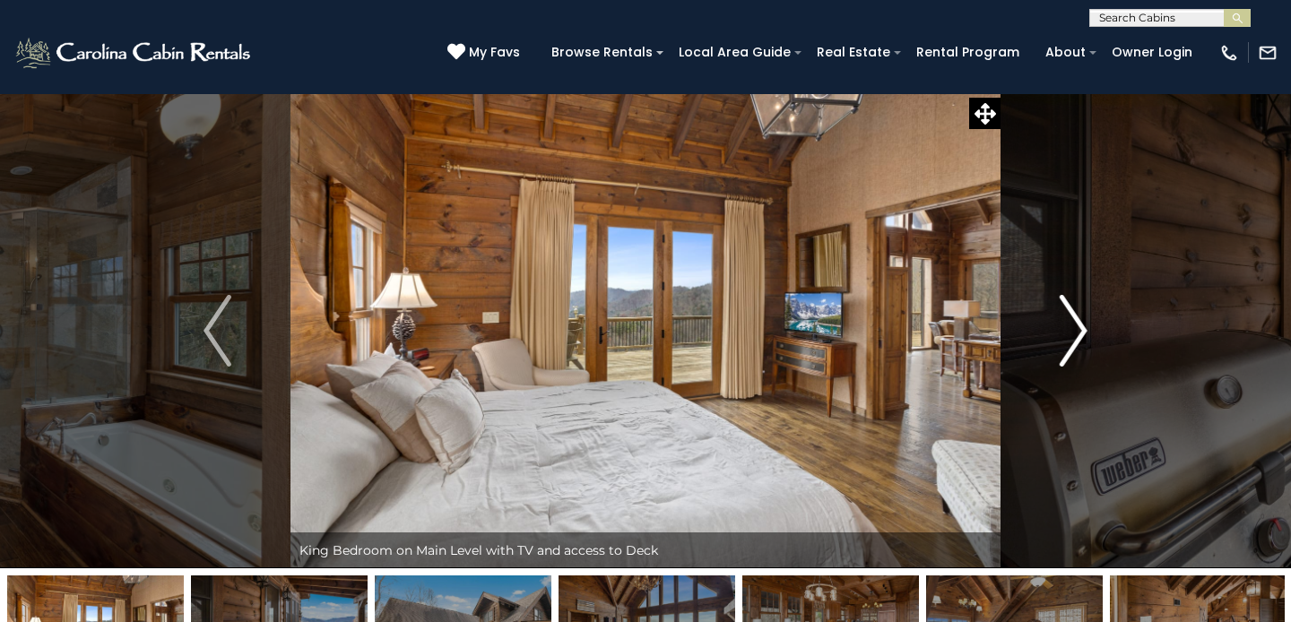
drag, startPoint x: 1080, startPoint y: 333, endPoint x: 1080, endPoint y: 319, distance: 13.4
click at [1080, 319] on img "Next" at bounding box center [1073, 331] width 27 height 72
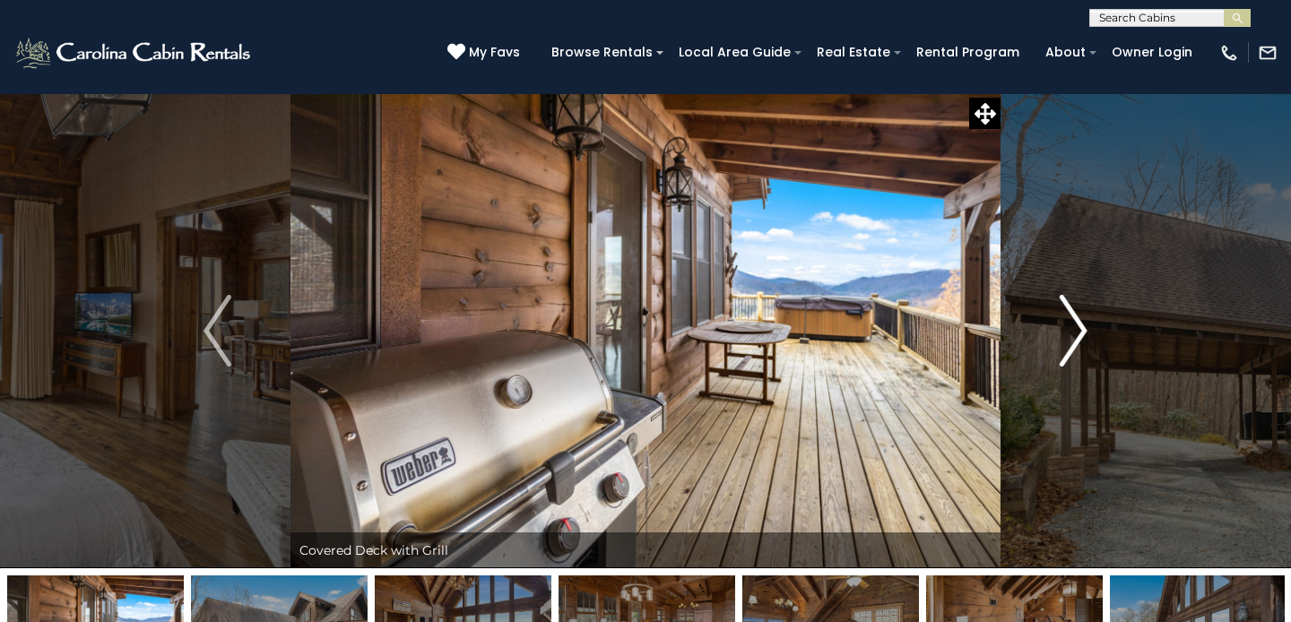
click at [1080, 324] on img "Next" at bounding box center [1073, 331] width 27 height 72
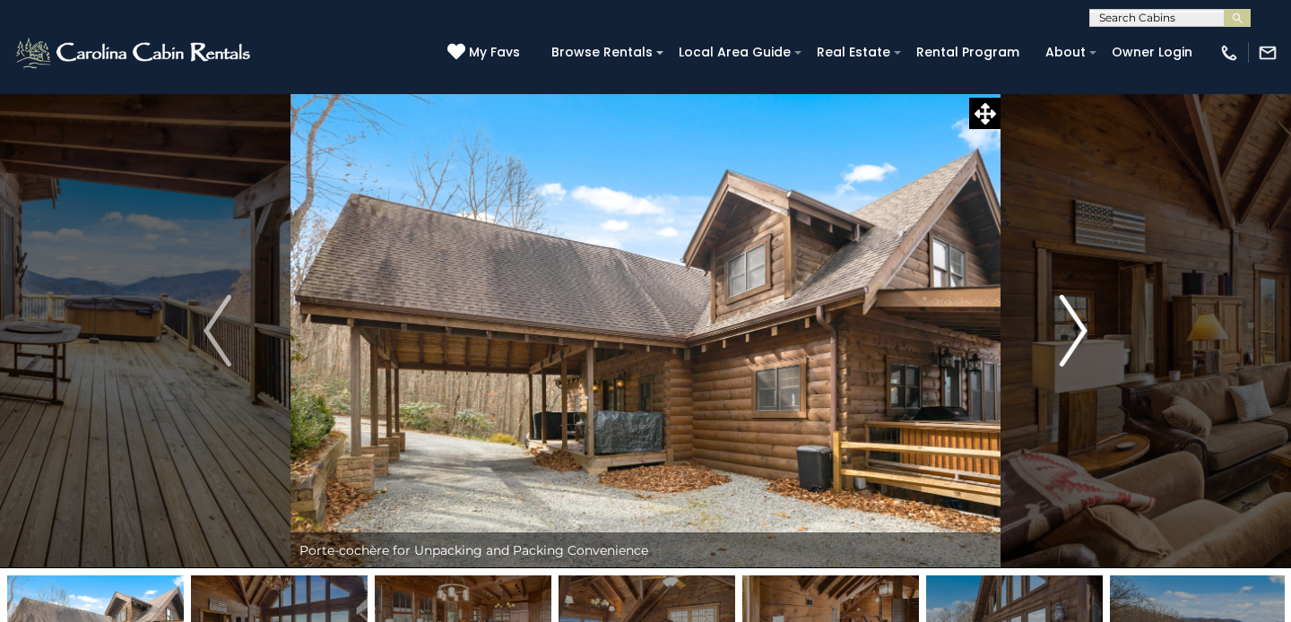
click at [1080, 324] on img "Next" at bounding box center [1073, 331] width 27 height 72
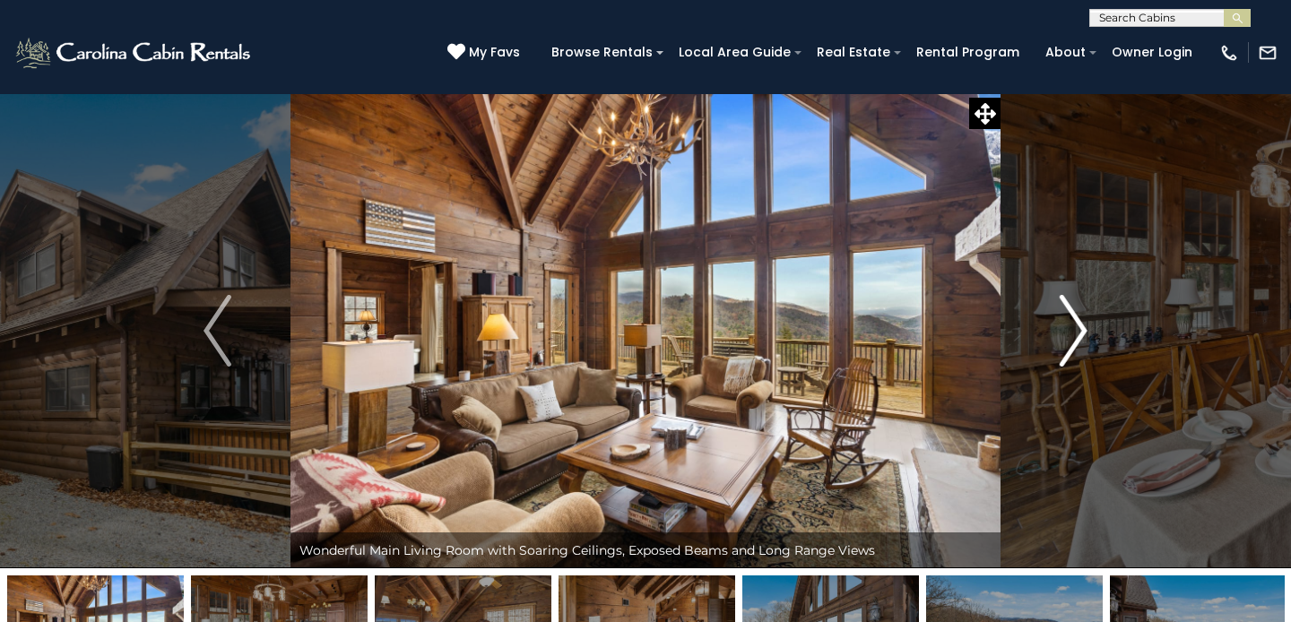
click at [1080, 324] on img "Next" at bounding box center [1073, 331] width 27 height 72
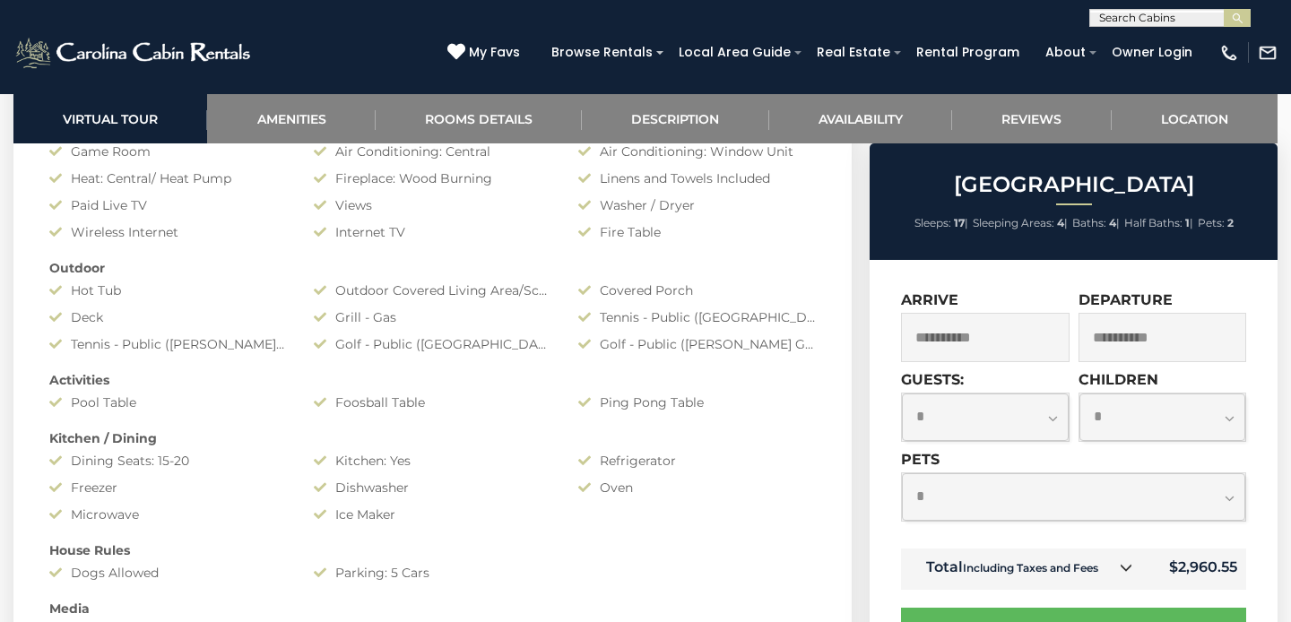
scroll to position [1387, 0]
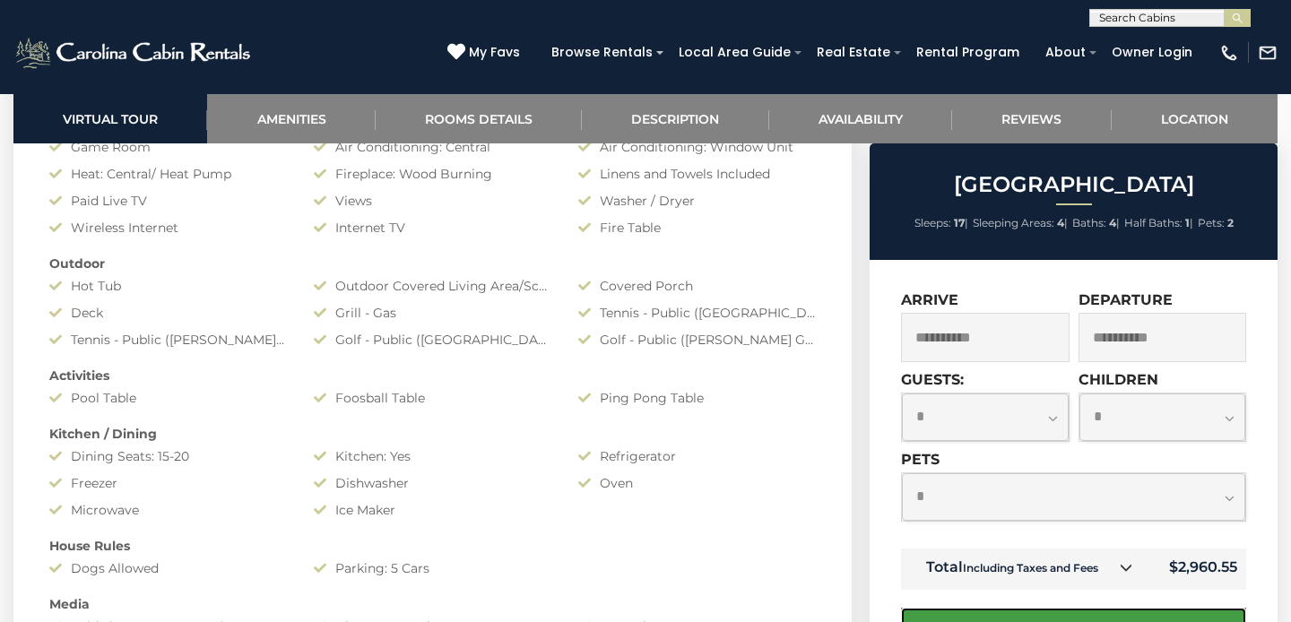
drag, startPoint x: 1116, startPoint y: 616, endPoint x: 1115, endPoint y: 583, distance: 33.2
click at [1115, 578] on form "**********" at bounding box center [1073, 478] width 345 height 375
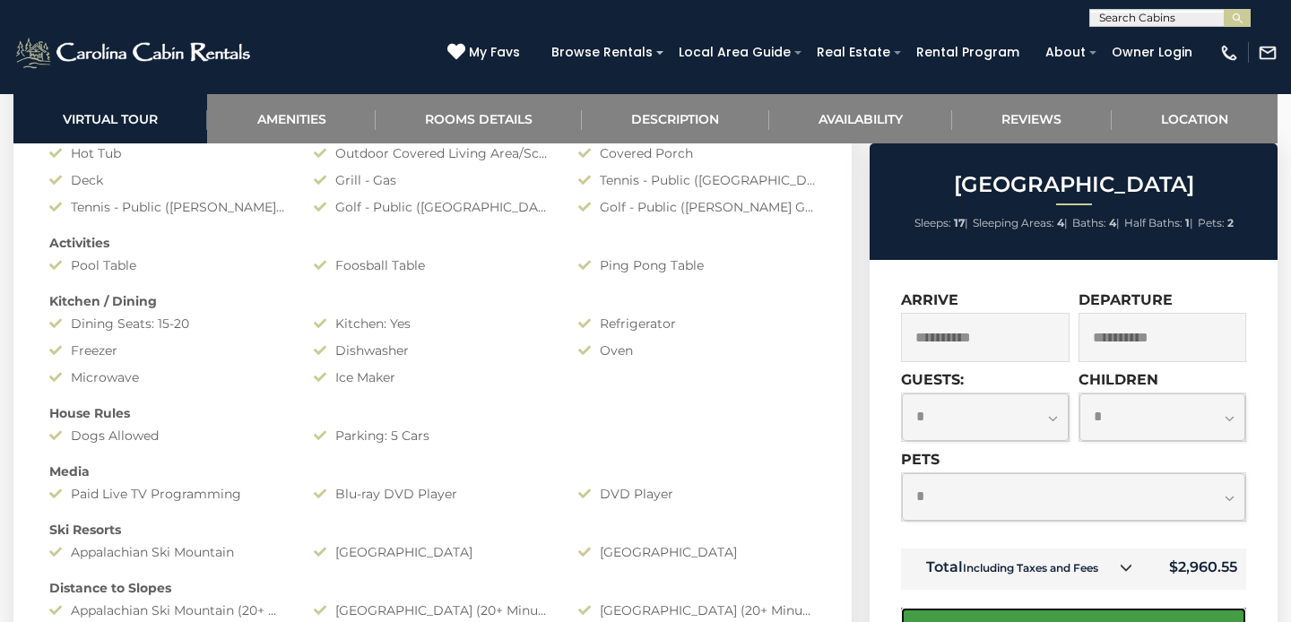
scroll to position [1524, 0]
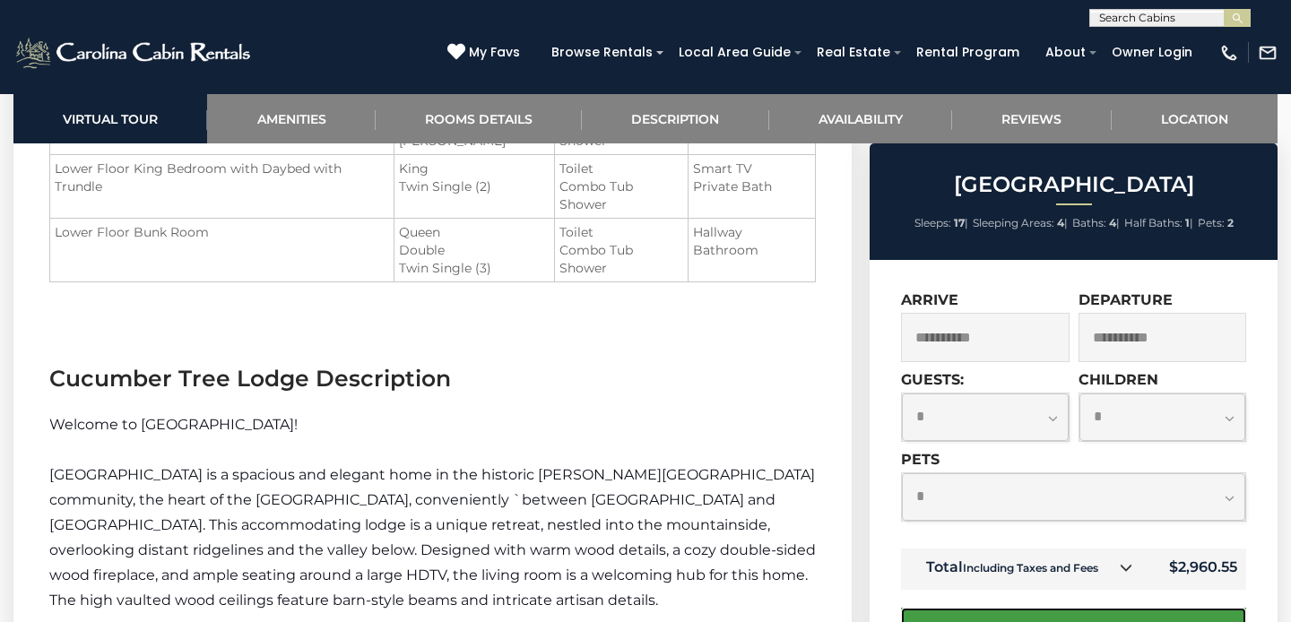
scroll to position [2249, 0]
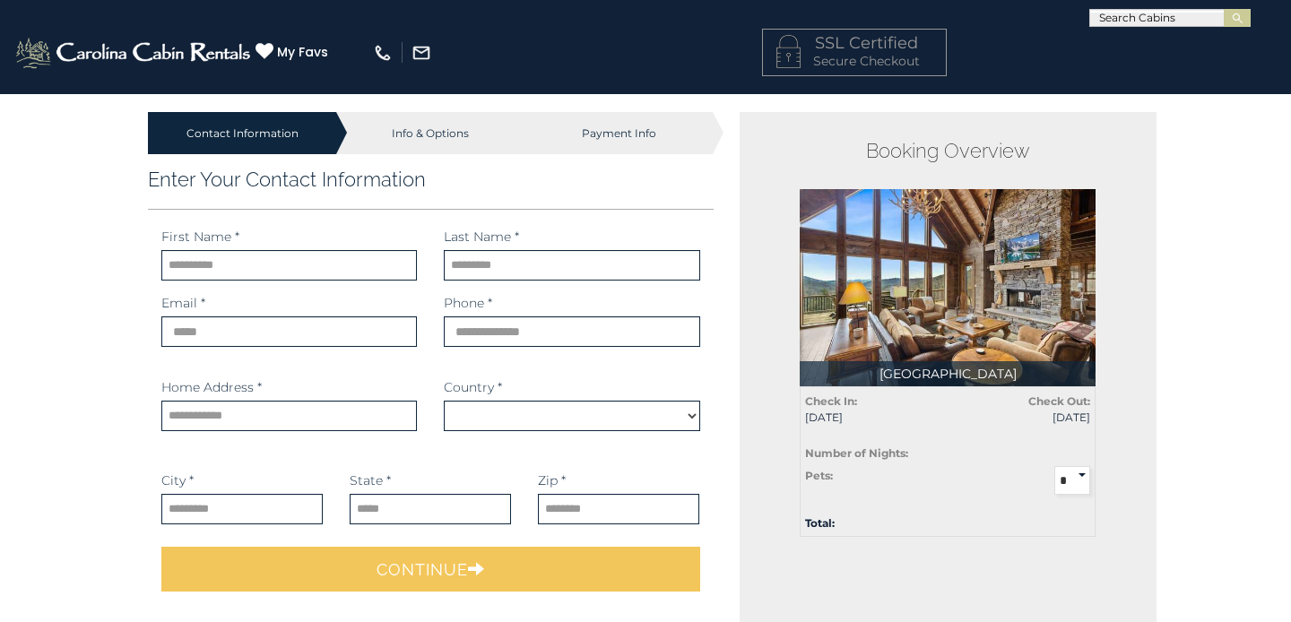
select select "*********"
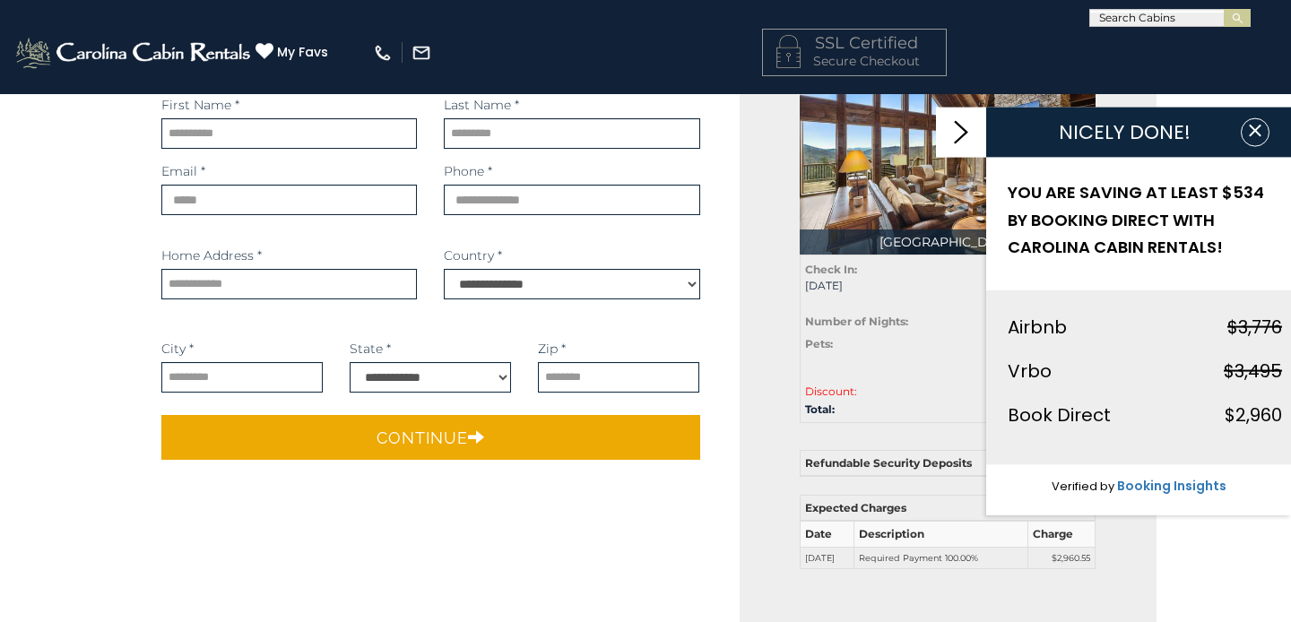
scroll to position [135, 0]
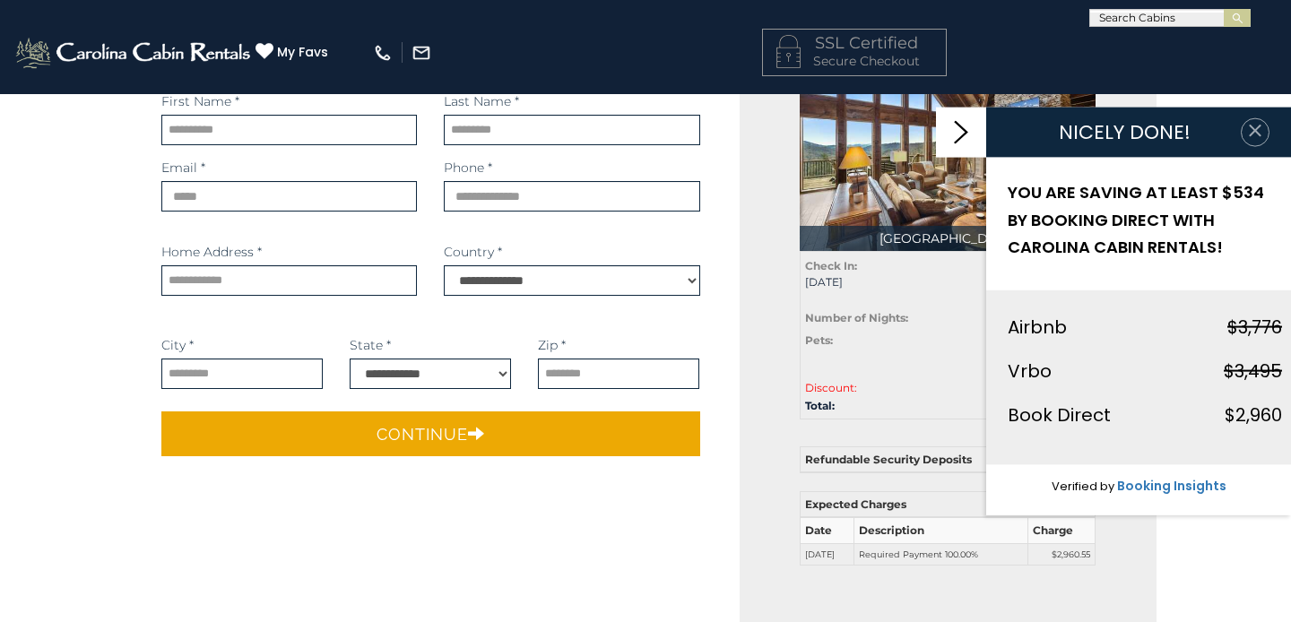
click at [1254, 140] on button "button" at bounding box center [1255, 132] width 29 height 29
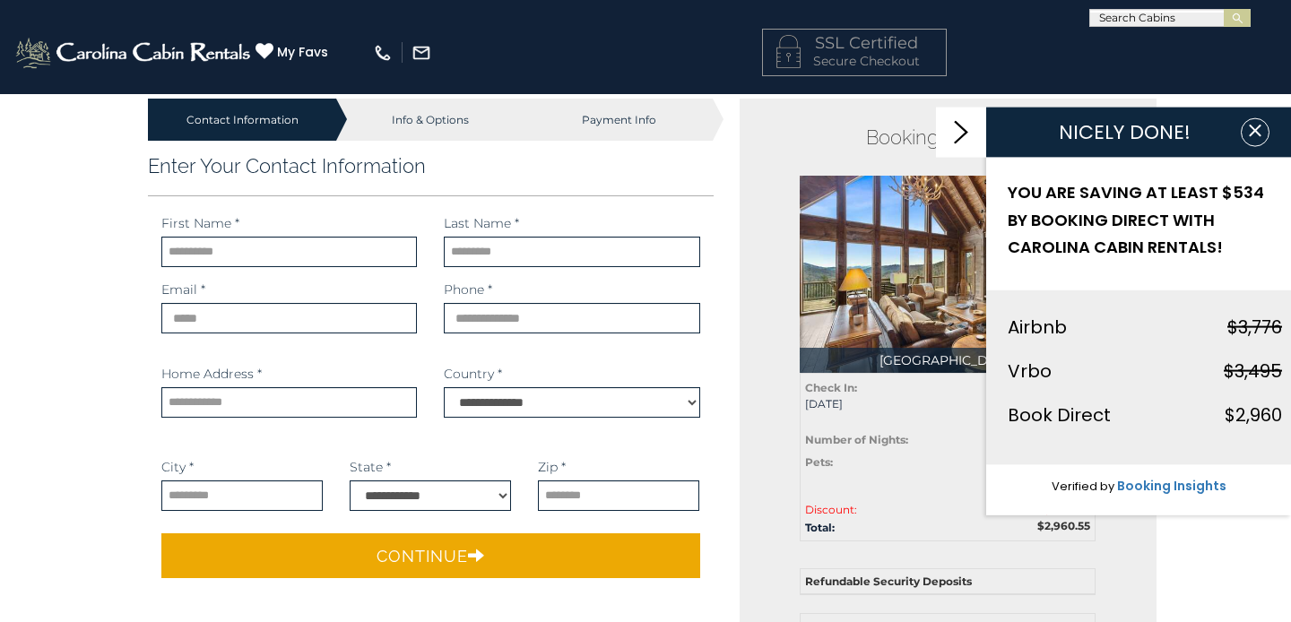
scroll to position [0, 0]
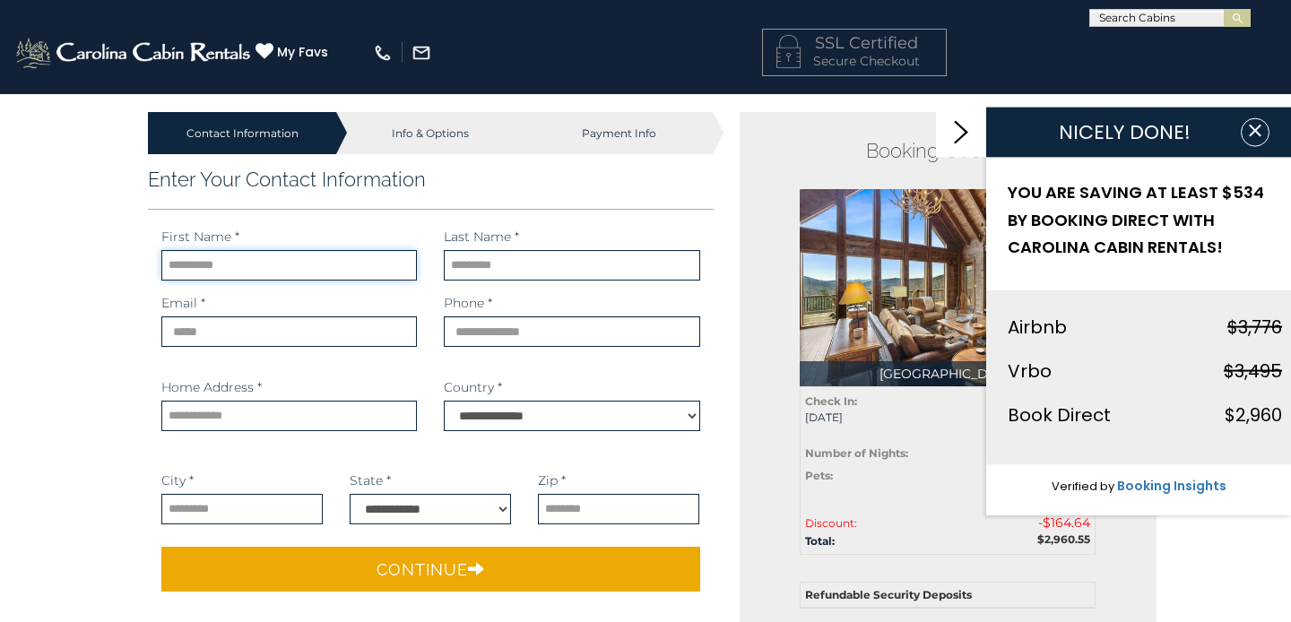
drag, startPoint x: 329, startPoint y: 268, endPoint x: 329, endPoint y: 278, distance: 9.9
click at [329, 272] on input "text" at bounding box center [289, 265] width 256 height 30
type input "*******"
type input "********"
type input "**********"
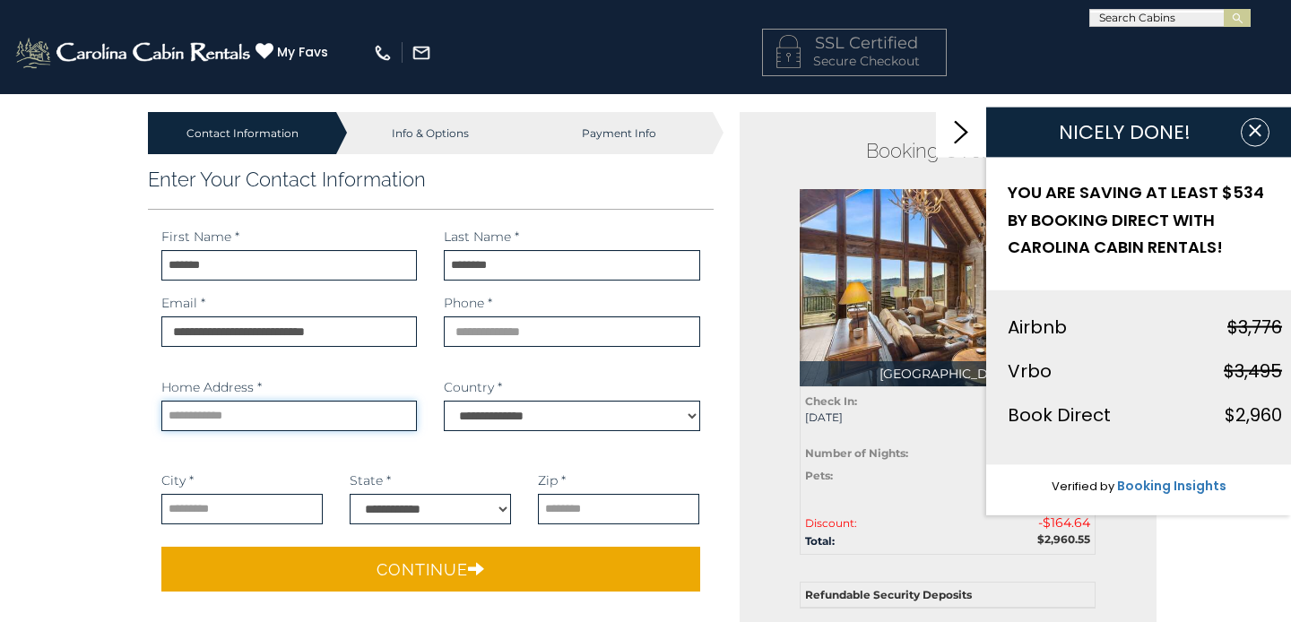
type input "**********"
select select "**"
type input "*****"
click at [525, 335] on input "phone" at bounding box center [572, 331] width 256 height 30
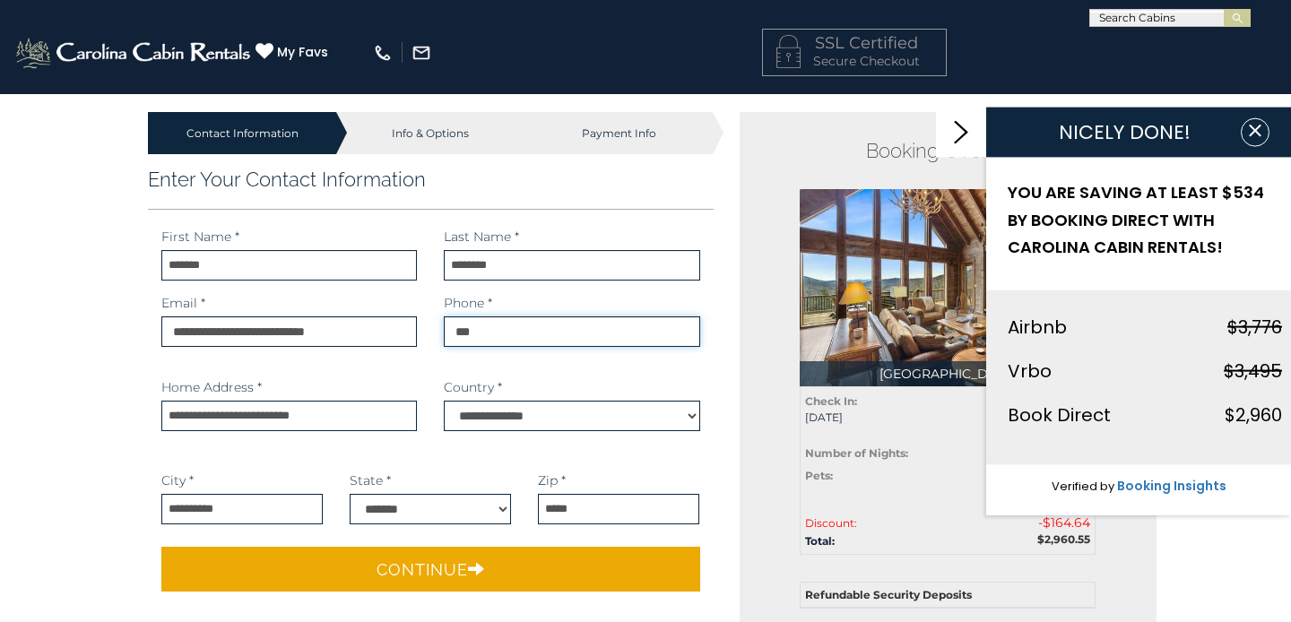
type input "**********"
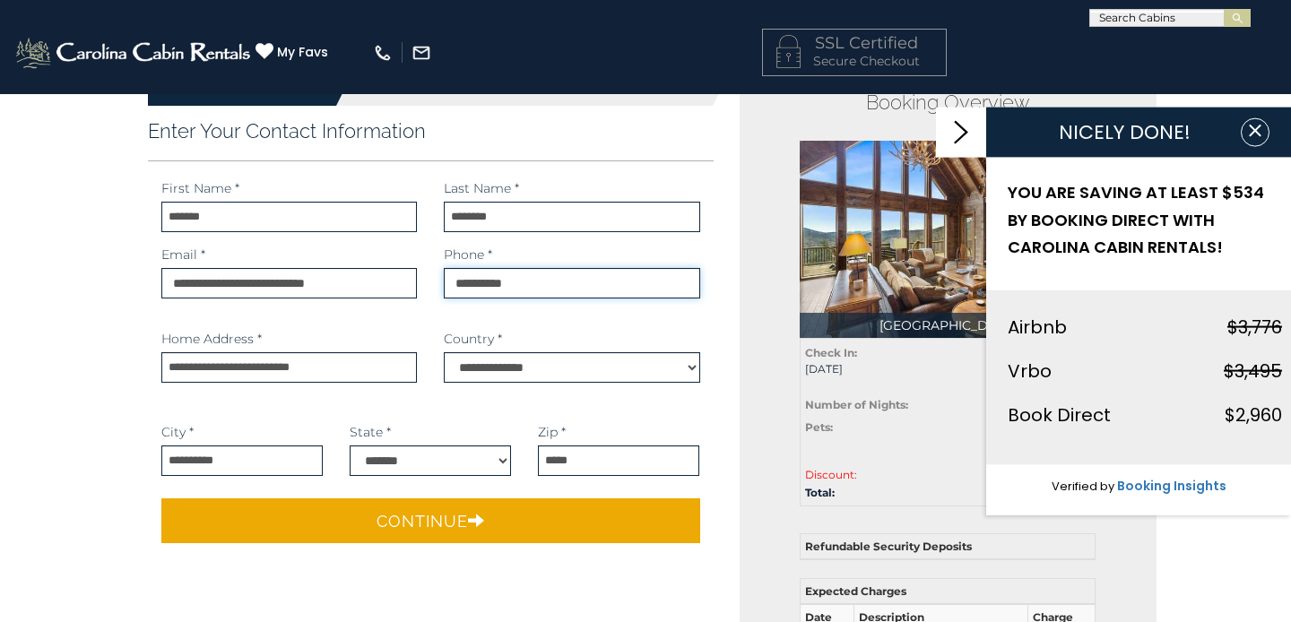
scroll to position [51, 0]
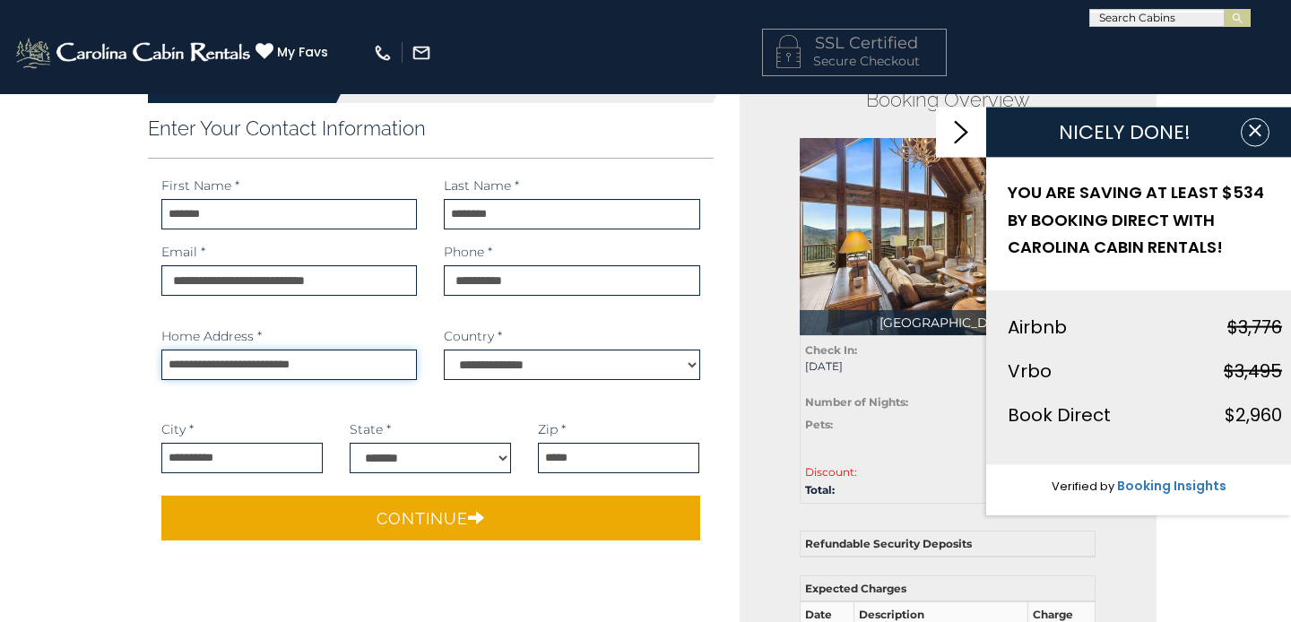
click at [348, 365] on input "**********" at bounding box center [289, 365] width 256 height 30
type input "*"
type input "**********"
click at [244, 460] on input "**********" at bounding box center [241, 458] width 161 height 30
type input "*"
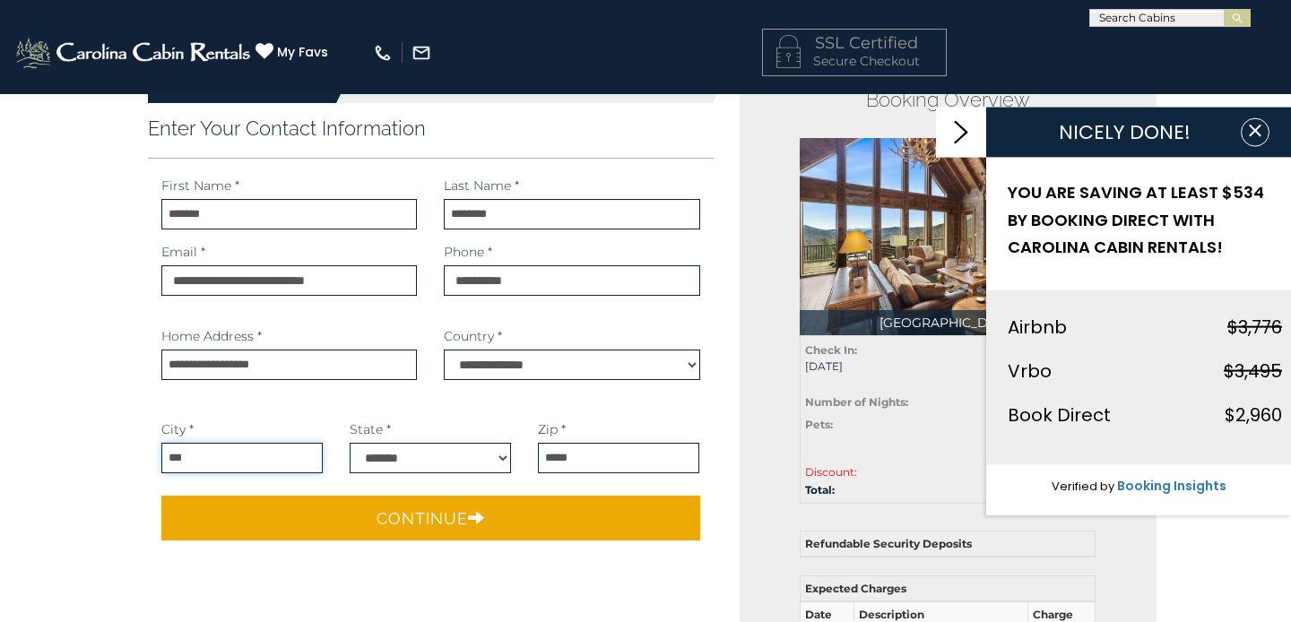
type input "********"
click at [577, 460] on input "*****" at bounding box center [618, 458] width 161 height 30
type input "*****"
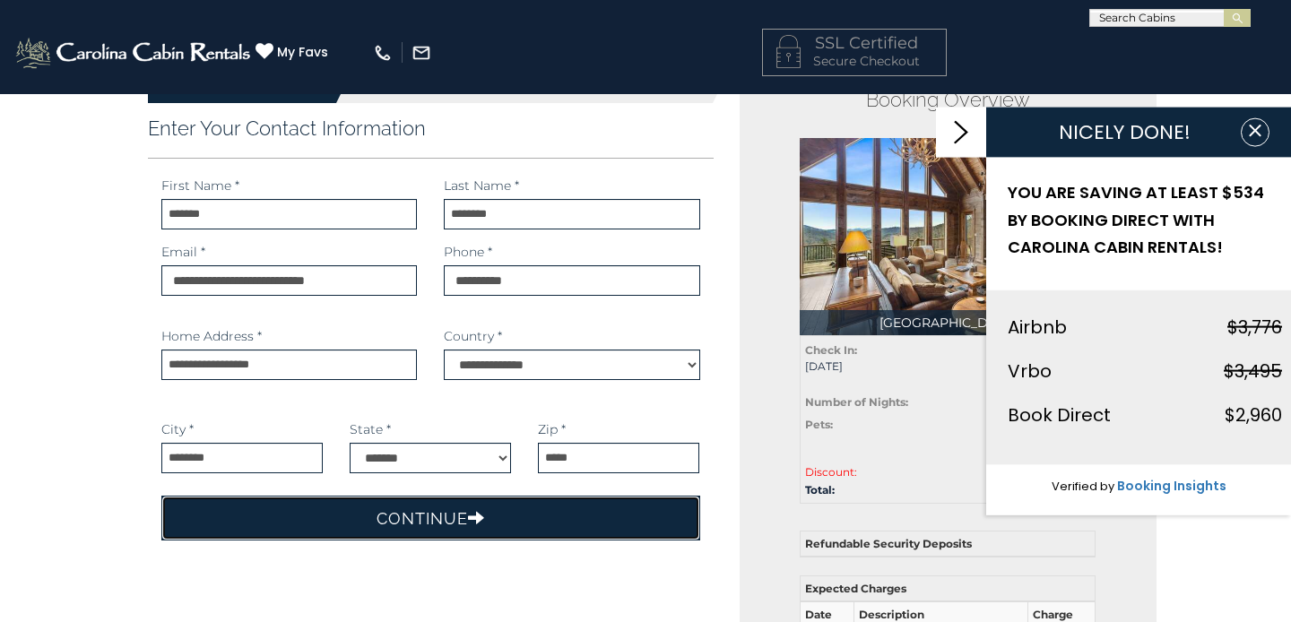
click at [460, 511] on button "Continue" at bounding box center [430, 518] width 539 height 45
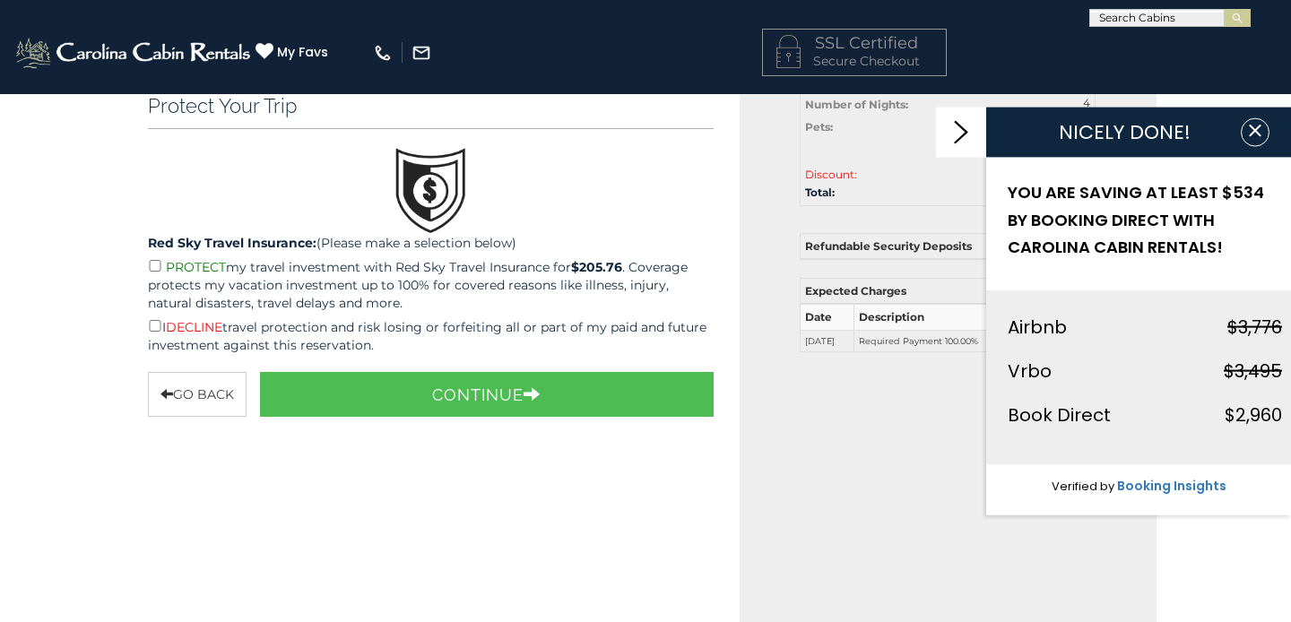
scroll to position [337, 0]
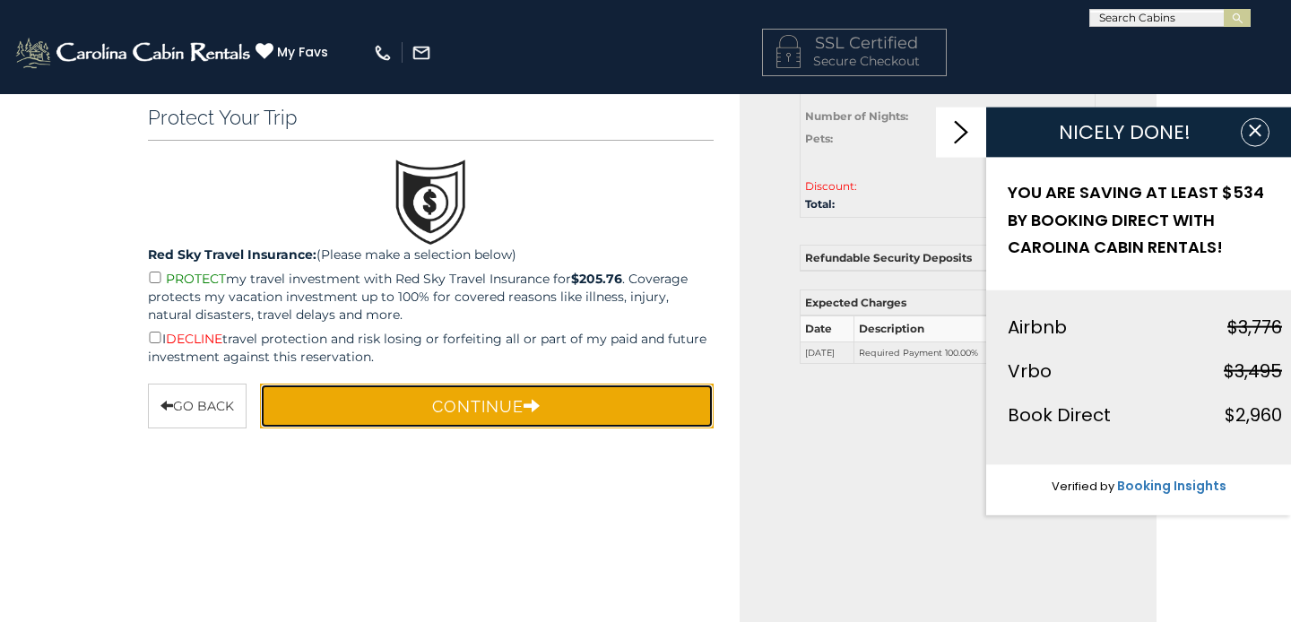
click at [442, 416] on button "Continue" at bounding box center [487, 406] width 454 height 45
click at [444, 404] on button "Continue" at bounding box center [487, 406] width 454 height 45
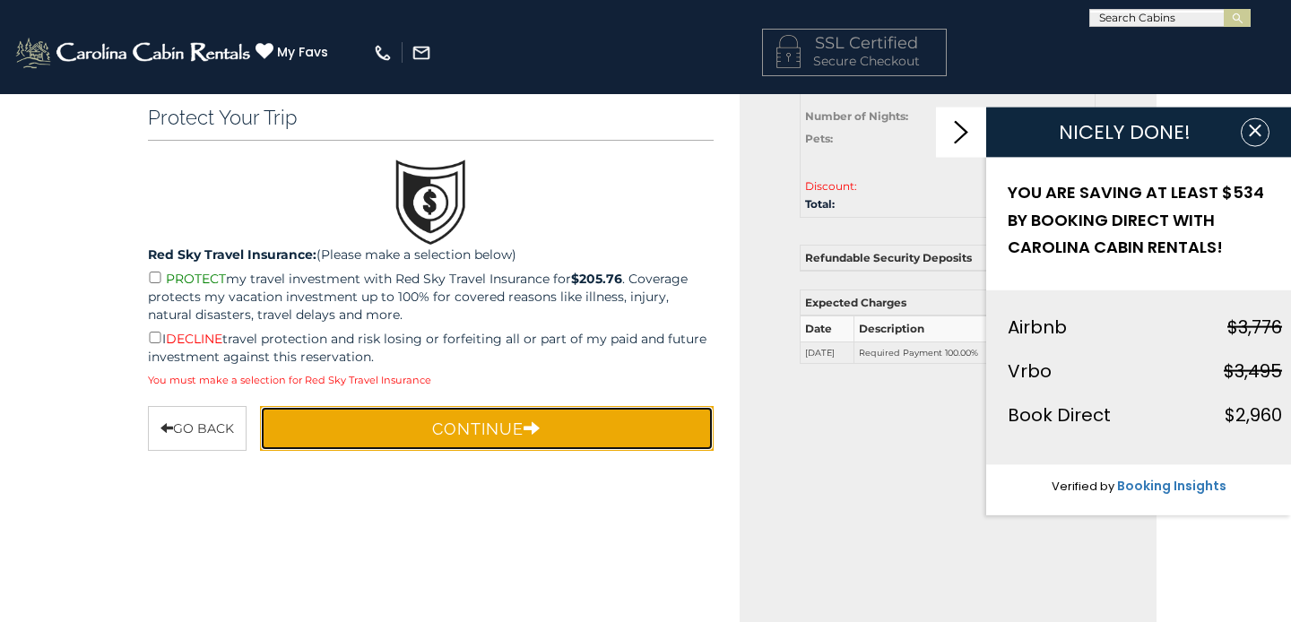
click at [457, 441] on button "Continue" at bounding box center [487, 428] width 454 height 45
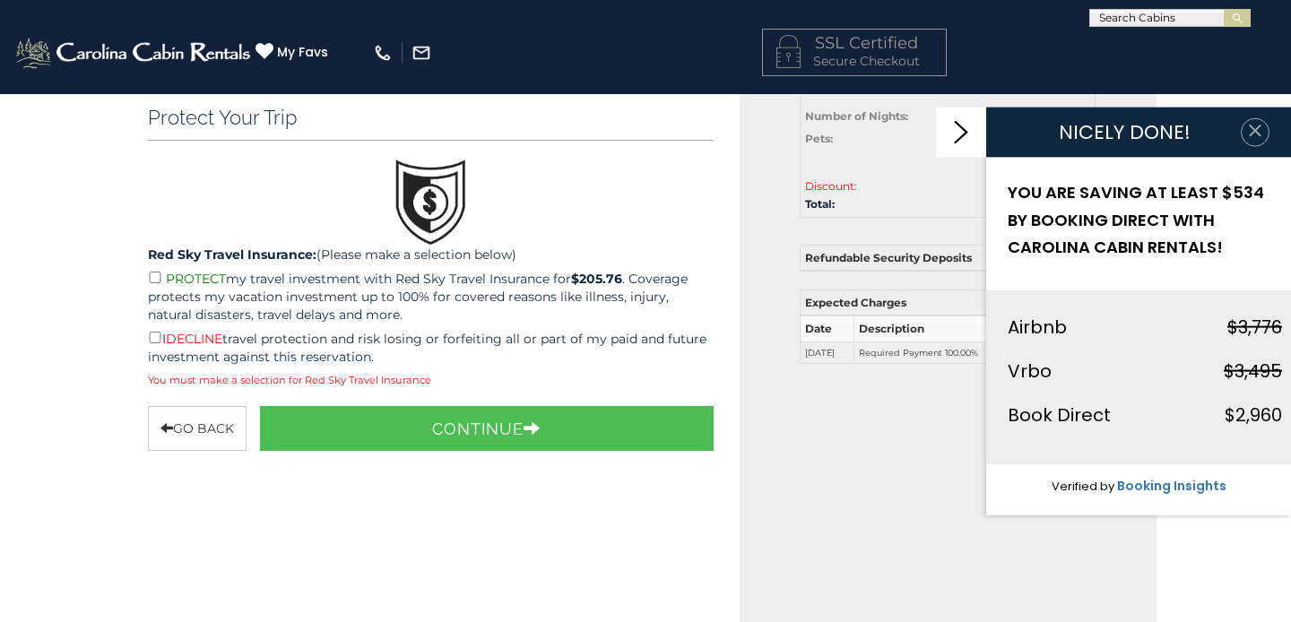
click at [1253, 128] on icon "button" at bounding box center [1255, 131] width 12 height 12
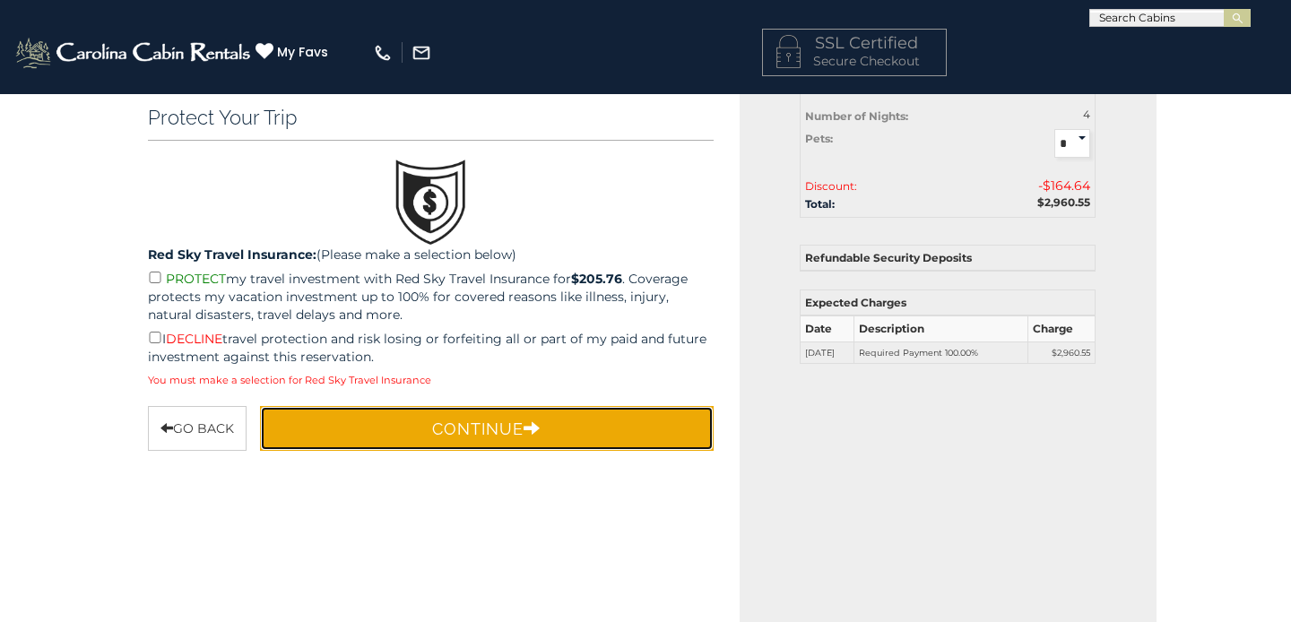
click at [571, 423] on button "Continue" at bounding box center [487, 428] width 454 height 45
click at [572, 429] on button "Continue" at bounding box center [487, 428] width 454 height 45
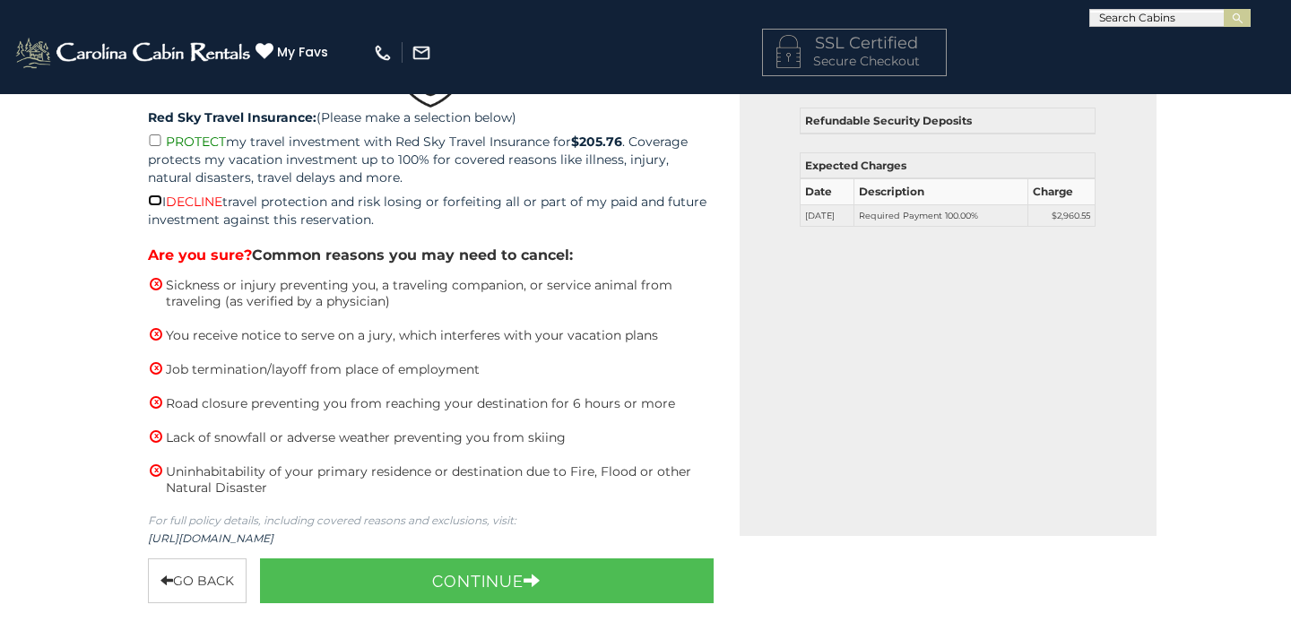
scroll to position [493, 0]
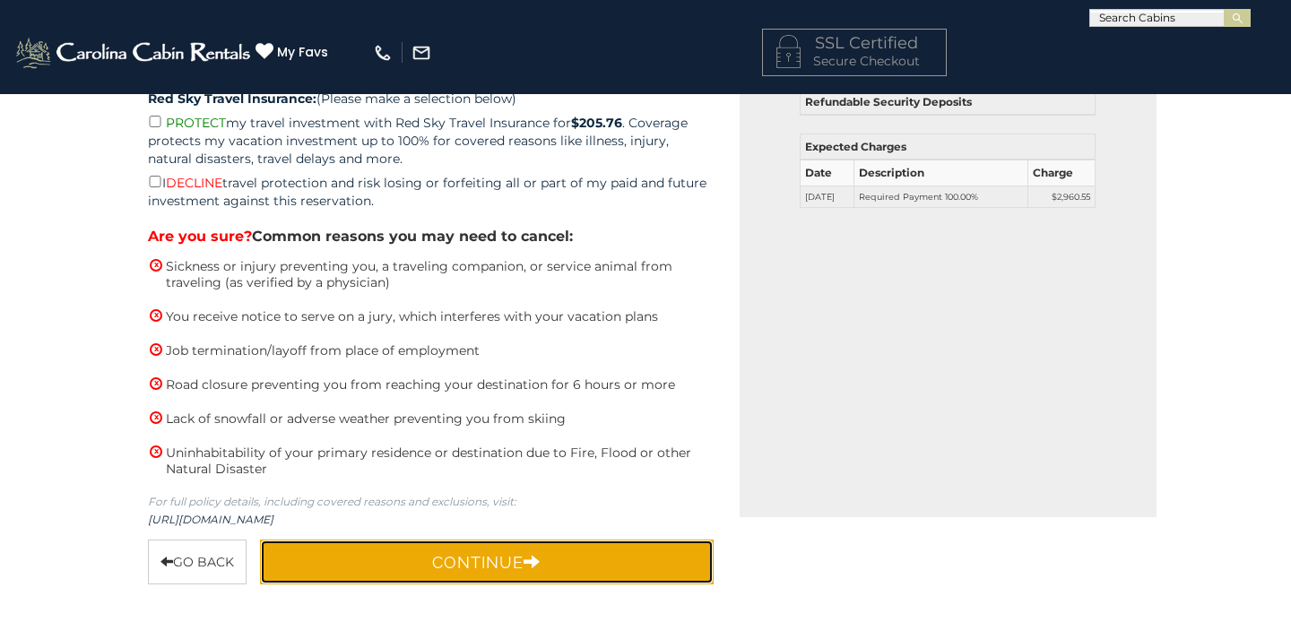
click at [466, 548] on button "Continue" at bounding box center [487, 562] width 454 height 45
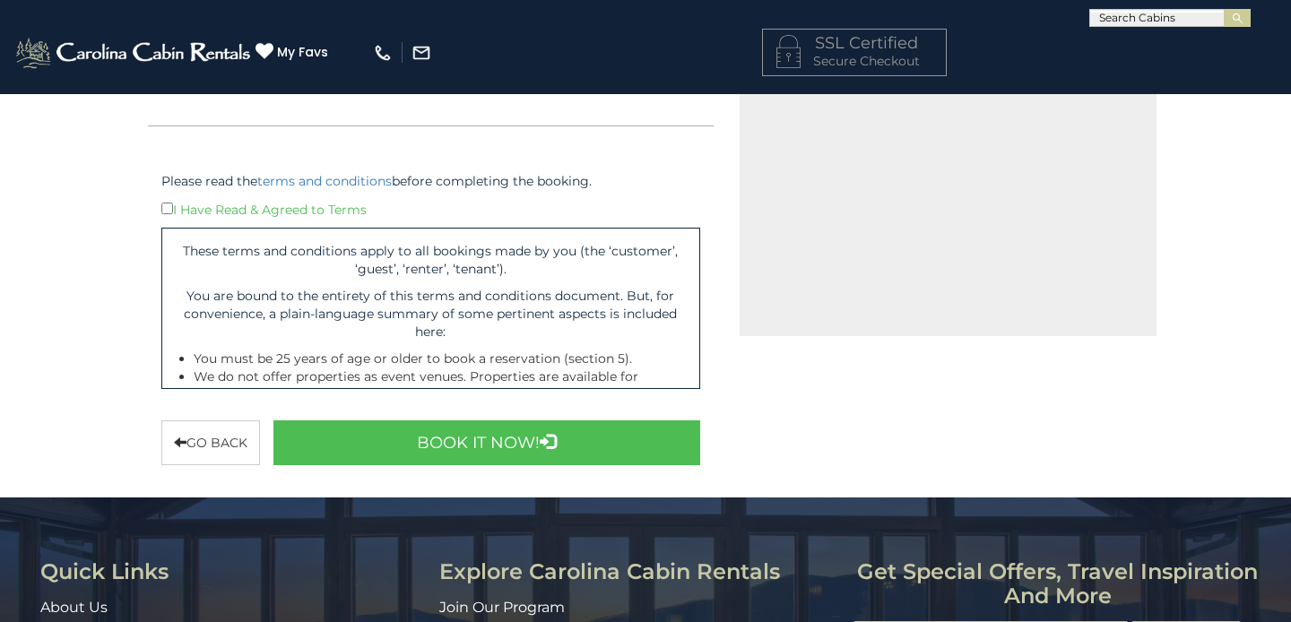
scroll to position [675, 0]
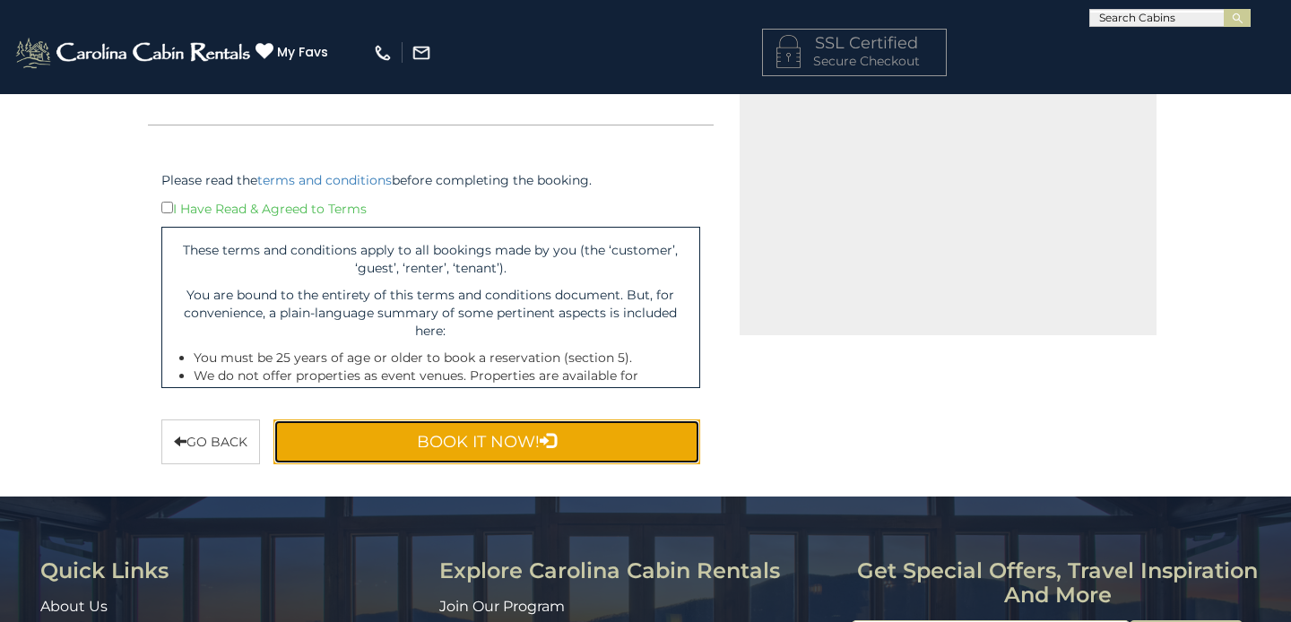
click at [408, 438] on button "Book It Now!" at bounding box center [486, 442] width 427 height 45
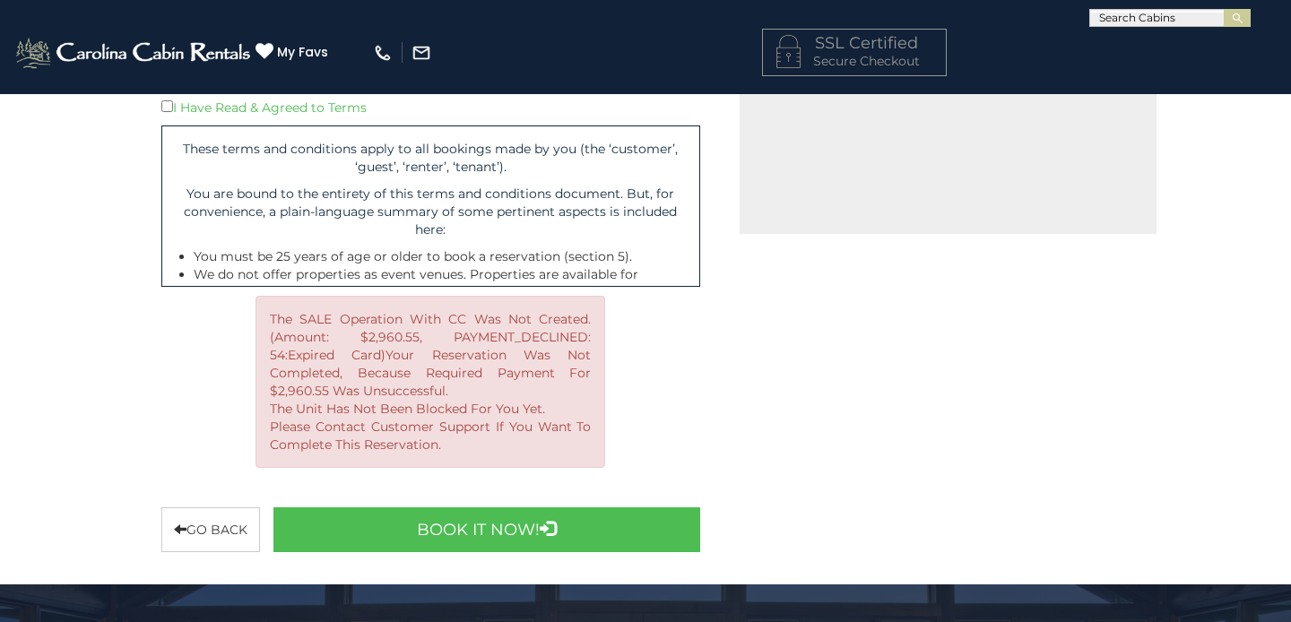
scroll to position [782, 0]
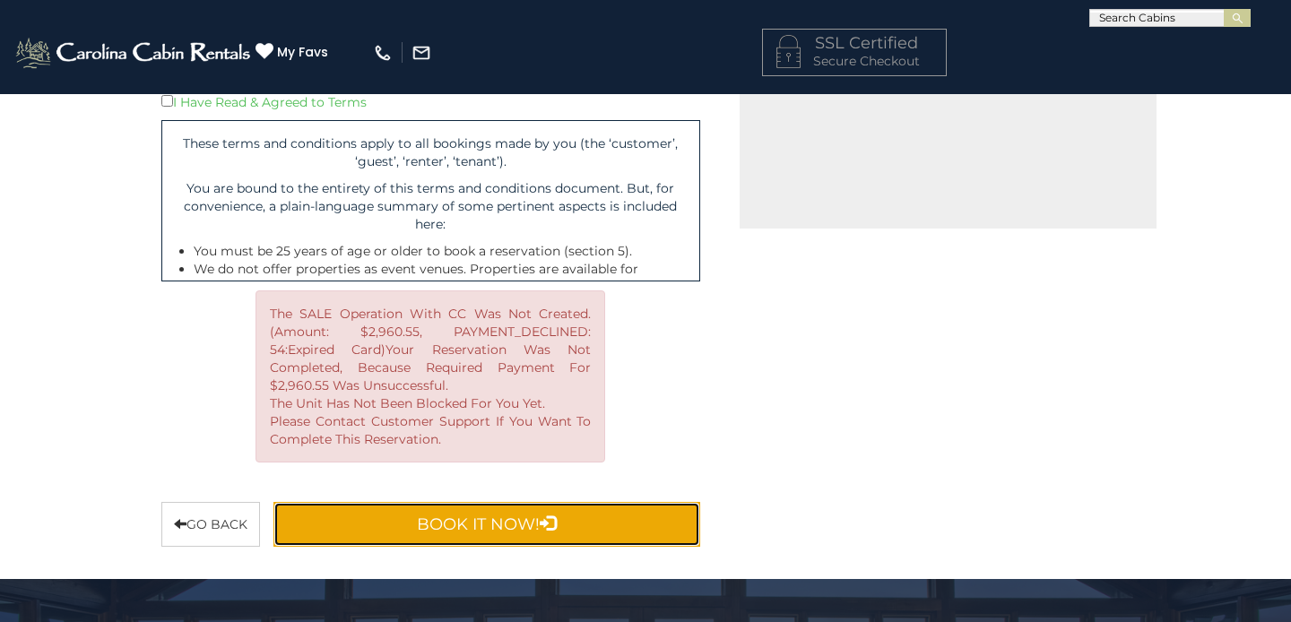
click at [405, 534] on button "Book It Now!" at bounding box center [486, 524] width 427 height 45
